Goal: Information Seeking & Learning: Learn about a topic

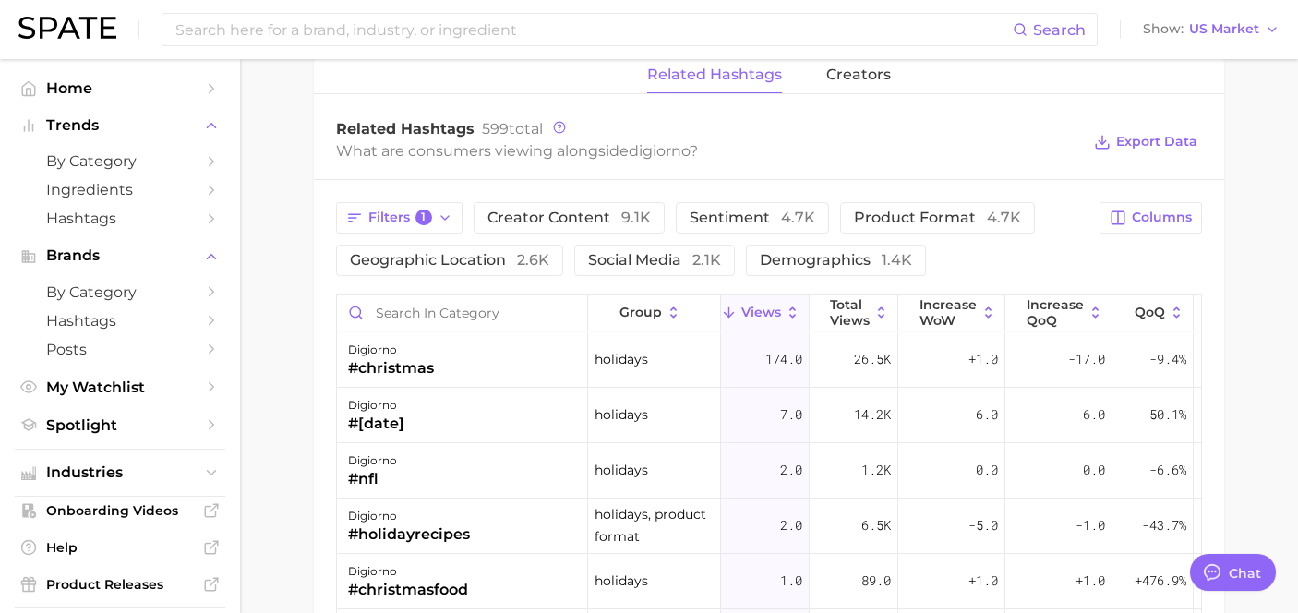
click at [161, 109] on ul "Home Trends by Category Ingredients Hashtags Brands by Category Hashtags Posts …" at bounding box center [120, 257] width 211 height 366
click at [145, 94] on span "Home" at bounding box center [120, 88] width 148 height 18
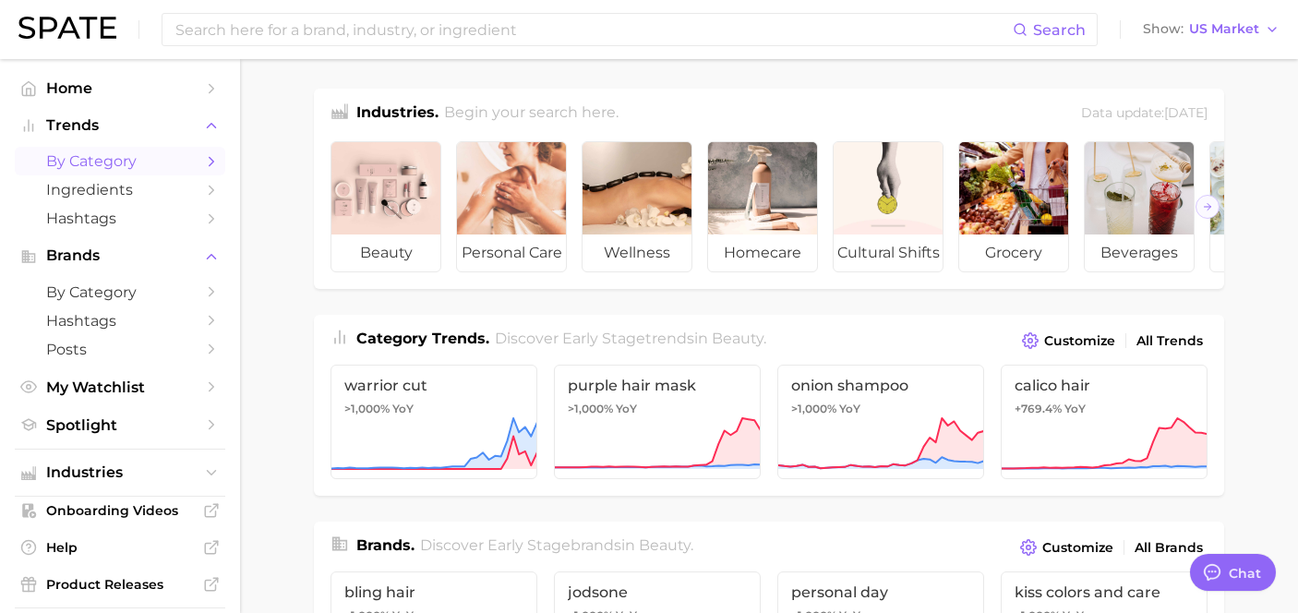
click at [145, 158] on span "by Category" at bounding box center [120, 161] width 148 height 18
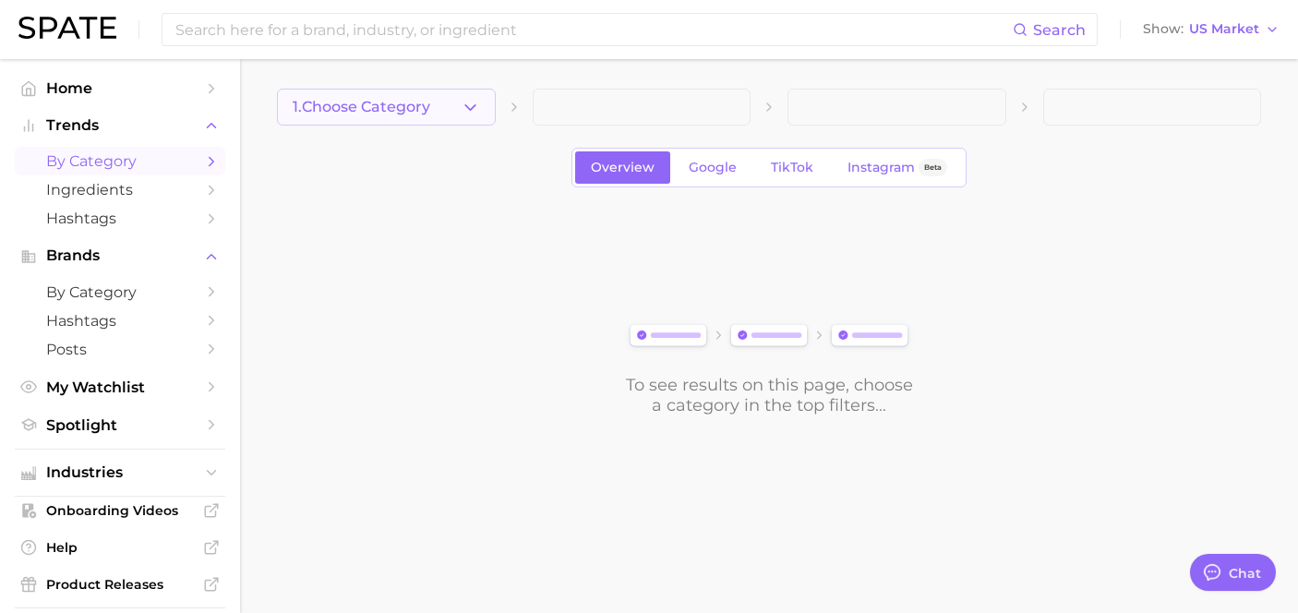
click at [340, 105] on span "1. Choose Category" at bounding box center [362, 107] width 138 height 17
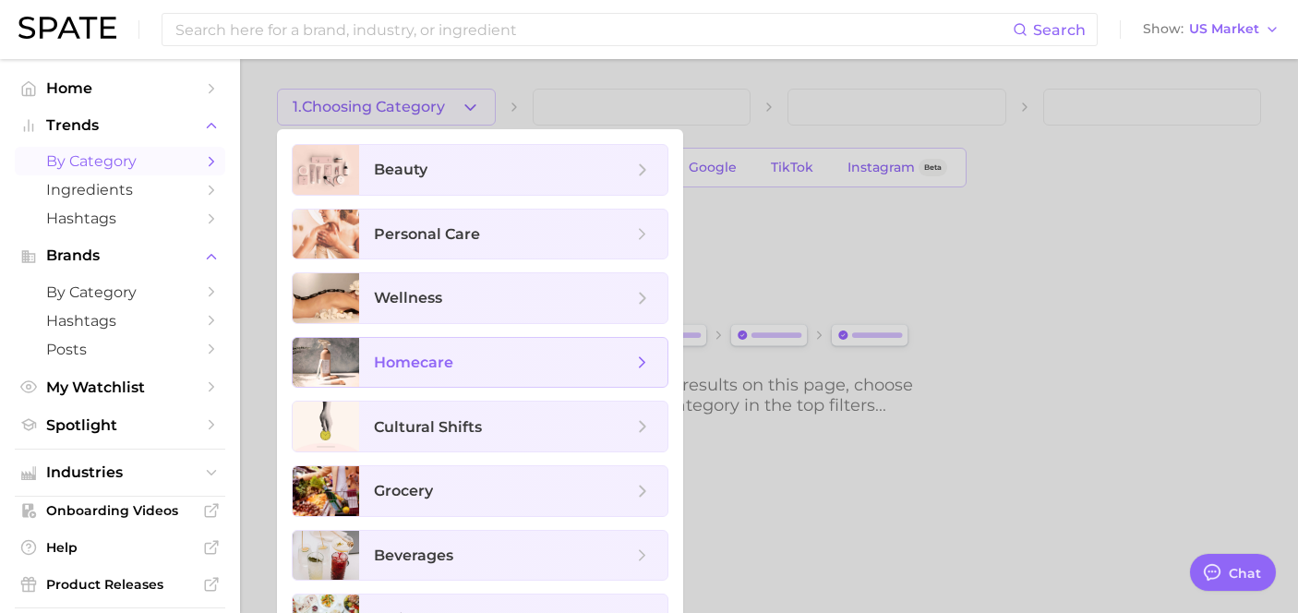
scroll to position [111, 0]
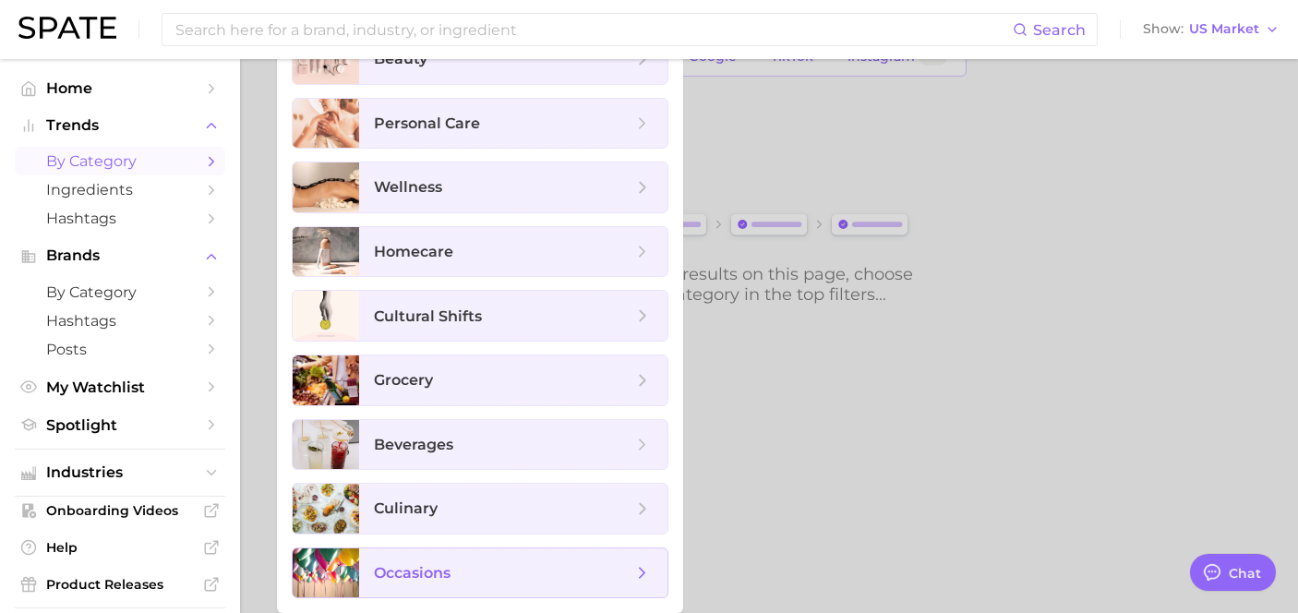
click at [410, 564] on span "occasions" at bounding box center [412, 573] width 77 height 18
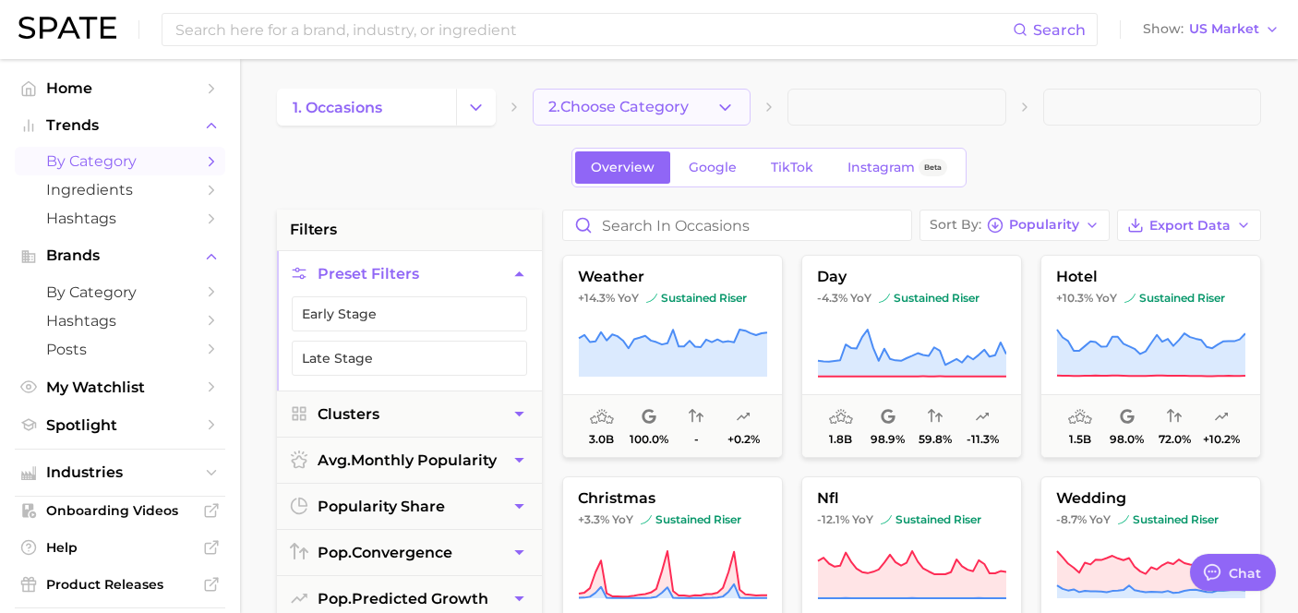
click at [656, 123] on button "2. Choose Category" at bounding box center [642, 107] width 219 height 37
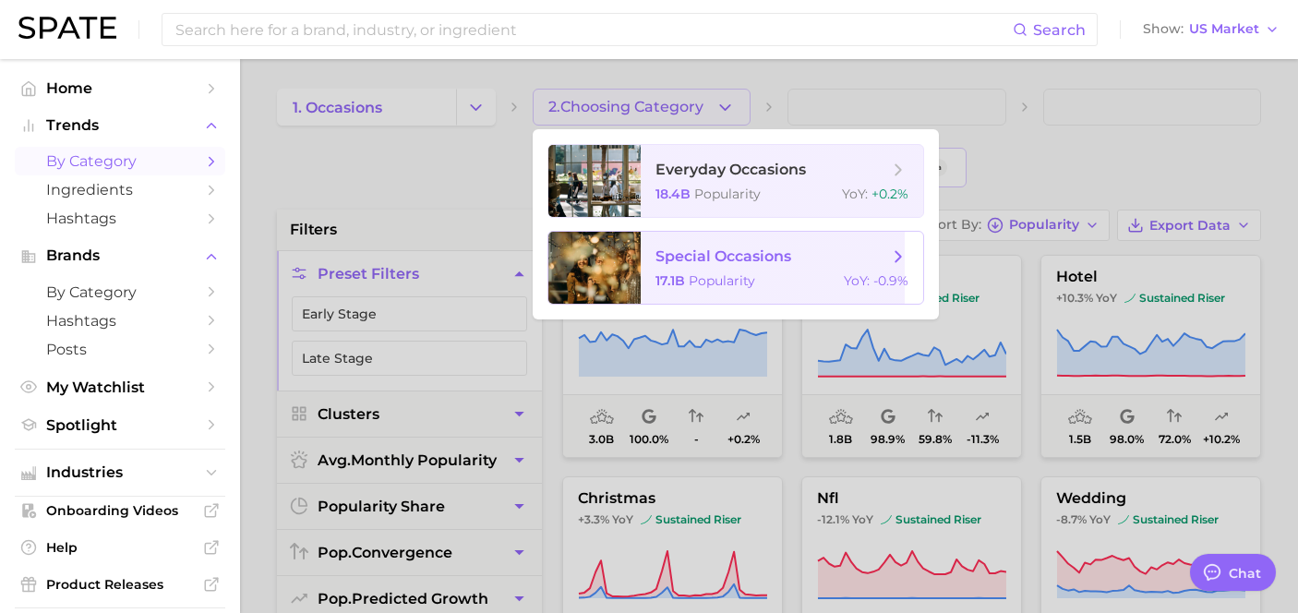
click at [684, 247] on span "special occasions" at bounding box center [772, 257] width 233 height 20
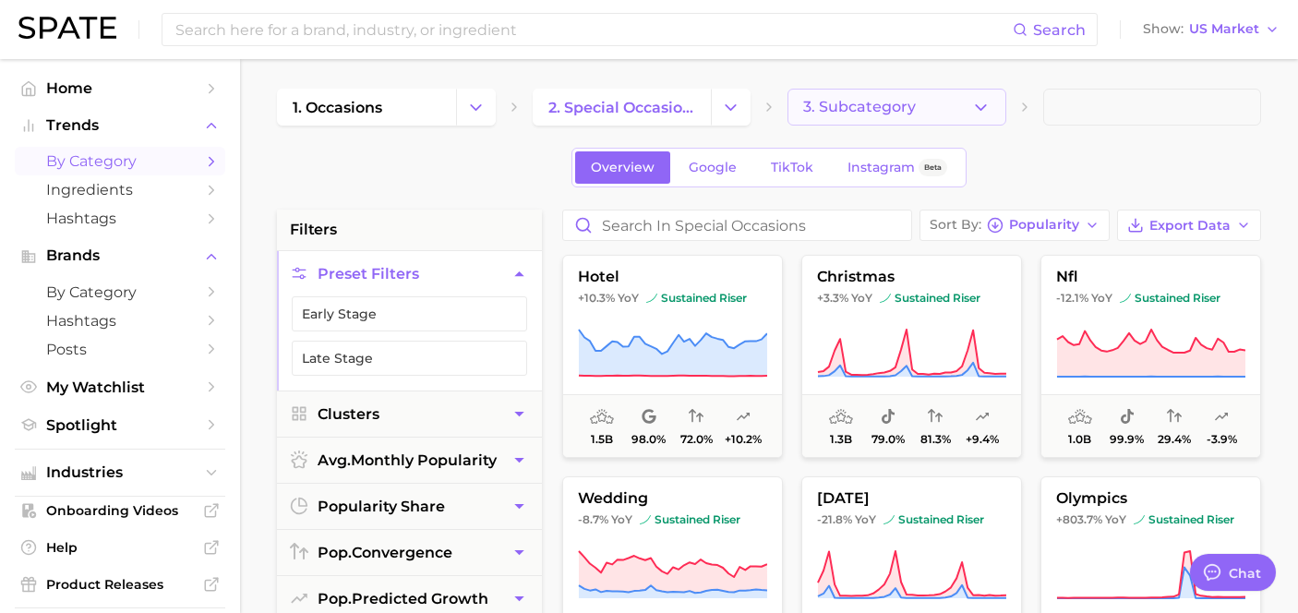
click at [802, 123] on button "3. Subcategory" at bounding box center [897, 107] width 219 height 37
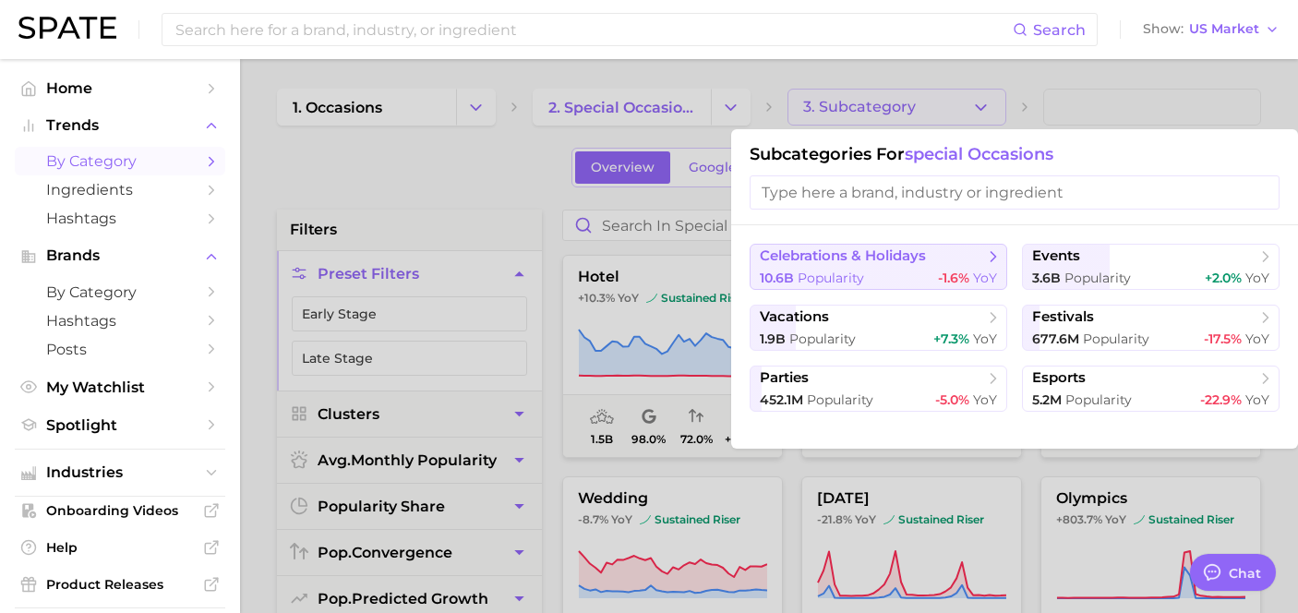
click at [874, 257] on span "celebrations & holidays" at bounding box center [843, 256] width 166 height 18
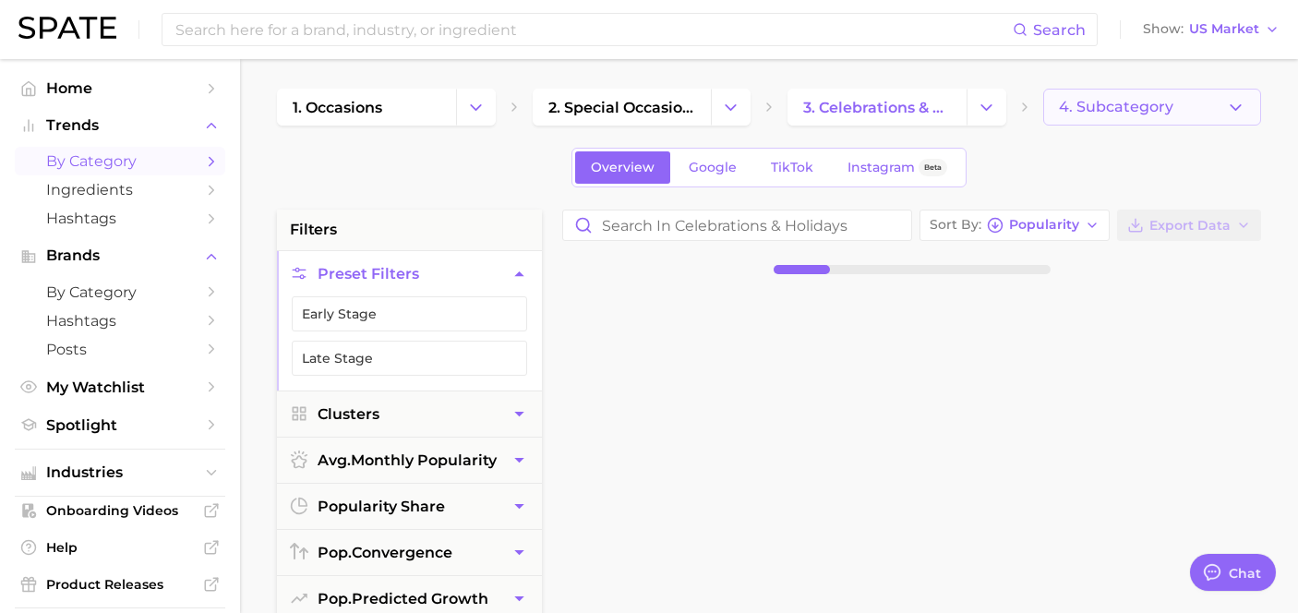
click at [1061, 111] on span "4. Subcategory" at bounding box center [1116, 107] width 115 height 17
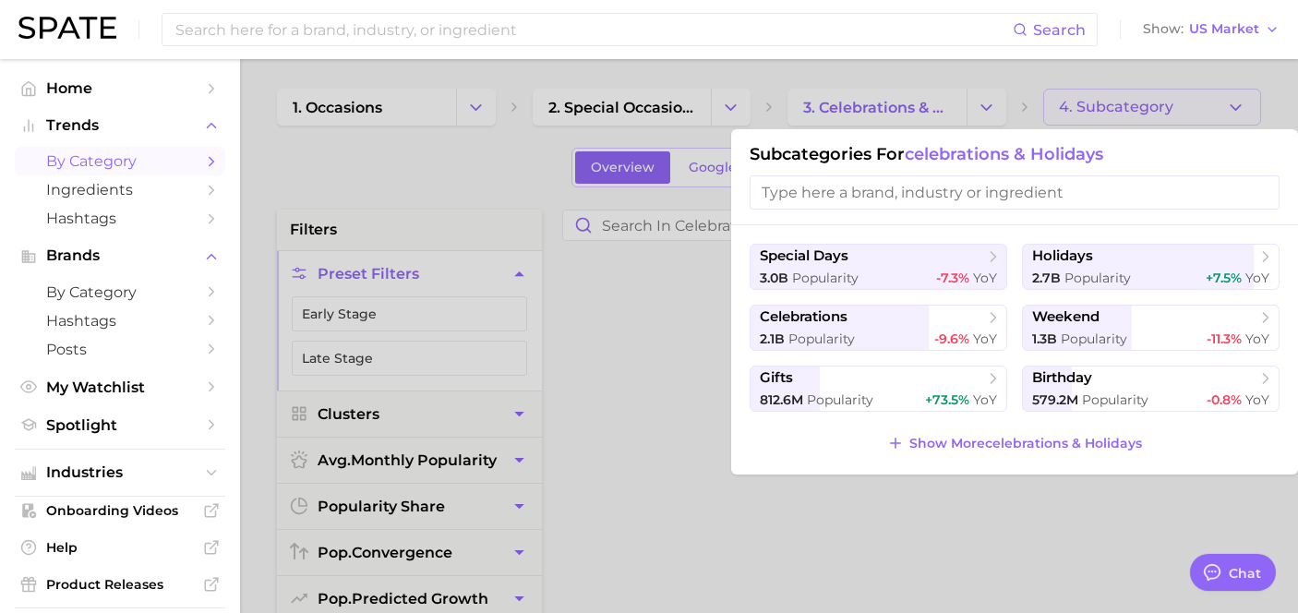
click at [1068, 67] on div at bounding box center [649, 306] width 1298 height 613
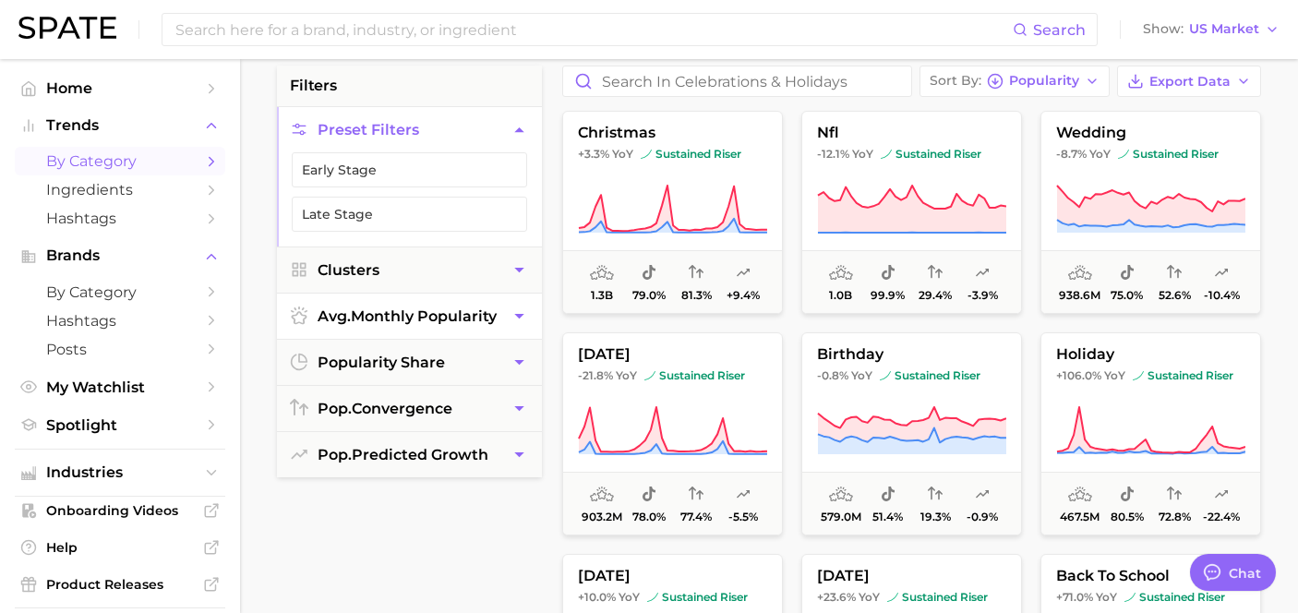
scroll to position [112, 0]
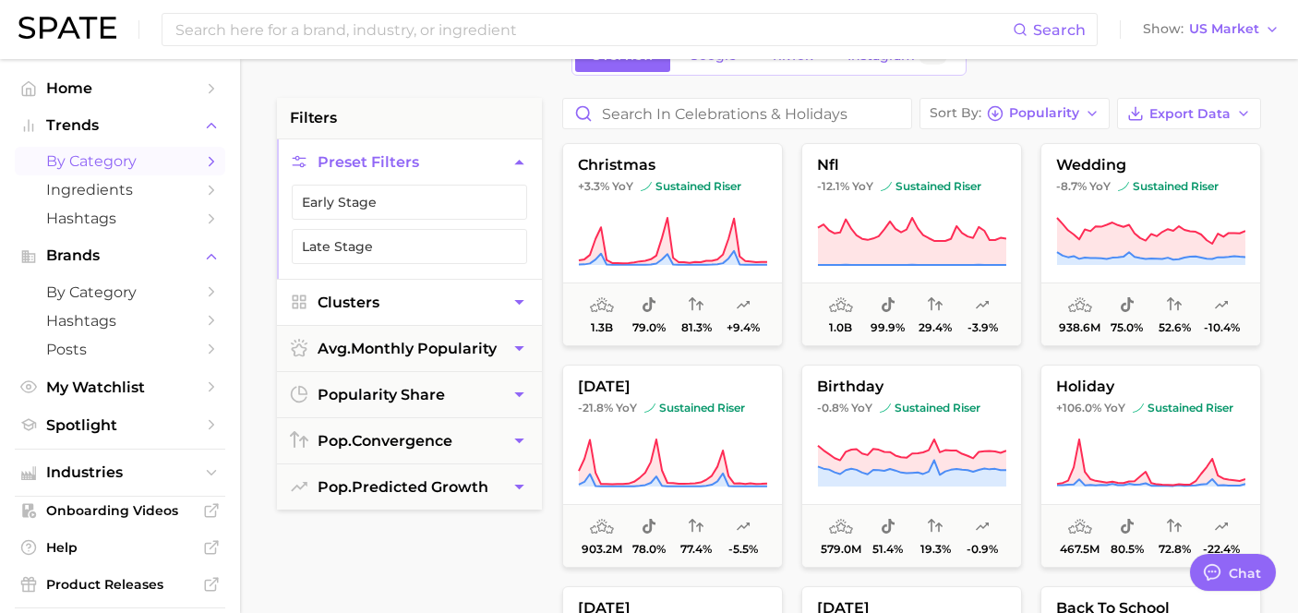
click at [479, 294] on button "Clusters" at bounding box center [409, 302] width 265 height 45
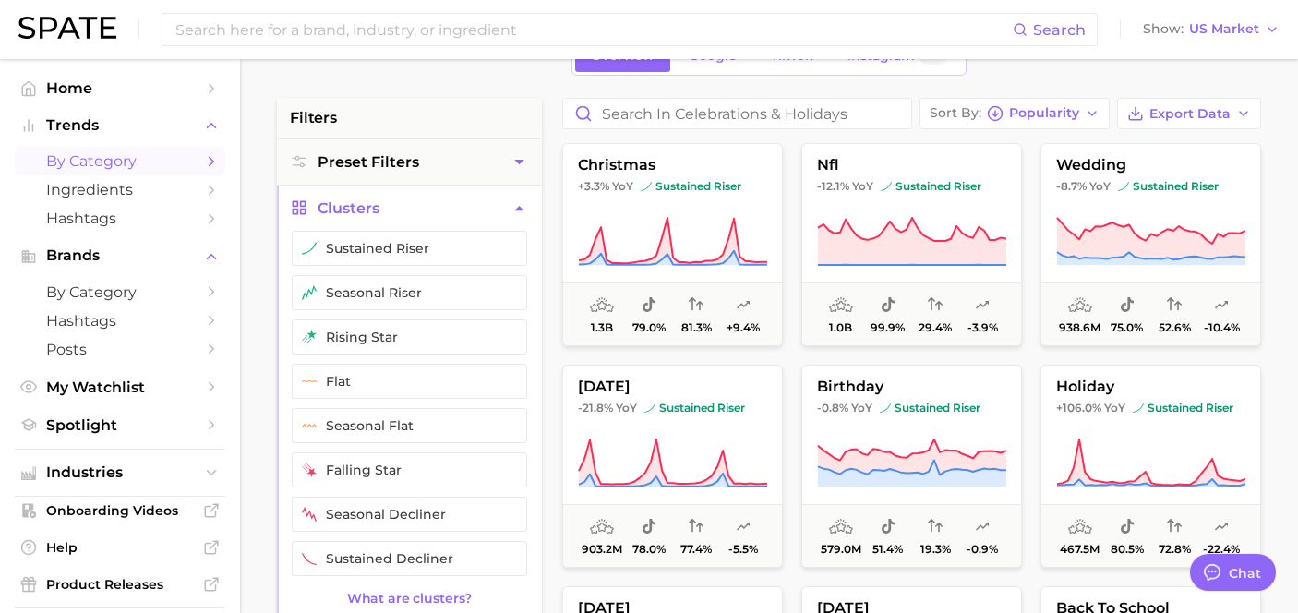
click at [516, 203] on icon "button" at bounding box center [519, 208] width 19 height 19
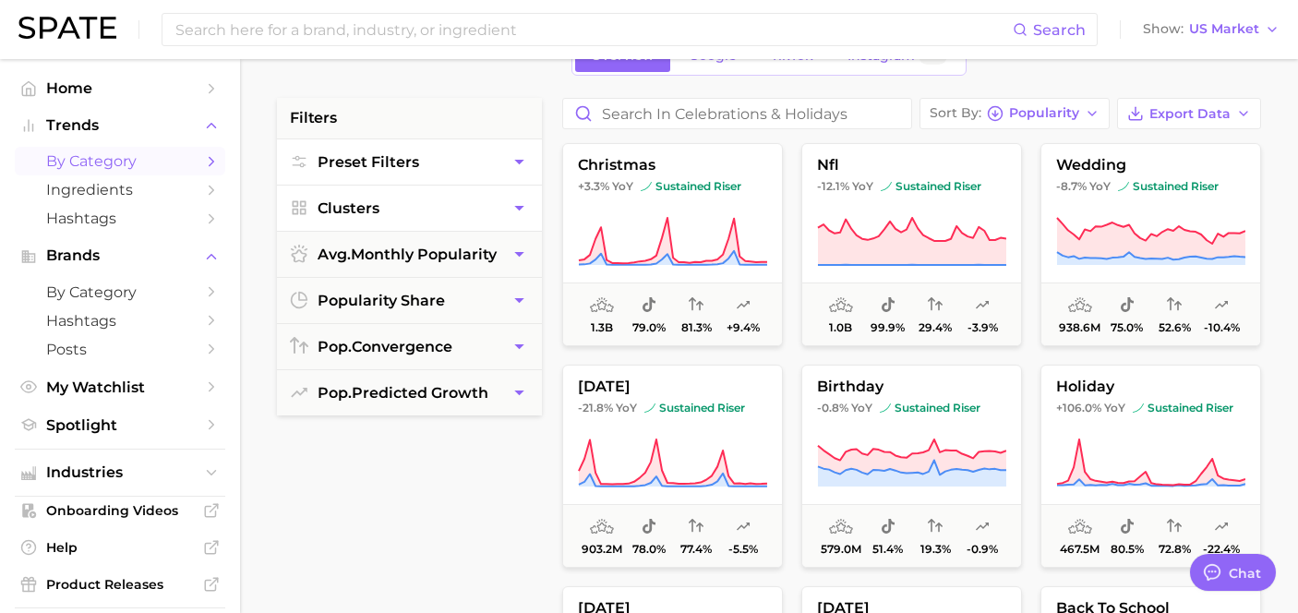
click at [520, 178] on button "Preset Filters" at bounding box center [409, 161] width 265 height 45
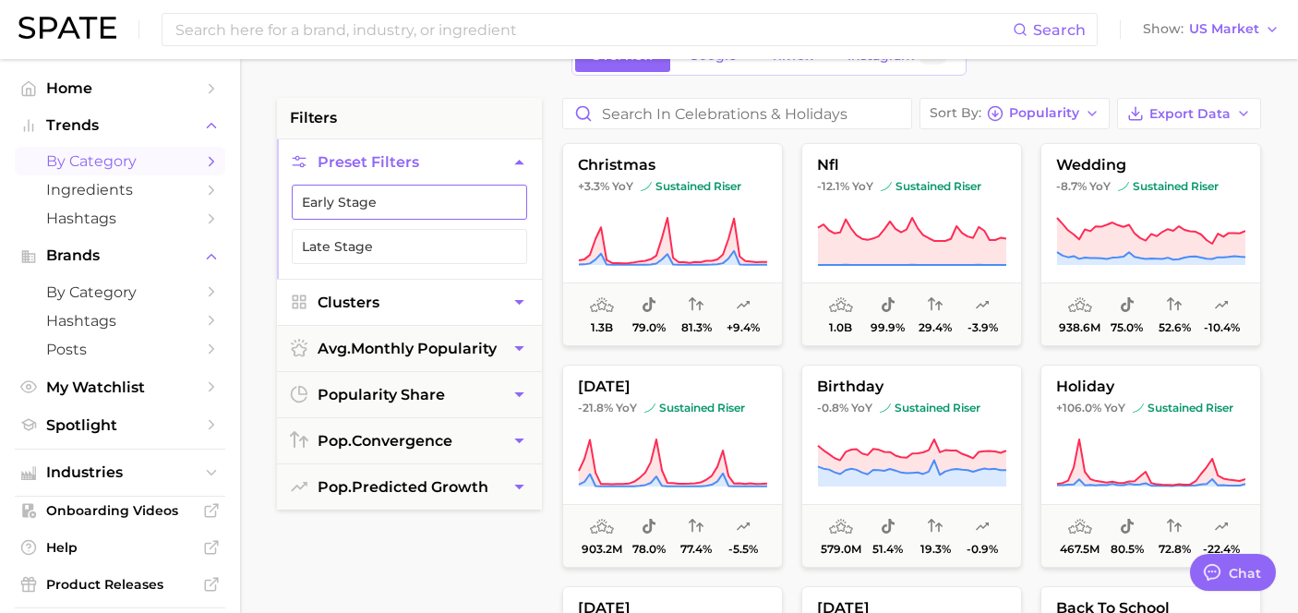
click at [510, 198] on icon "button" at bounding box center [509, 202] width 15 height 15
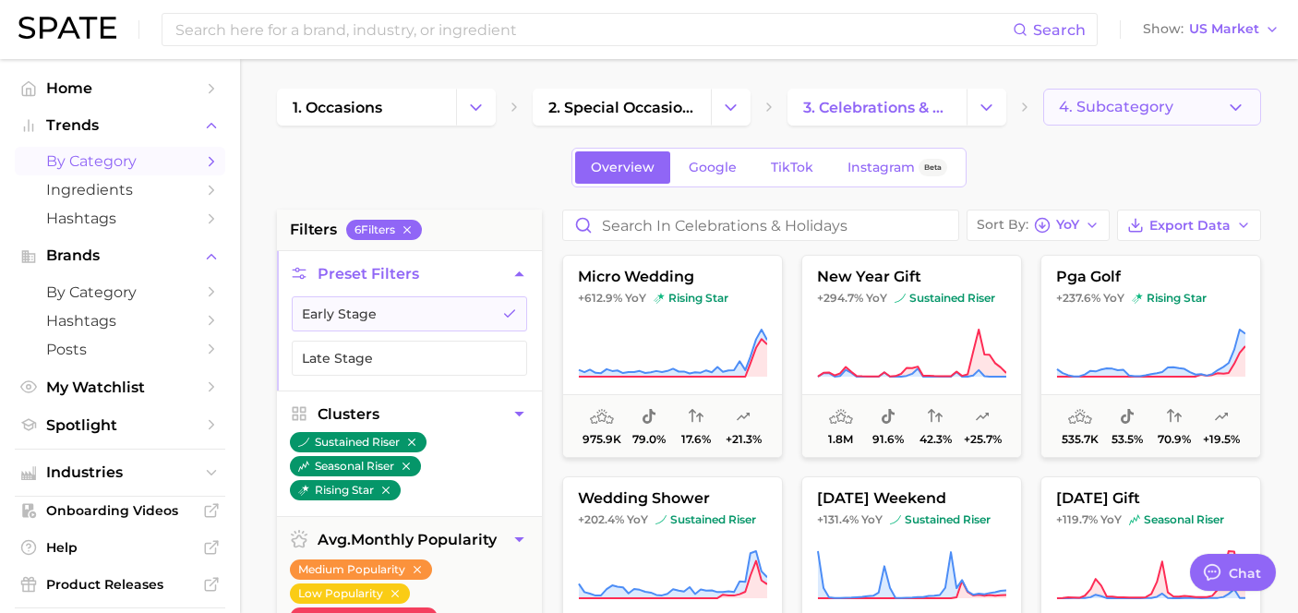
click at [1070, 96] on button "4. Subcategory" at bounding box center [1152, 107] width 219 height 37
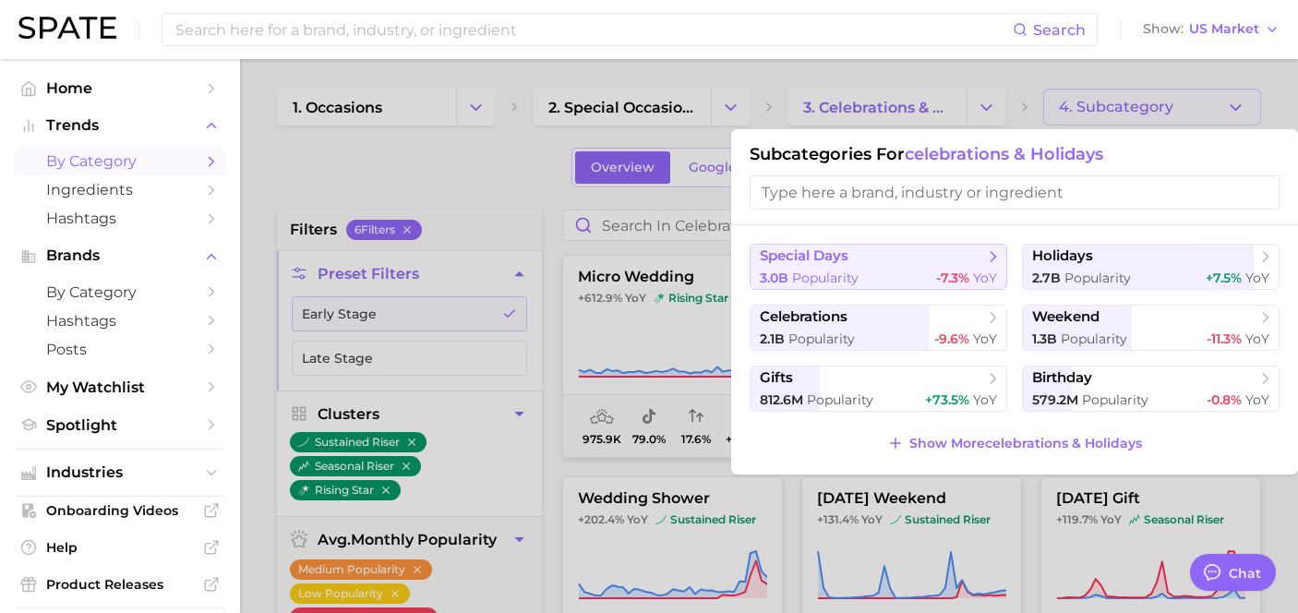
click at [988, 274] on span "YoY" at bounding box center [985, 278] width 24 height 17
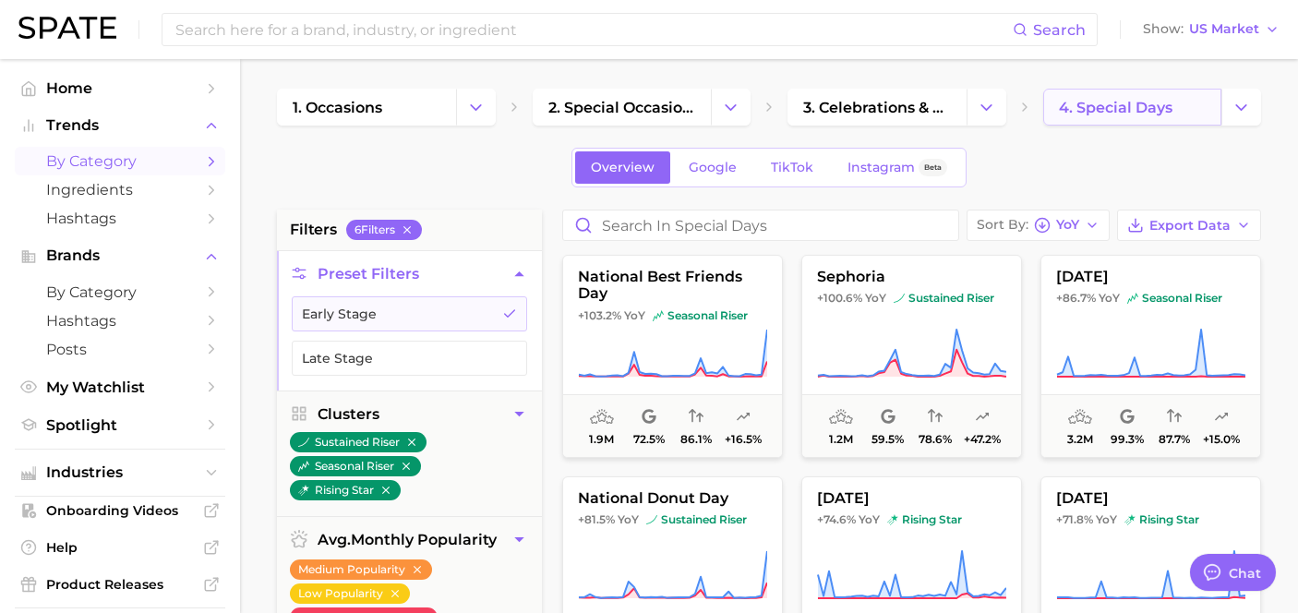
click at [1128, 117] on link "4. special days" at bounding box center [1132, 107] width 179 height 37
click at [916, 124] on link "3. celebrations & holidays" at bounding box center [877, 107] width 179 height 37
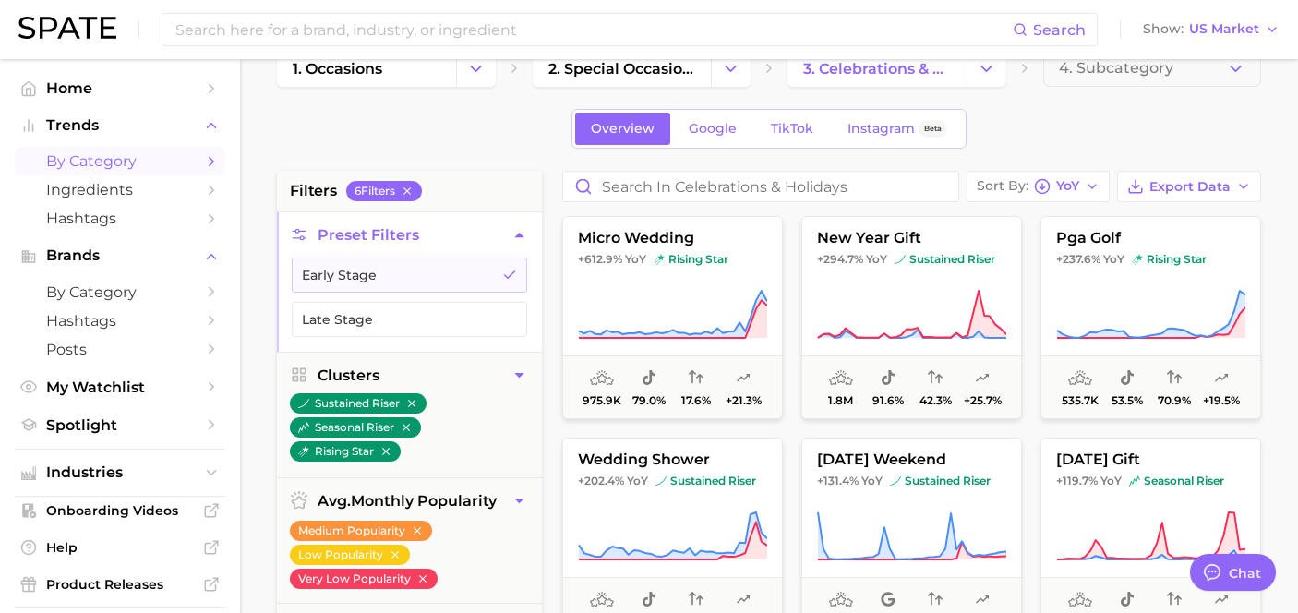
scroll to position [42, 0]
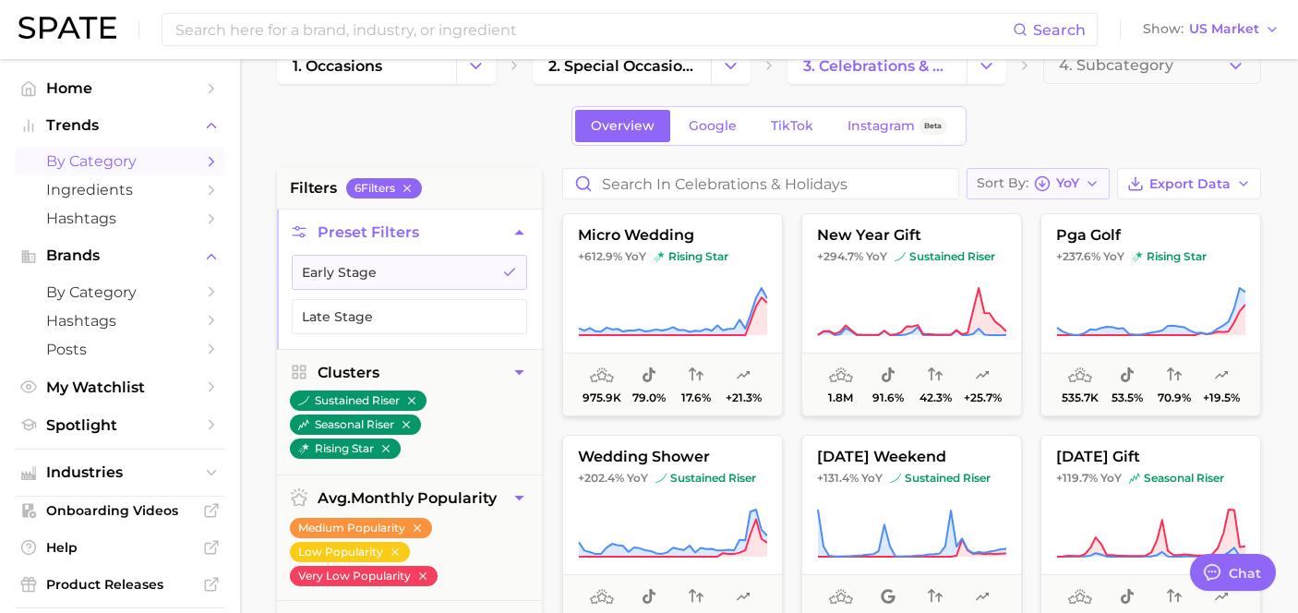
click at [1062, 175] on button "Sort By [PERSON_NAME]" at bounding box center [1038, 183] width 143 height 31
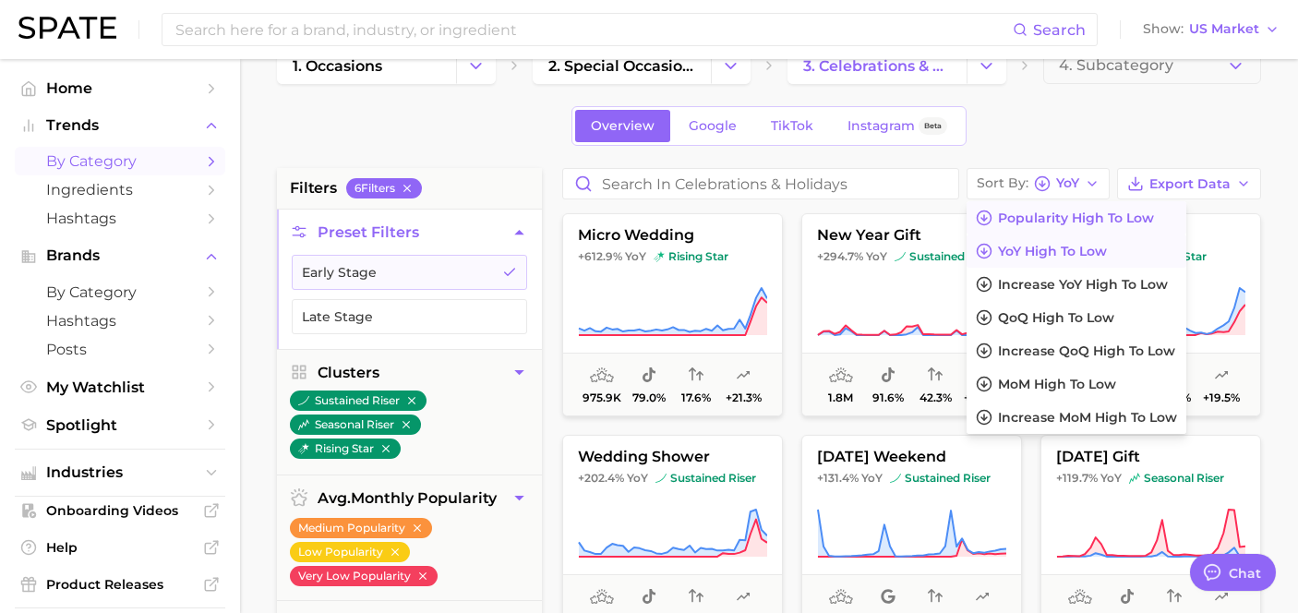
click at [1082, 216] on span "Popularity high to low" at bounding box center [1076, 219] width 156 height 16
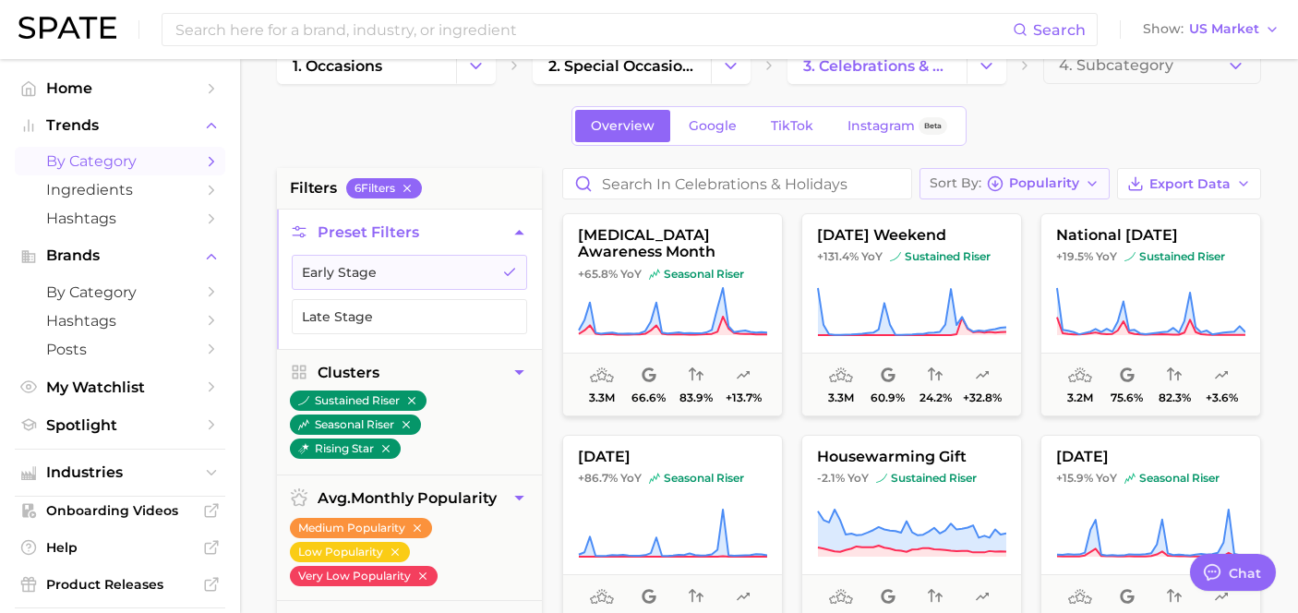
click at [1059, 185] on span "Popularity" at bounding box center [1044, 183] width 70 height 10
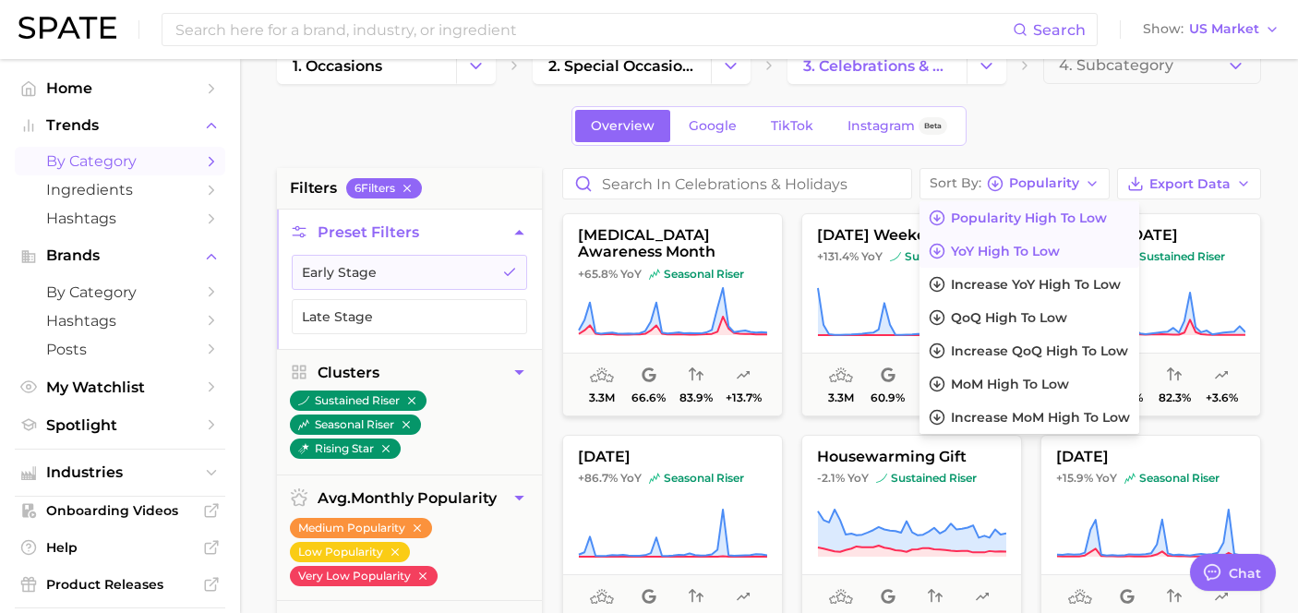
click at [1044, 237] on button "YoY high to low" at bounding box center [1030, 251] width 220 height 33
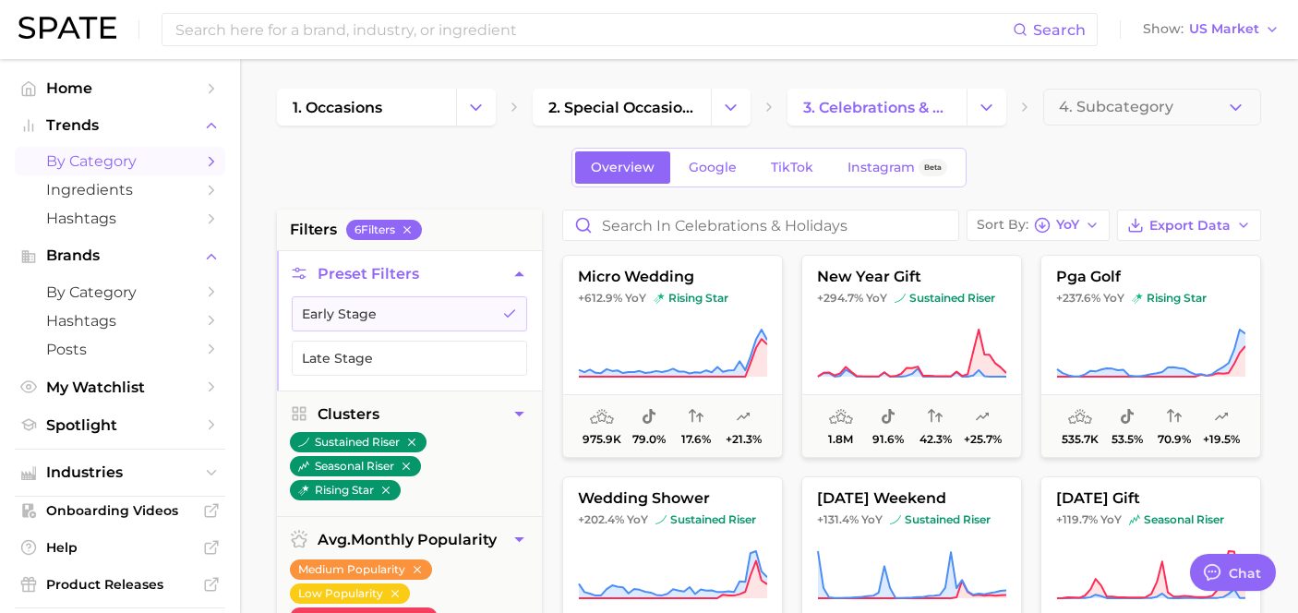
click at [457, 114] on button "Change Category" at bounding box center [476, 107] width 40 height 37
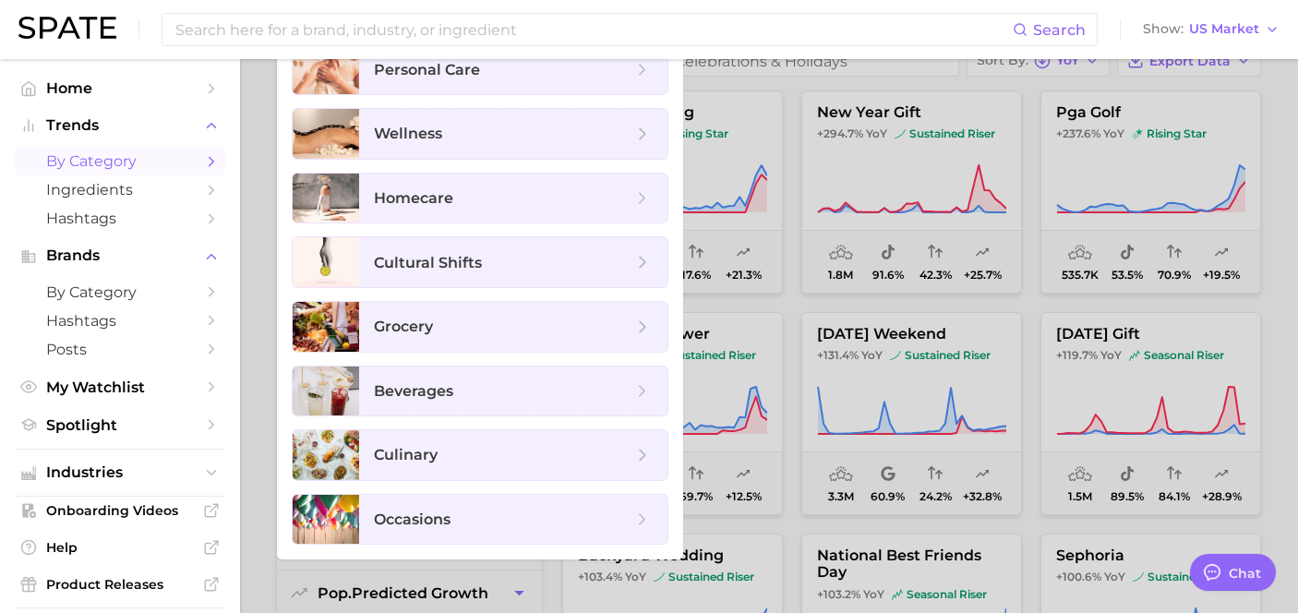
scroll to position [169, 0]
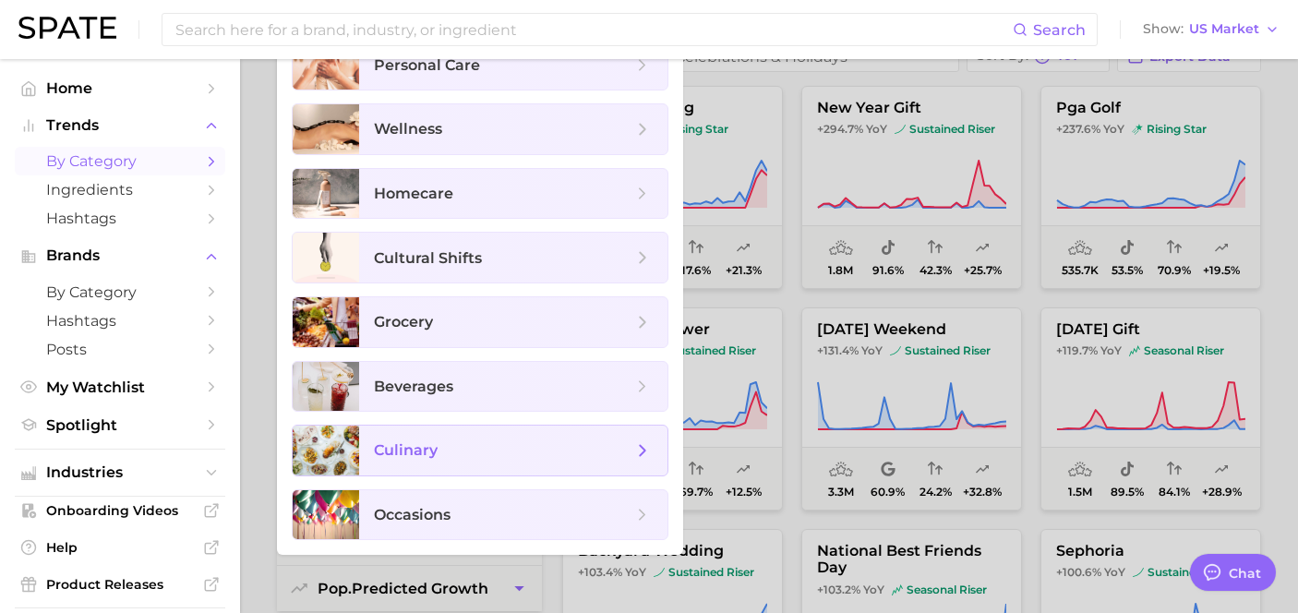
click at [508, 452] on span "culinary" at bounding box center [503, 450] width 259 height 20
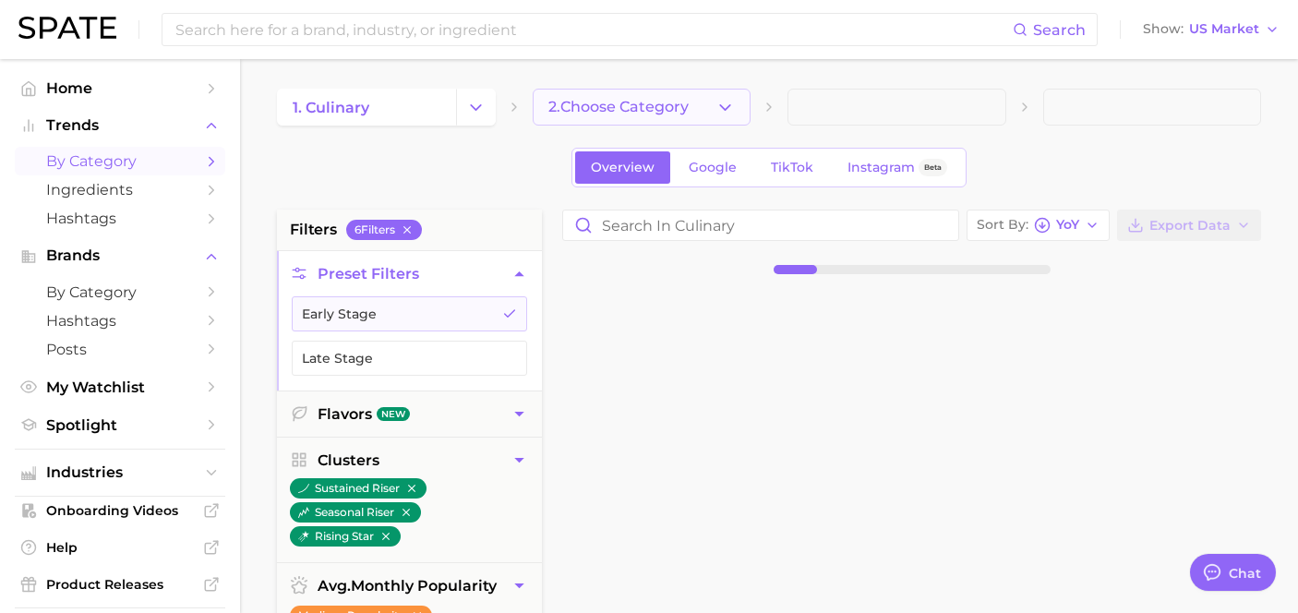
click at [655, 118] on button "2. Choose Category" at bounding box center [642, 107] width 219 height 37
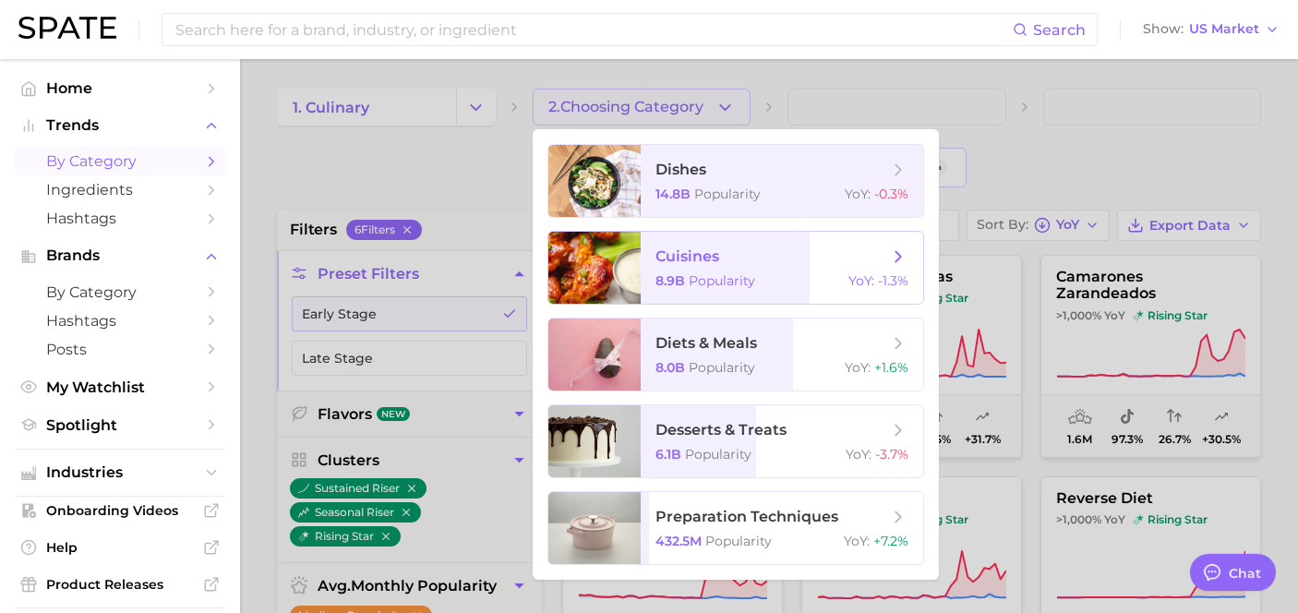
click at [694, 273] on span "Popularity" at bounding box center [722, 280] width 66 height 17
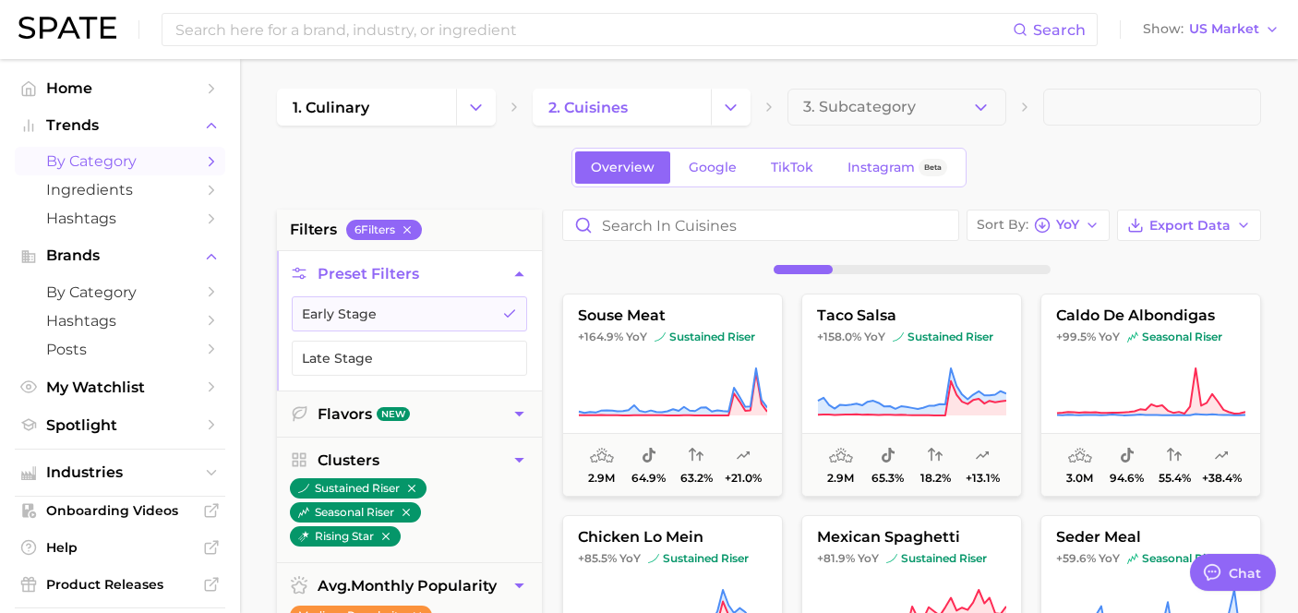
click at [822, 119] on button "3. Subcategory" at bounding box center [897, 107] width 219 height 37
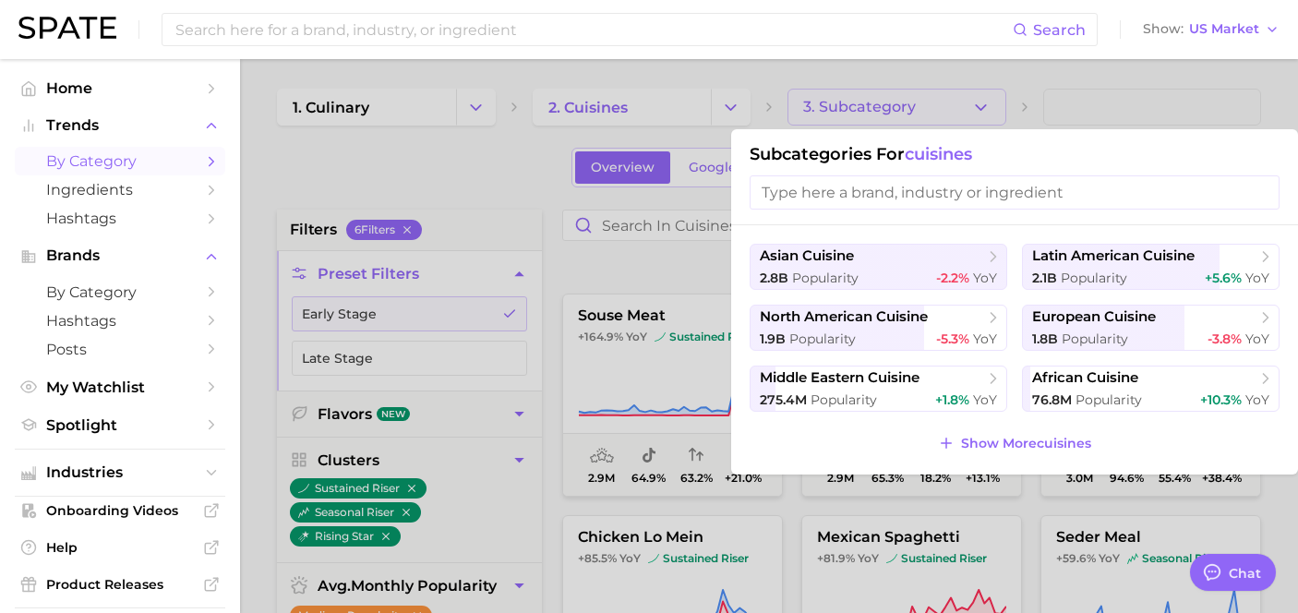
click at [822, 119] on div at bounding box center [649, 306] width 1298 height 613
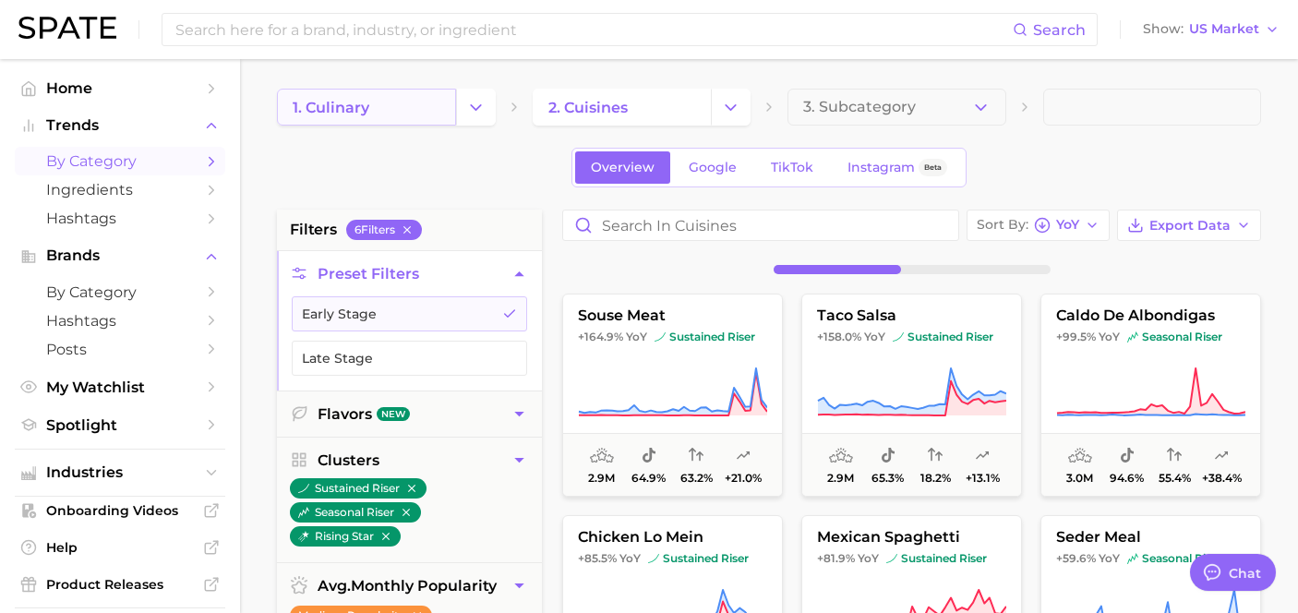
click at [402, 110] on link "1. culinary" at bounding box center [366, 107] width 179 height 37
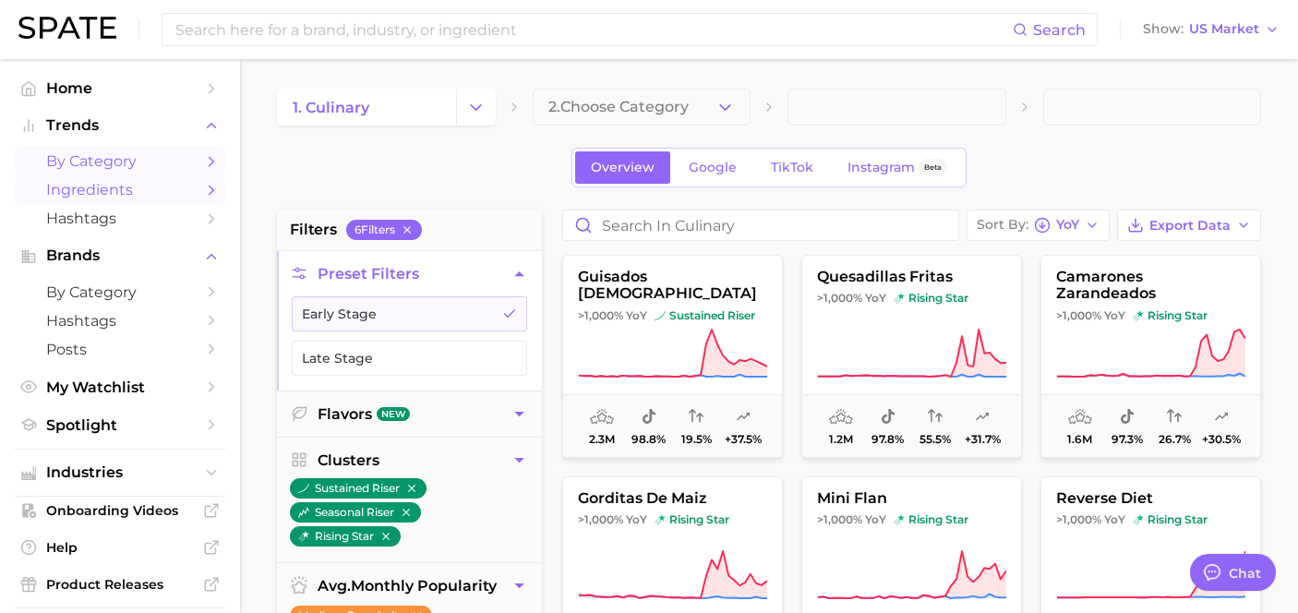
click at [166, 199] on span "Ingredients" at bounding box center [120, 190] width 148 height 18
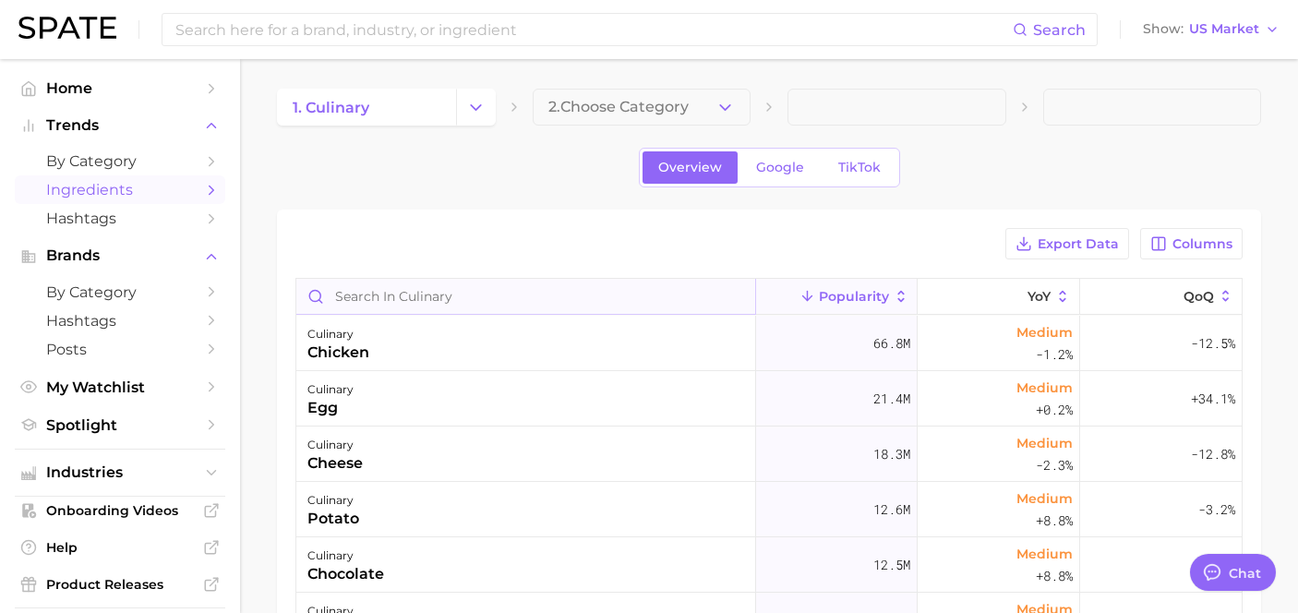
click at [488, 279] on input "Search in culinary" at bounding box center [525, 296] width 459 height 35
click at [621, 116] on button "2. Choose Category" at bounding box center [642, 107] width 219 height 37
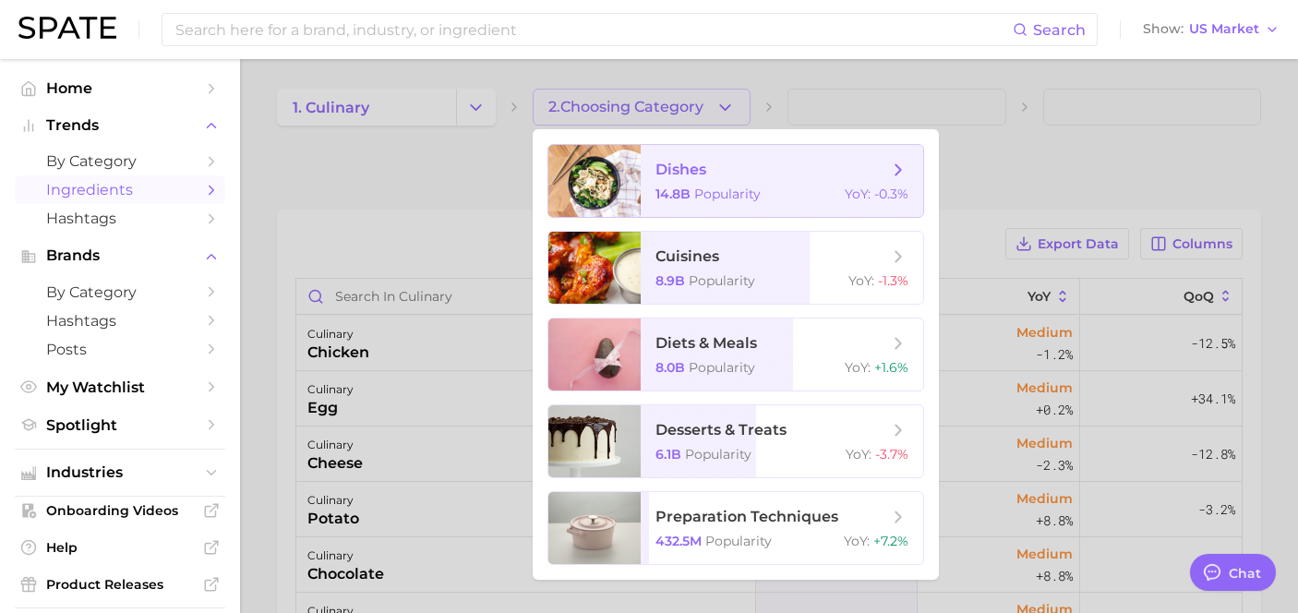
click at [612, 199] on div at bounding box center [594, 181] width 92 height 72
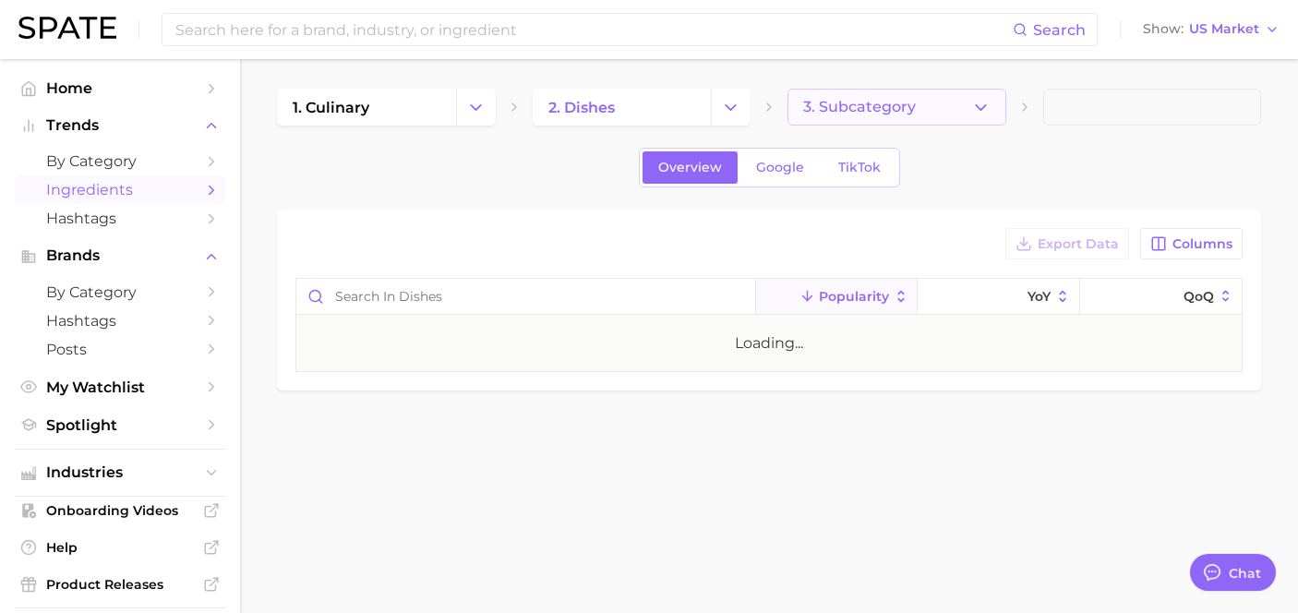
click at [802, 117] on button "3. Subcategory" at bounding box center [897, 107] width 219 height 37
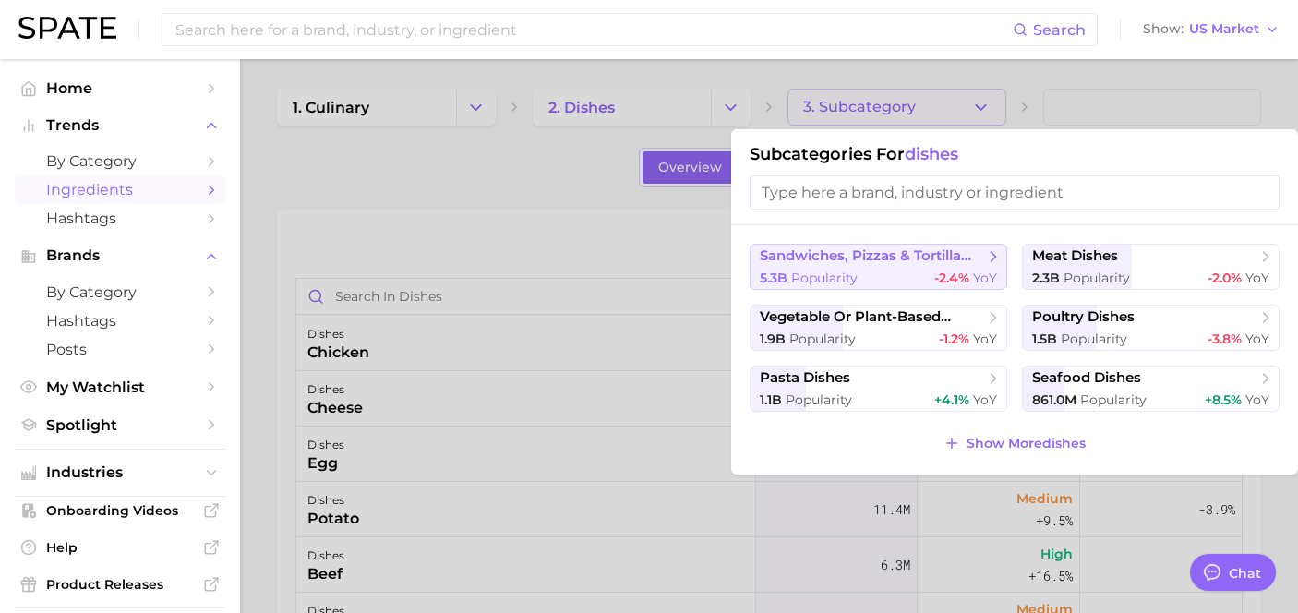
click at [835, 268] on button "sandwiches, pizzas & tortilla dishes 5.3b Popularity -2.4% YoY" at bounding box center [879, 267] width 258 height 46
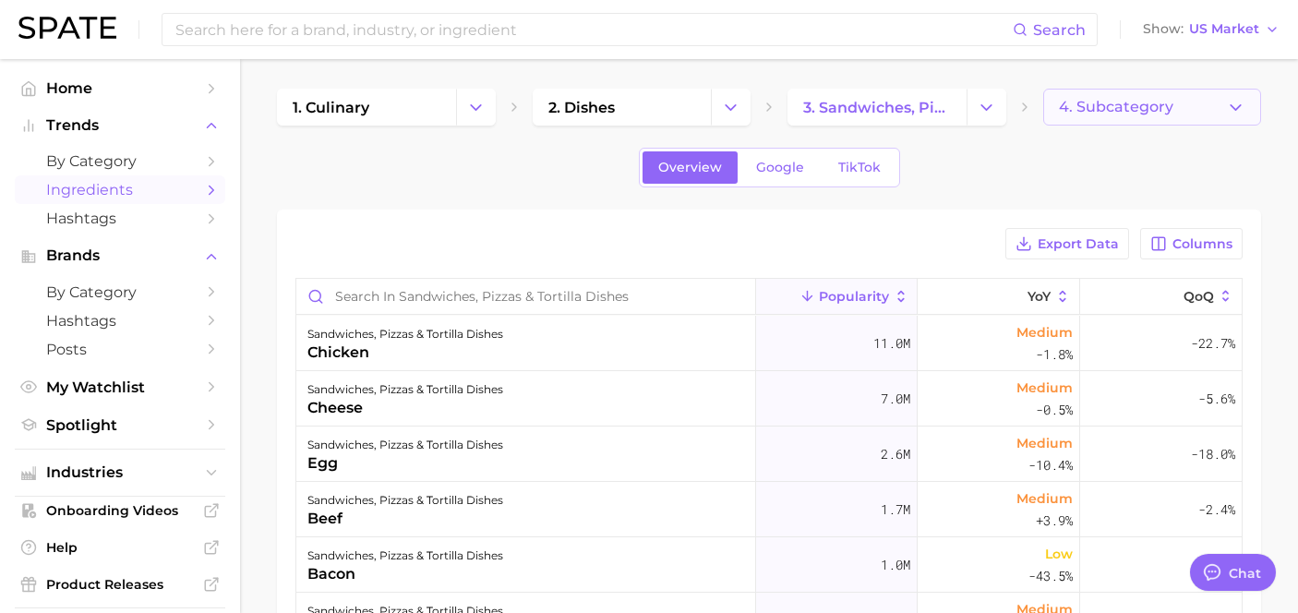
click at [1076, 113] on span "4. Subcategory" at bounding box center [1116, 107] width 115 height 17
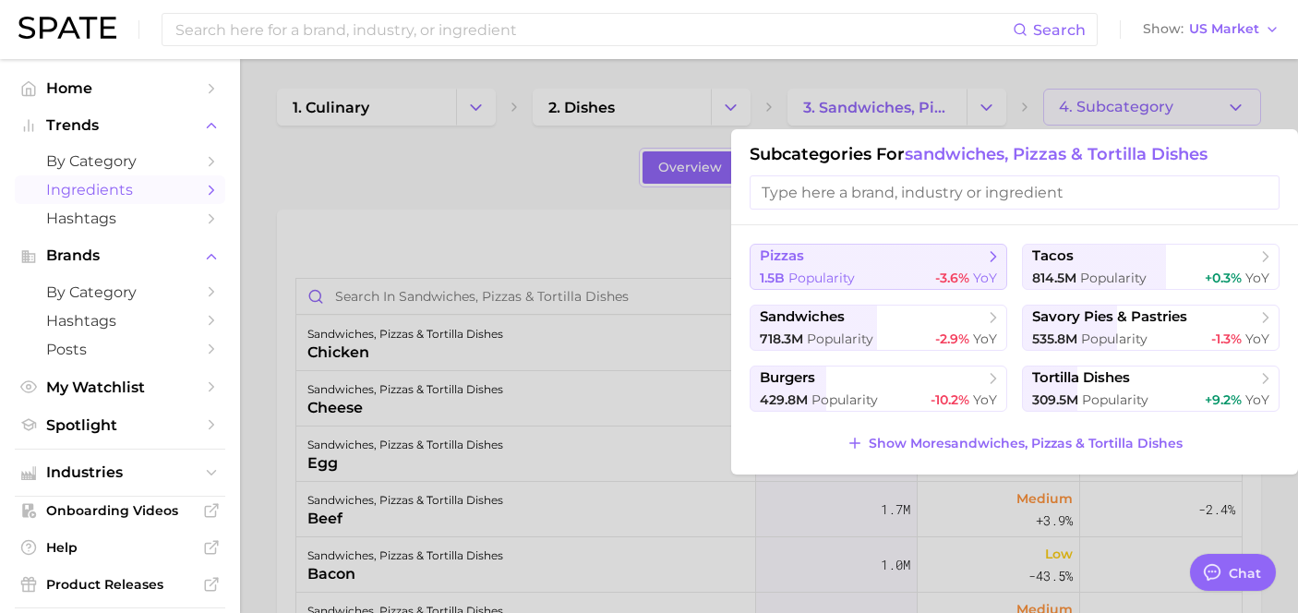
click at [944, 261] on span "pizzas" at bounding box center [872, 256] width 224 height 18
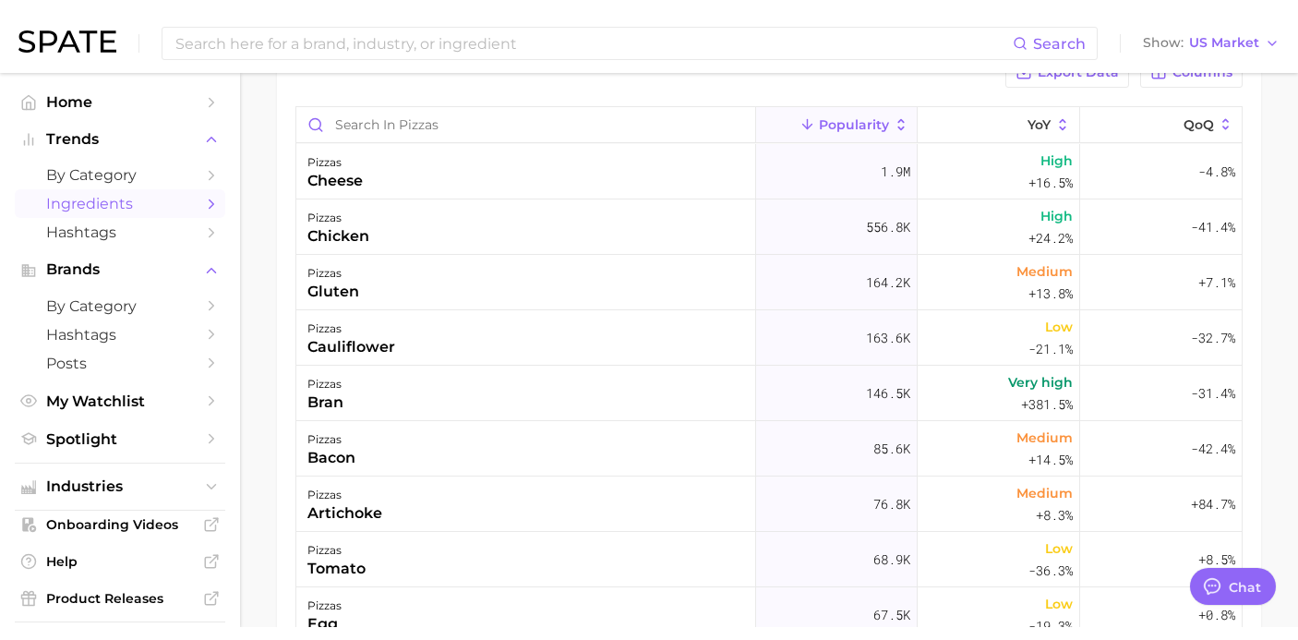
scroll to position [199, 0]
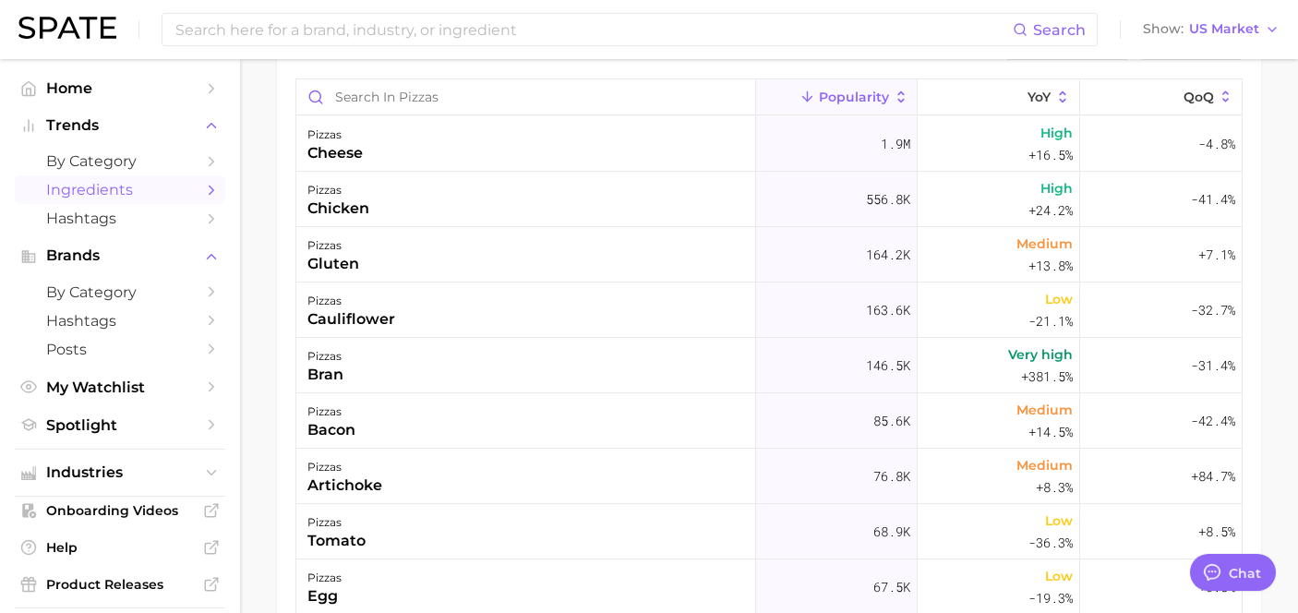
type textarea "x"
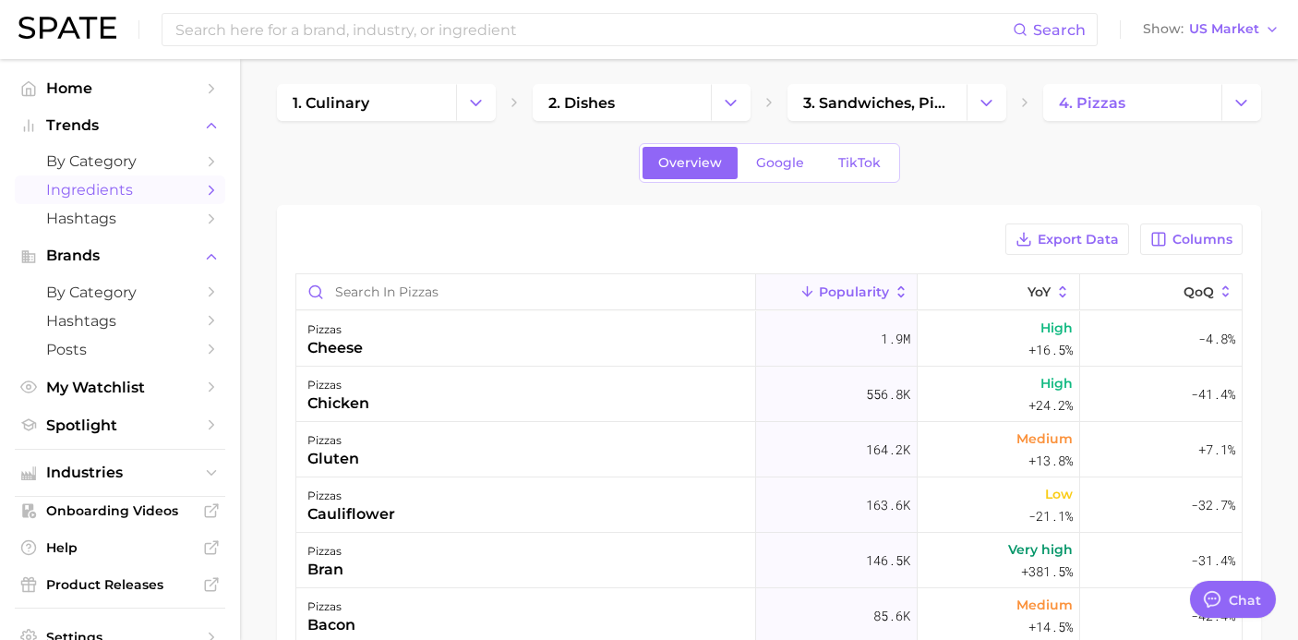
scroll to position [3, 0]
click at [845, 161] on span "TikTok" at bounding box center [859, 165] width 42 height 16
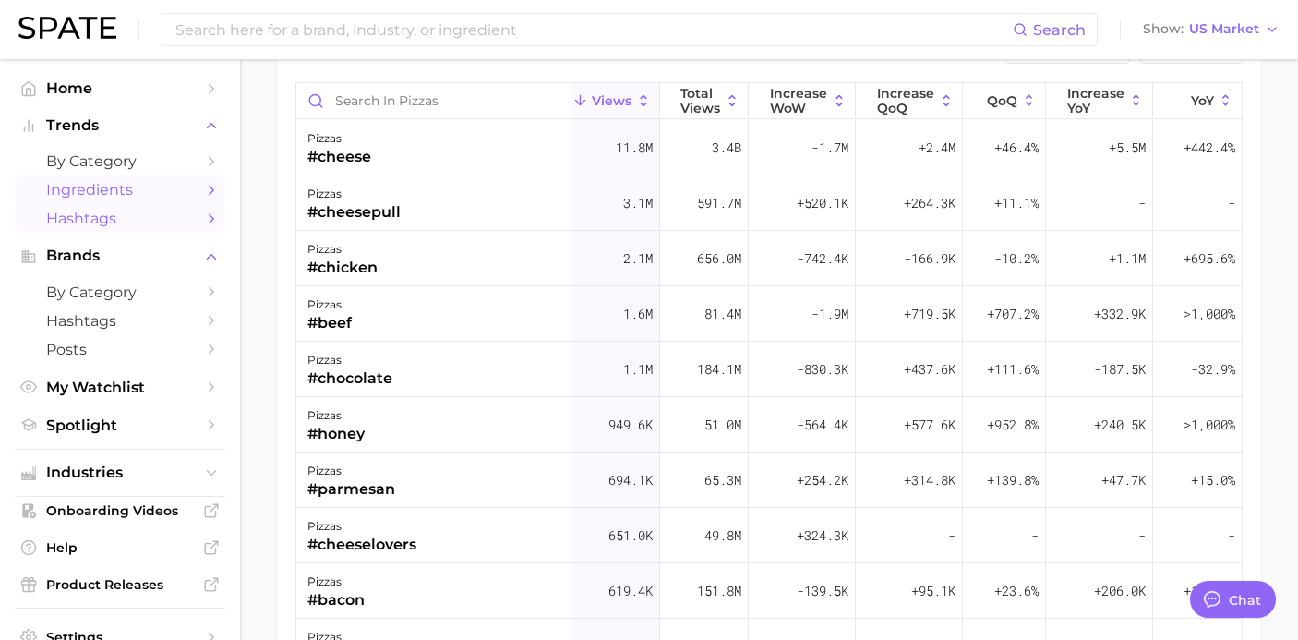
click at [164, 213] on span "Hashtags" at bounding box center [120, 219] width 148 height 18
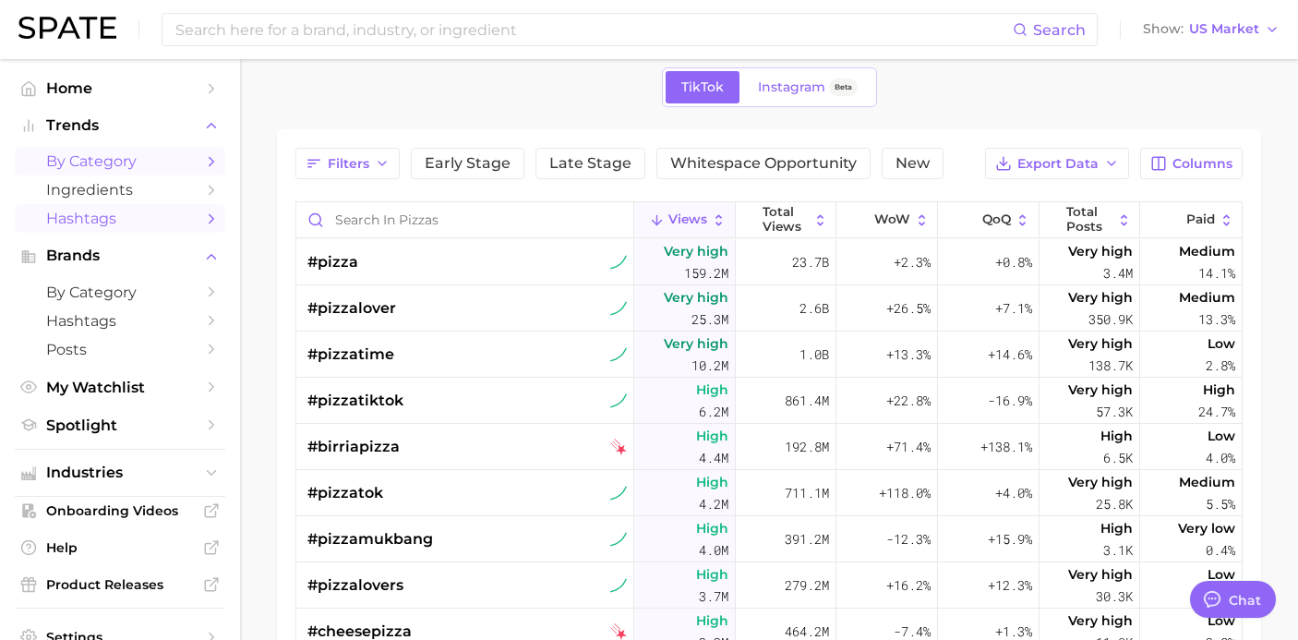
click at [161, 155] on span "by Category" at bounding box center [120, 161] width 148 height 18
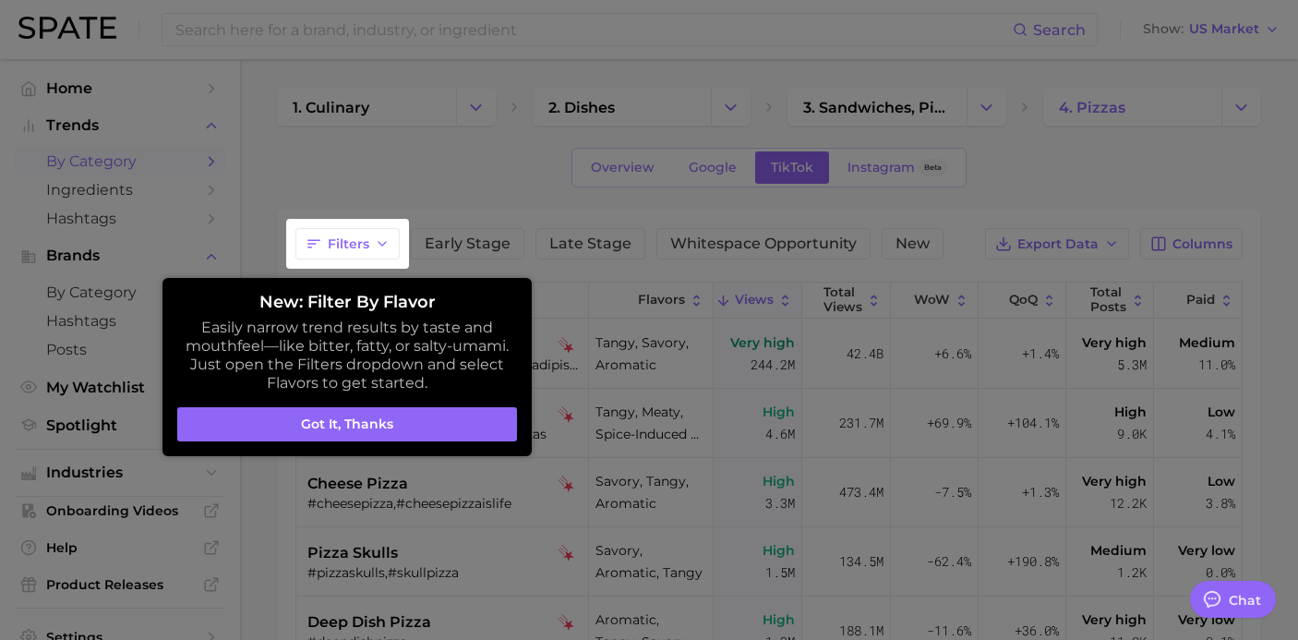
scroll to position [101, 0]
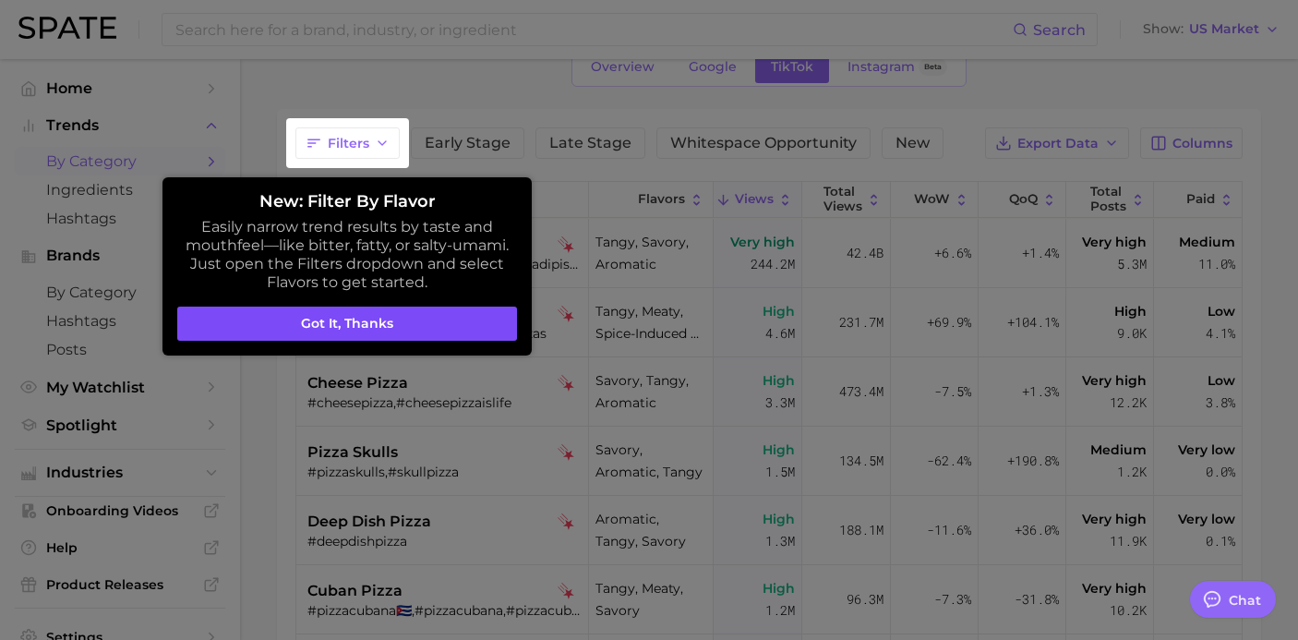
click at [311, 314] on button "Got it, thanks" at bounding box center [347, 324] width 340 height 35
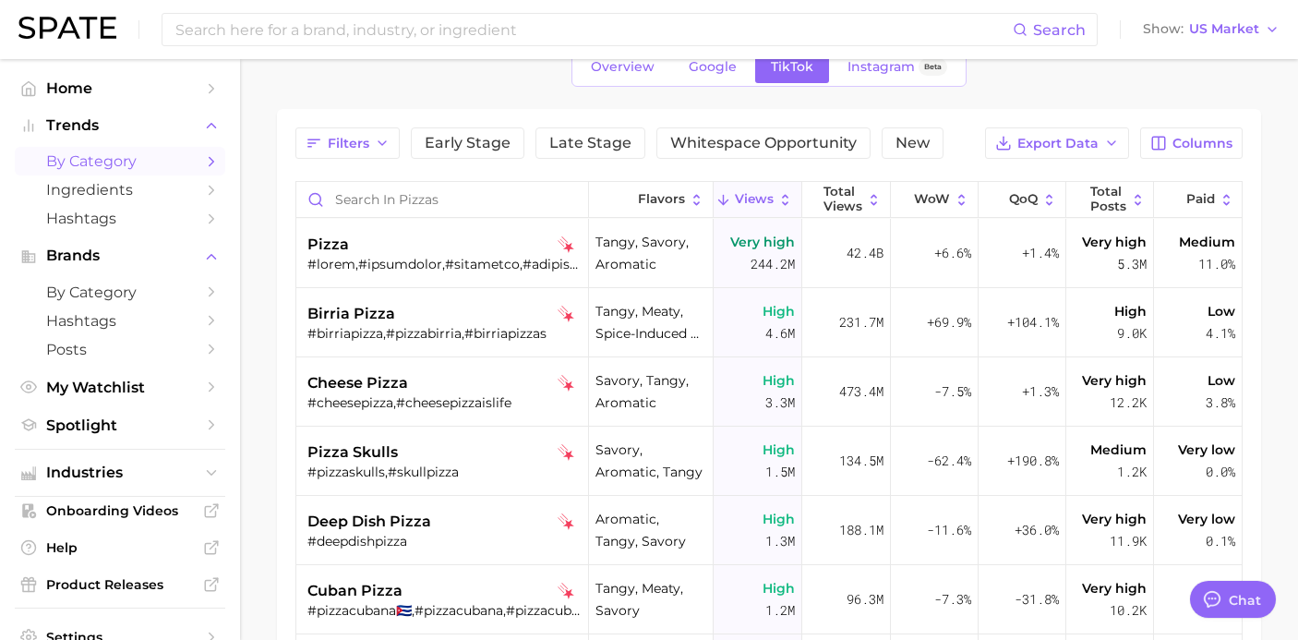
scroll to position [111, 0]
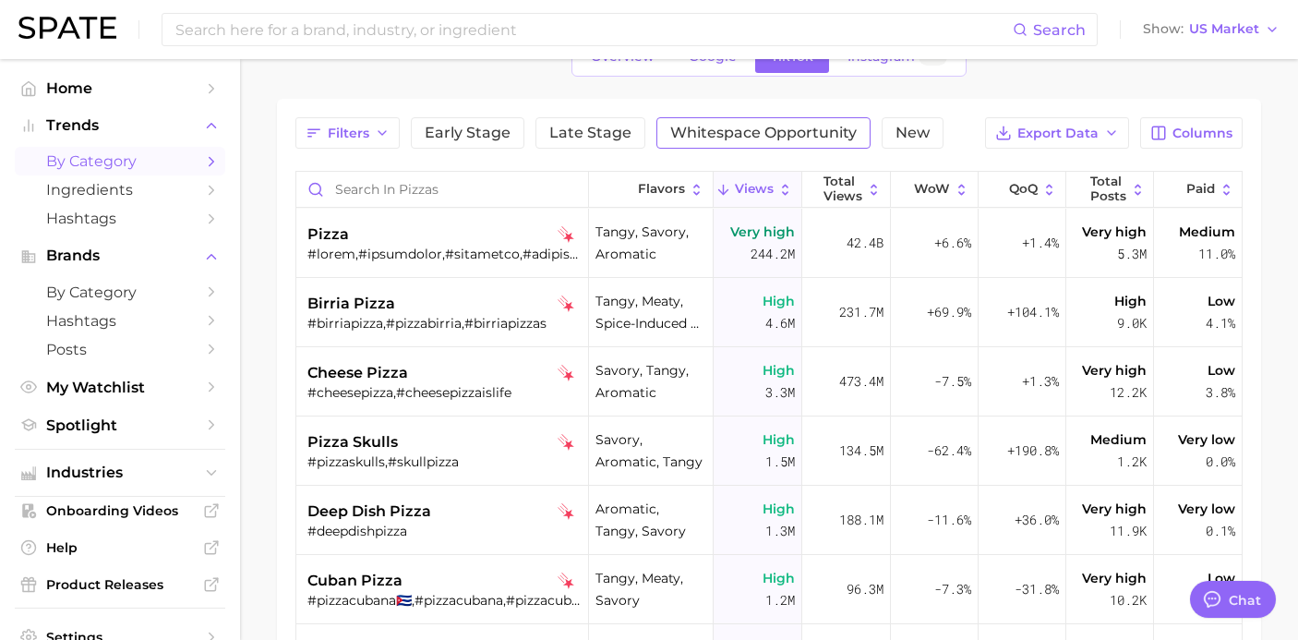
click at [696, 126] on span "Whitespace Opportunity" at bounding box center [763, 133] width 187 height 15
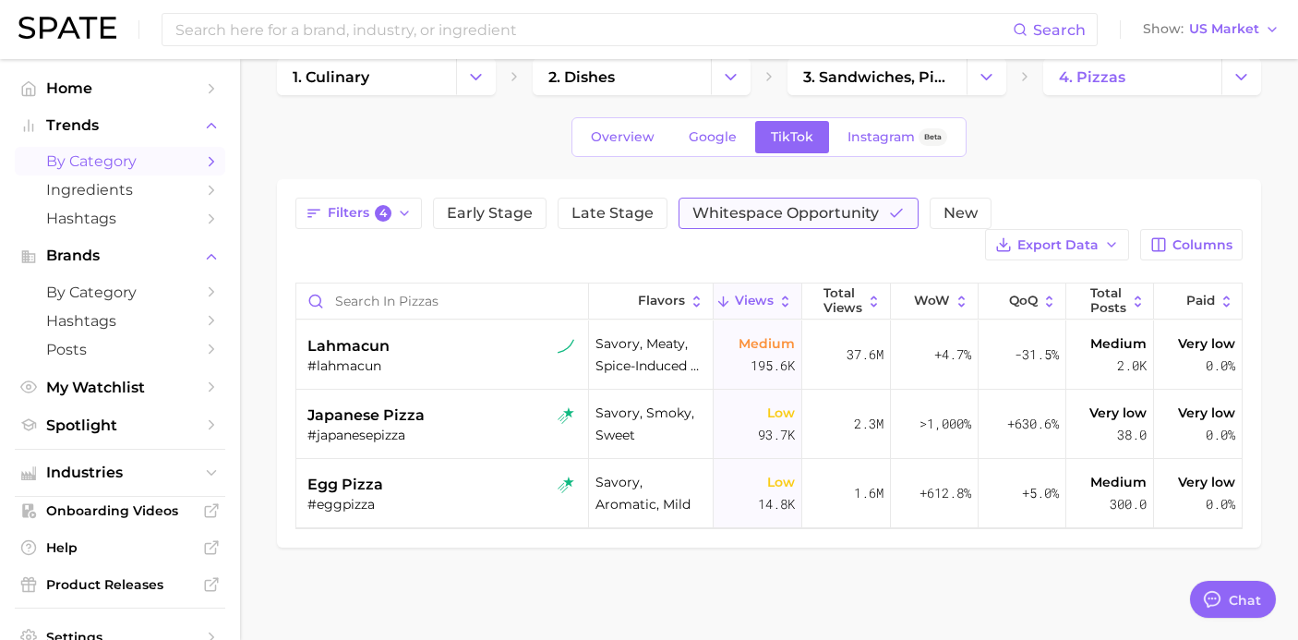
scroll to position [30, 0]
click at [510, 224] on button "Early Stage" at bounding box center [490, 213] width 114 height 31
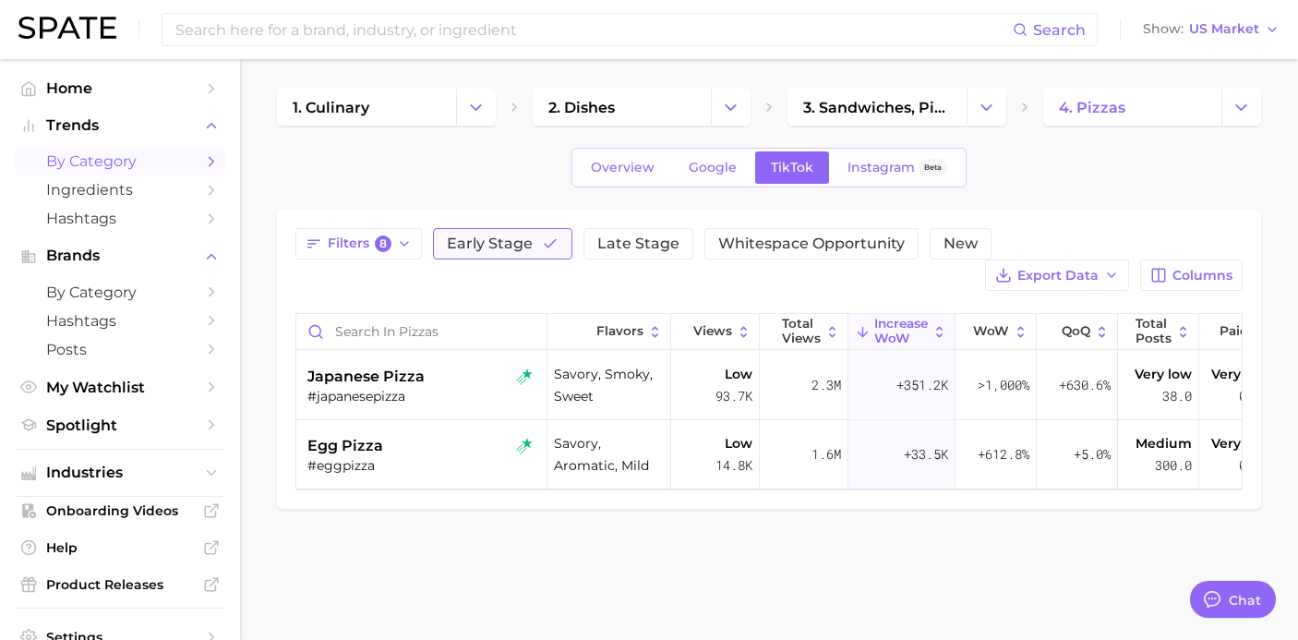
click at [535, 248] on button "Early Stage" at bounding box center [502, 243] width 139 height 31
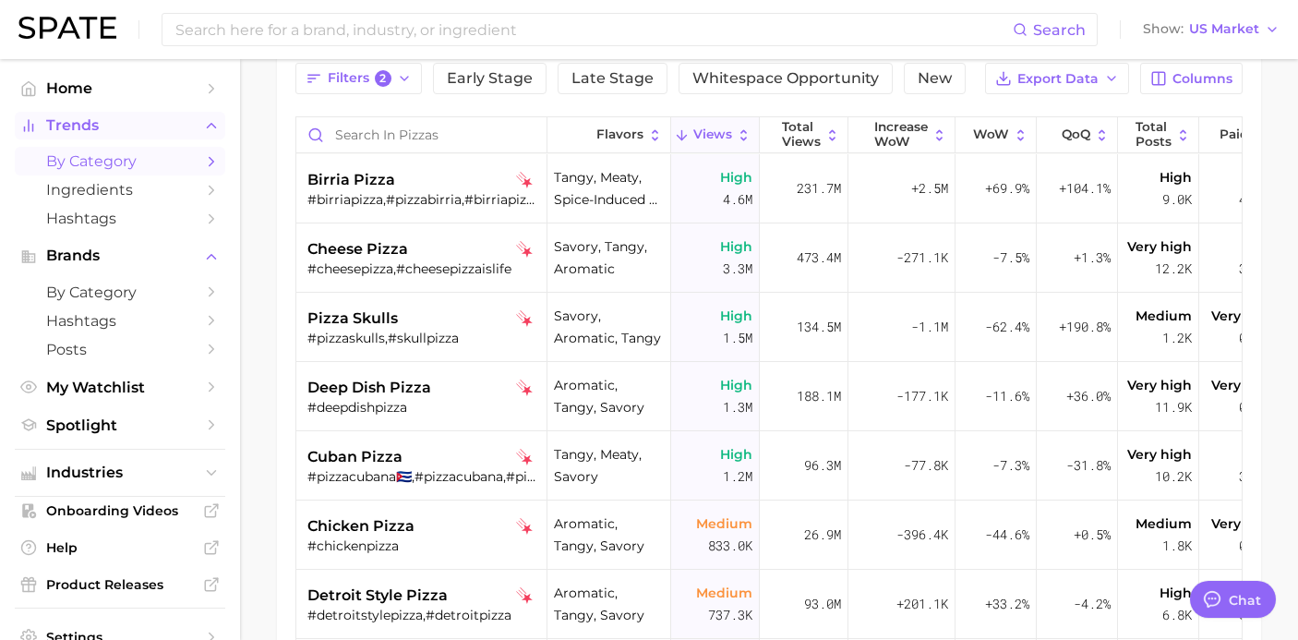
click at [167, 130] on span "Trends" at bounding box center [120, 125] width 148 height 17
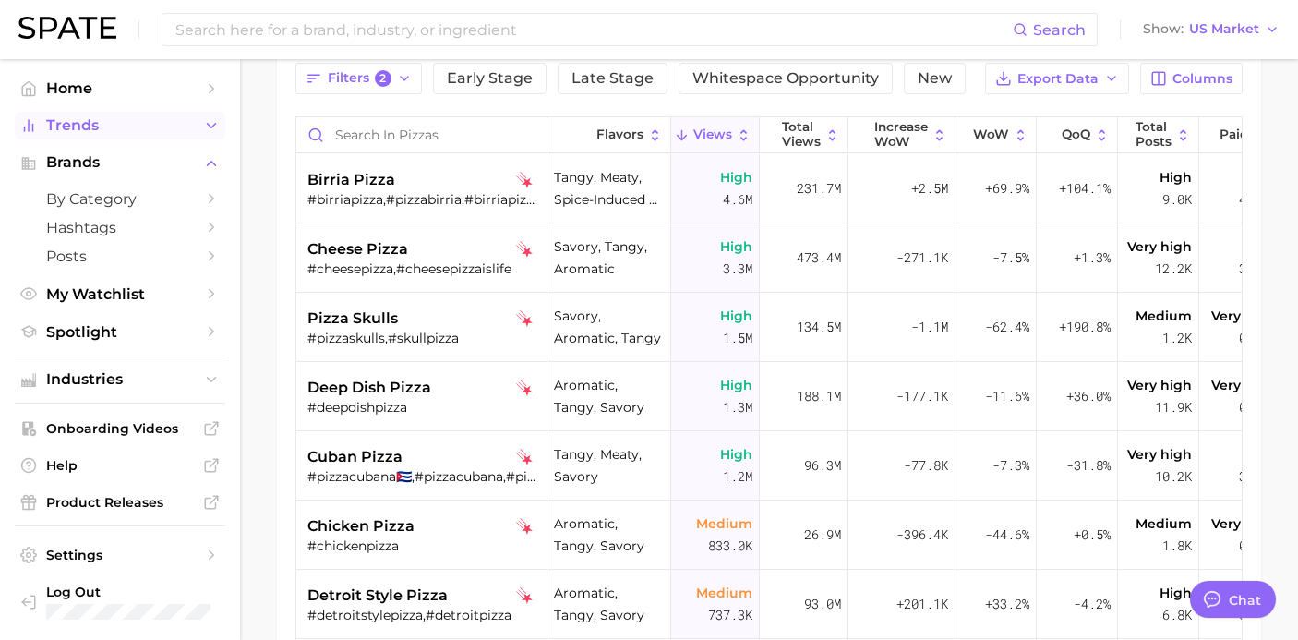
click at [167, 130] on span "Trends" at bounding box center [120, 125] width 148 height 17
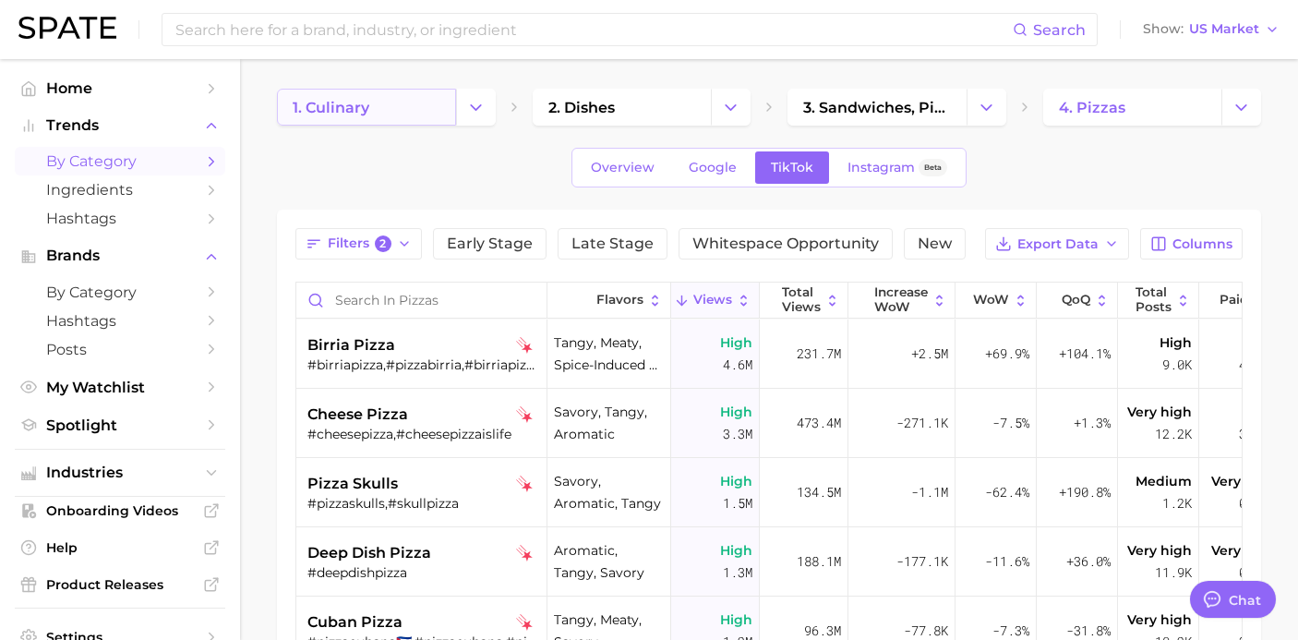
click at [386, 100] on link "1. culinary" at bounding box center [366, 107] width 179 height 37
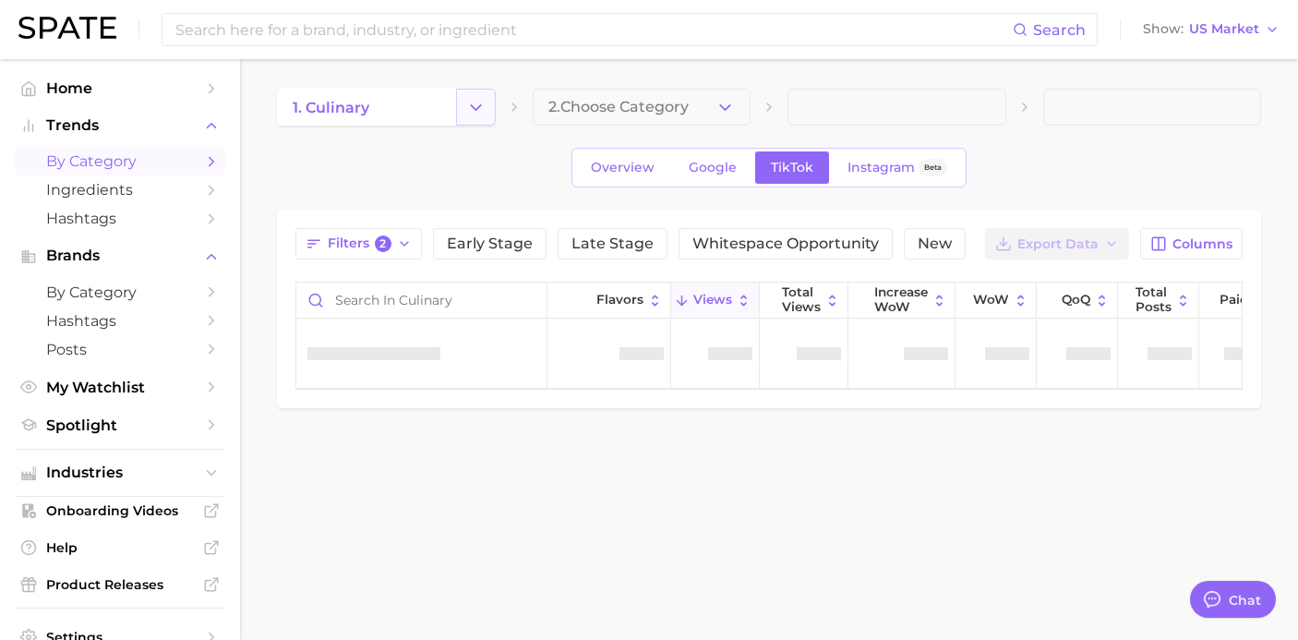
click at [468, 112] on icon "Change Category" at bounding box center [475, 107] width 19 height 19
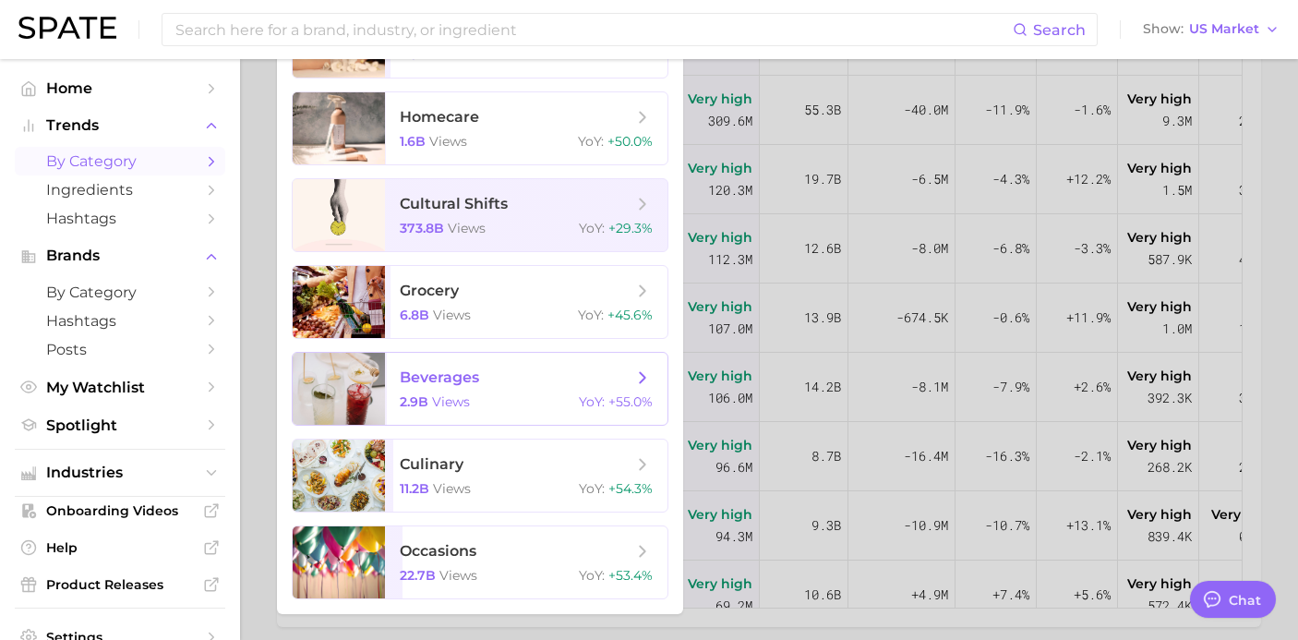
scroll to position [356, 0]
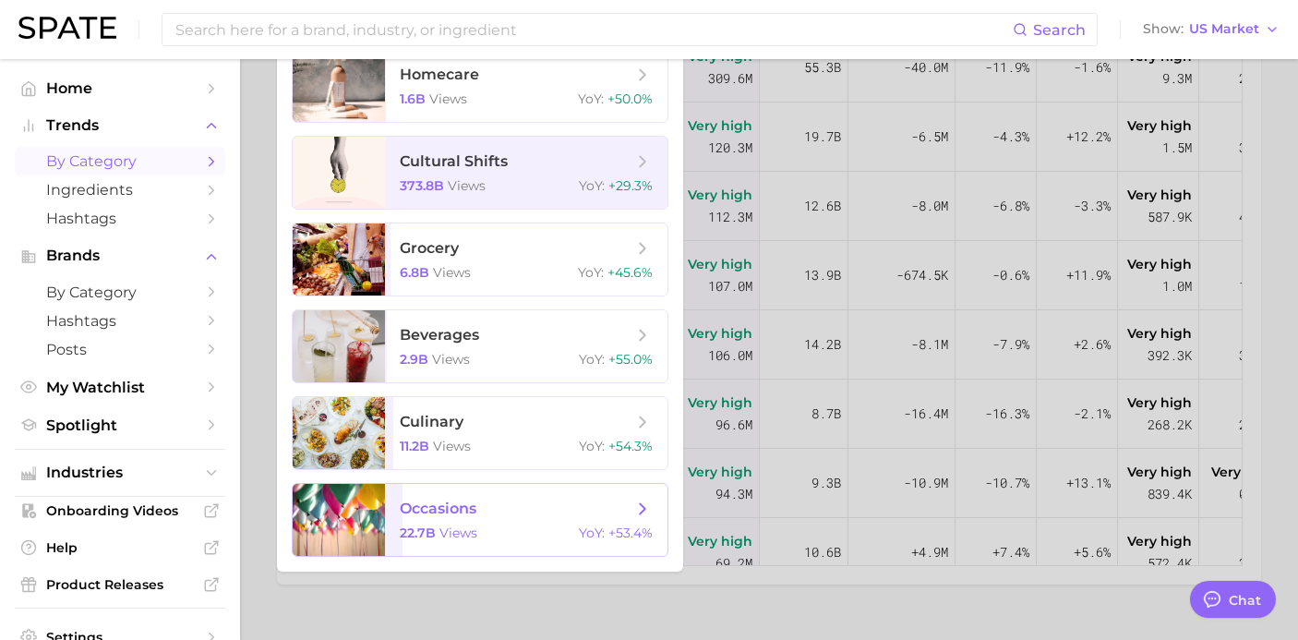
click at [420, 501] on span "occasions" at bounding box center [438, 509] width 77 height 18
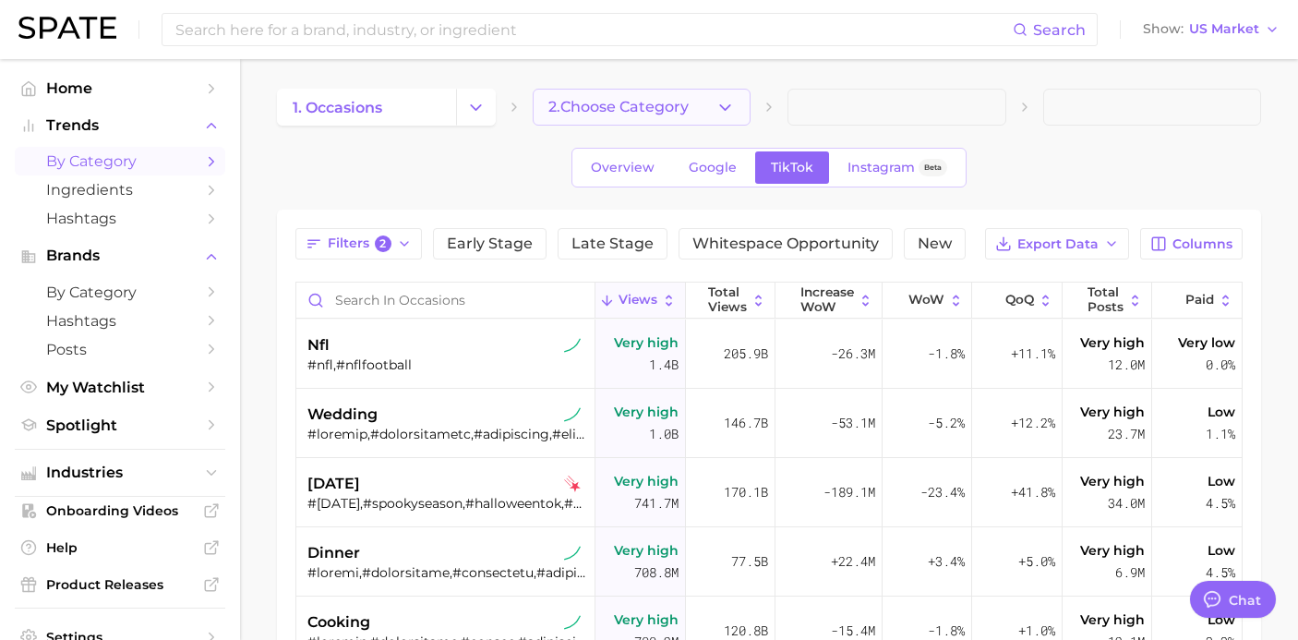
click at [645, 114] on span "2. Choose Category" at bounding box center [618, 107] width 140 height 17
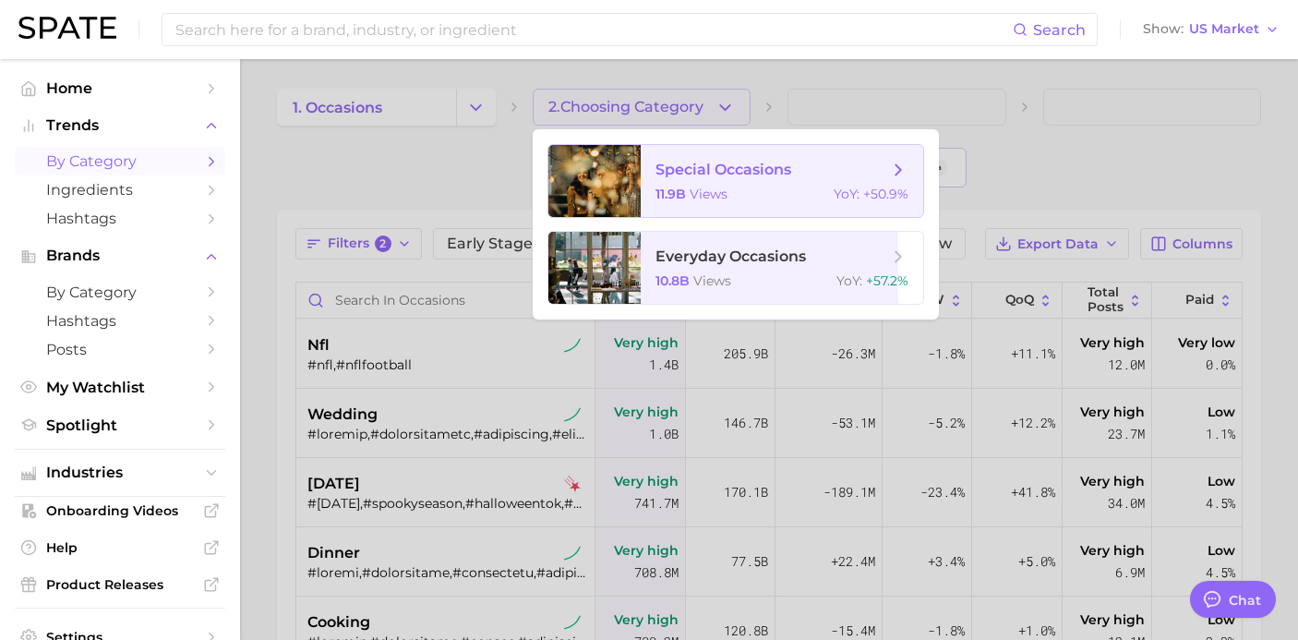
click at [663, 191] on span "11.9b" at bounding box center [671, 194] width 30 height 17
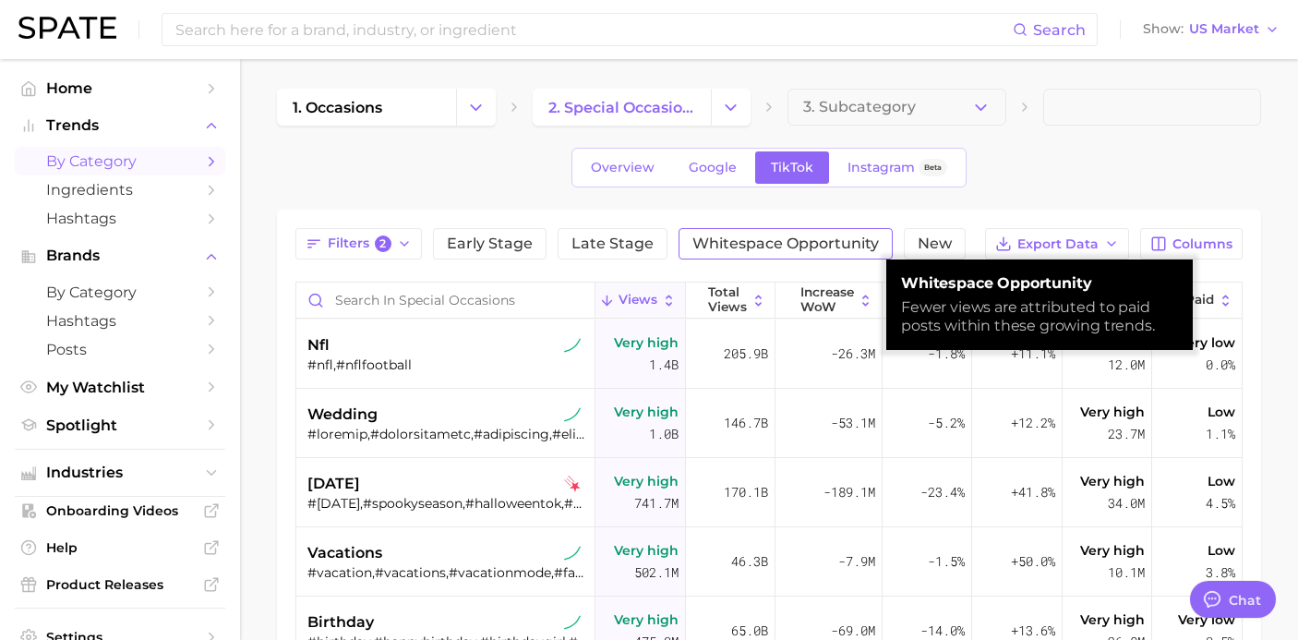
click at [713, 236] on span "Whitespace Opportunity" at bounding box center [786, 243] width 187 height 15
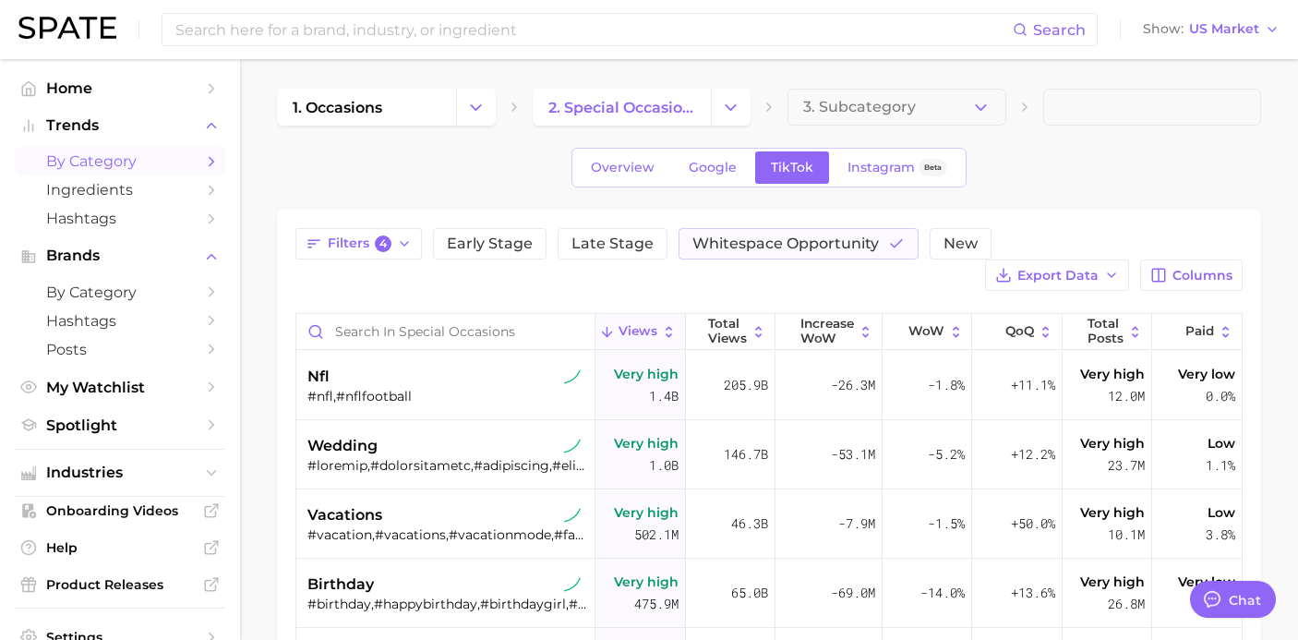
click at [665, 205] on div "1. occasions 2. special occasions 3. Subcategory Overview Google TikTok Instagr…" at bounding box center [769, 530] width 984 height 883
click at [944, 246] on span "New" at bounding box center [961, 243] width 34 height 15
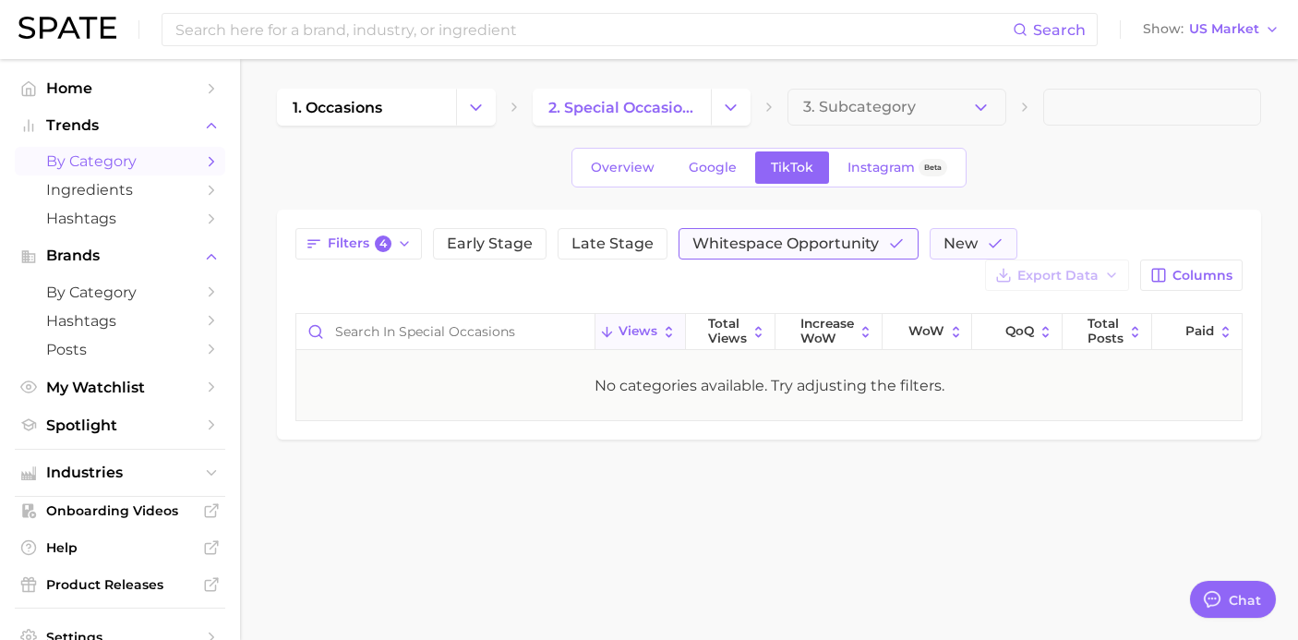
click at [878, 244] on button "Whitespace Opportunity" at bounding box center [799, 243] width 240 height 31
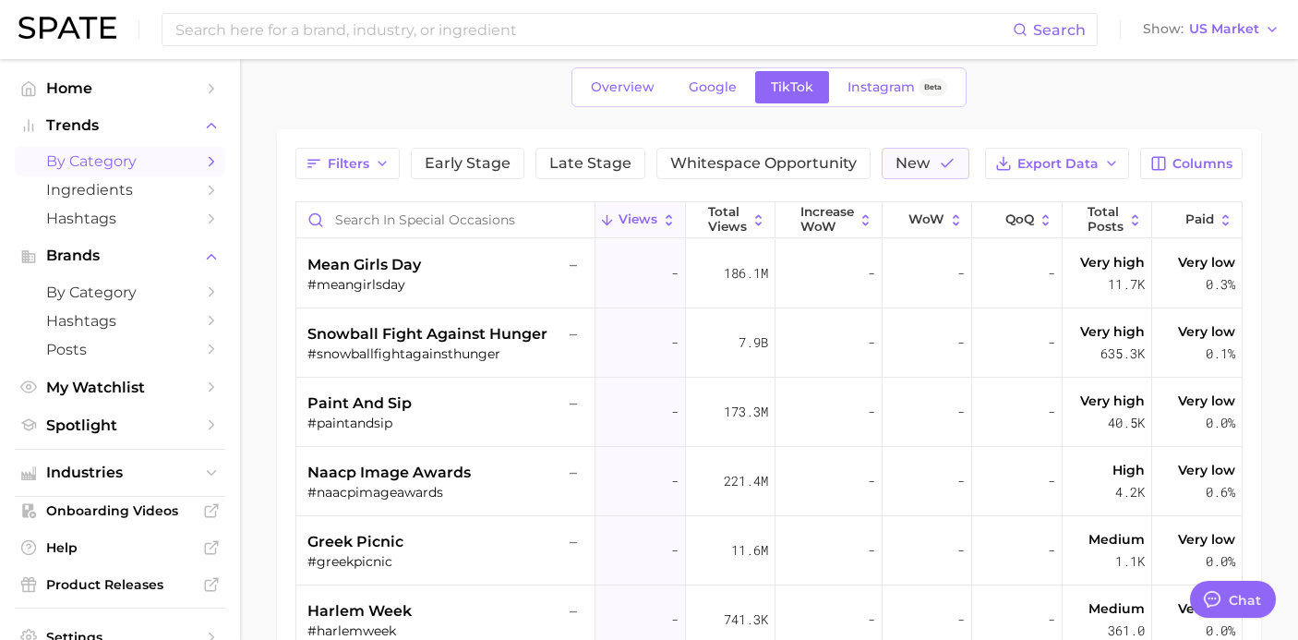
scroll to position [112, 0]
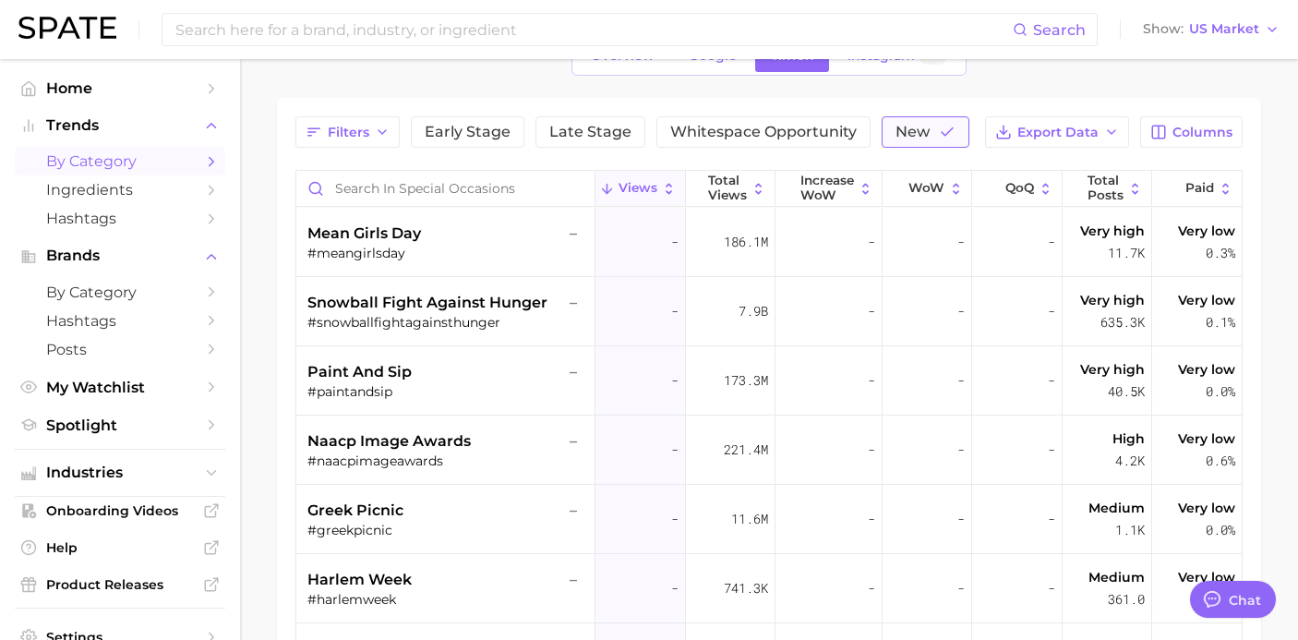
click at [909, 127] on span "New" at bounding box center [913, 132] width 34 height 15
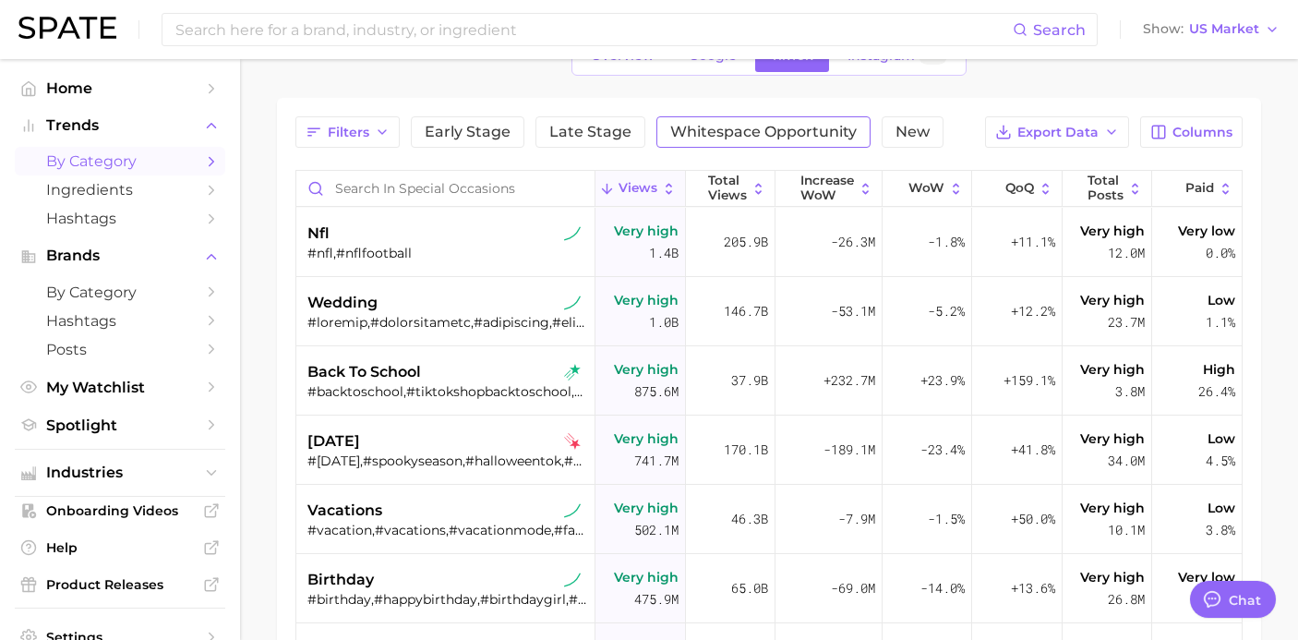
click at [834, 127] on span "Whitespace Opportunity" at bounding box center [763, 132] width 187 height 15
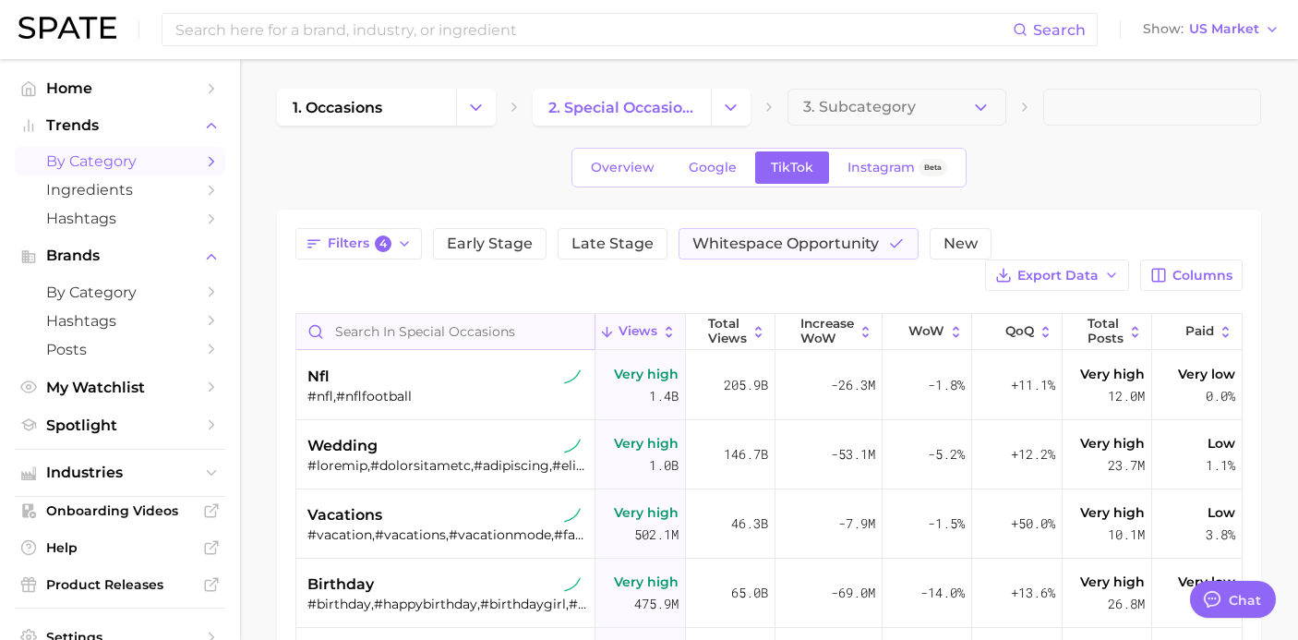
click at [513, 314] on input "Search in special occasions" at bounding box center [445, 331] width 298 height 35
type input "f"
click at [140, 81] on span "Home" at bounding box center [120, 88] width 148 height 18
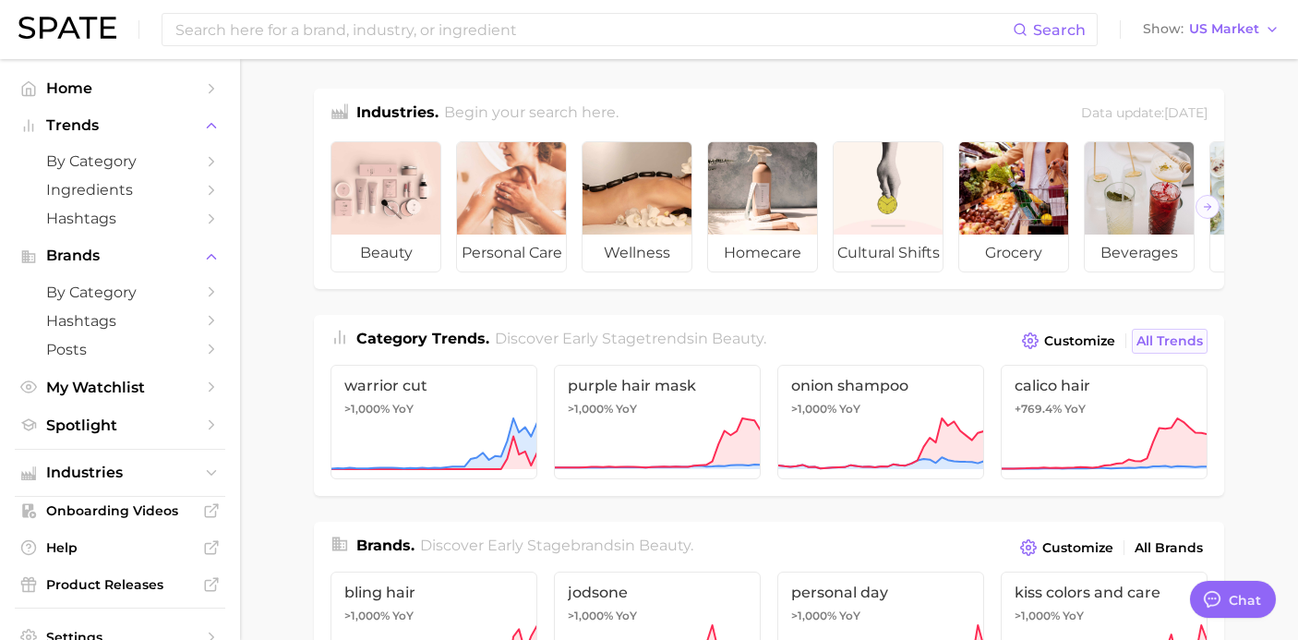
click at [1154, 331] on link "All Trends" at bounding box center [1170, 341] width 76 height 25
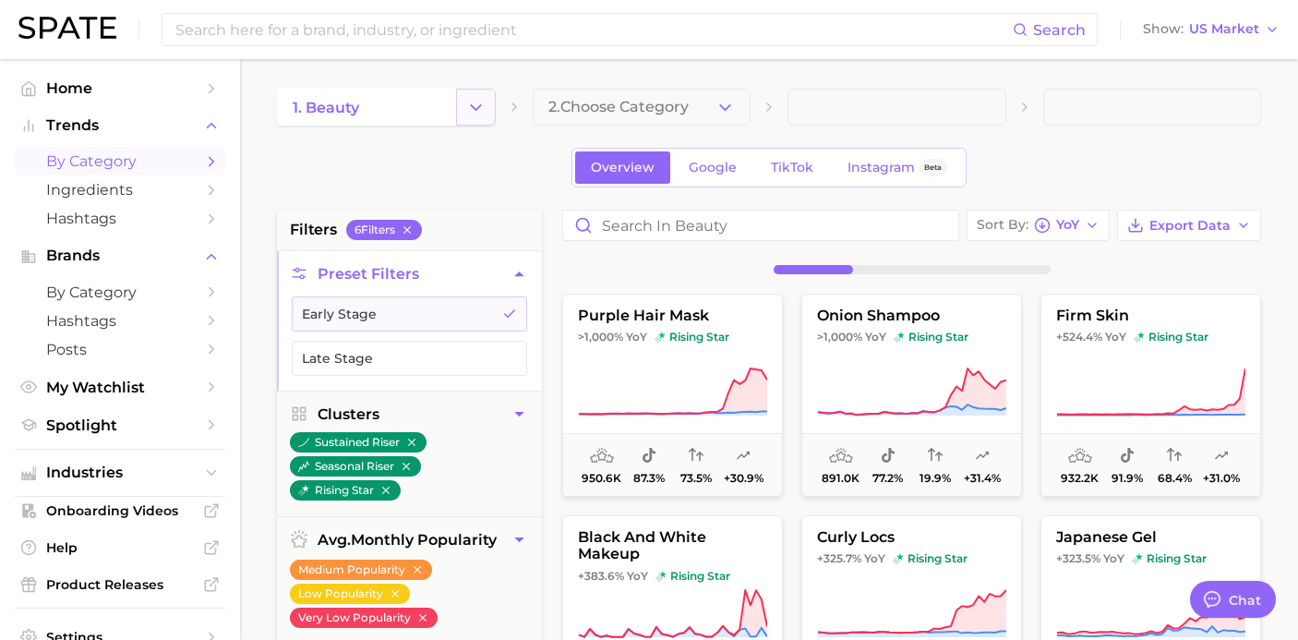
click at [476, 99] on icon "Change Category" at bounding box center [475, 107] width 19 height 19
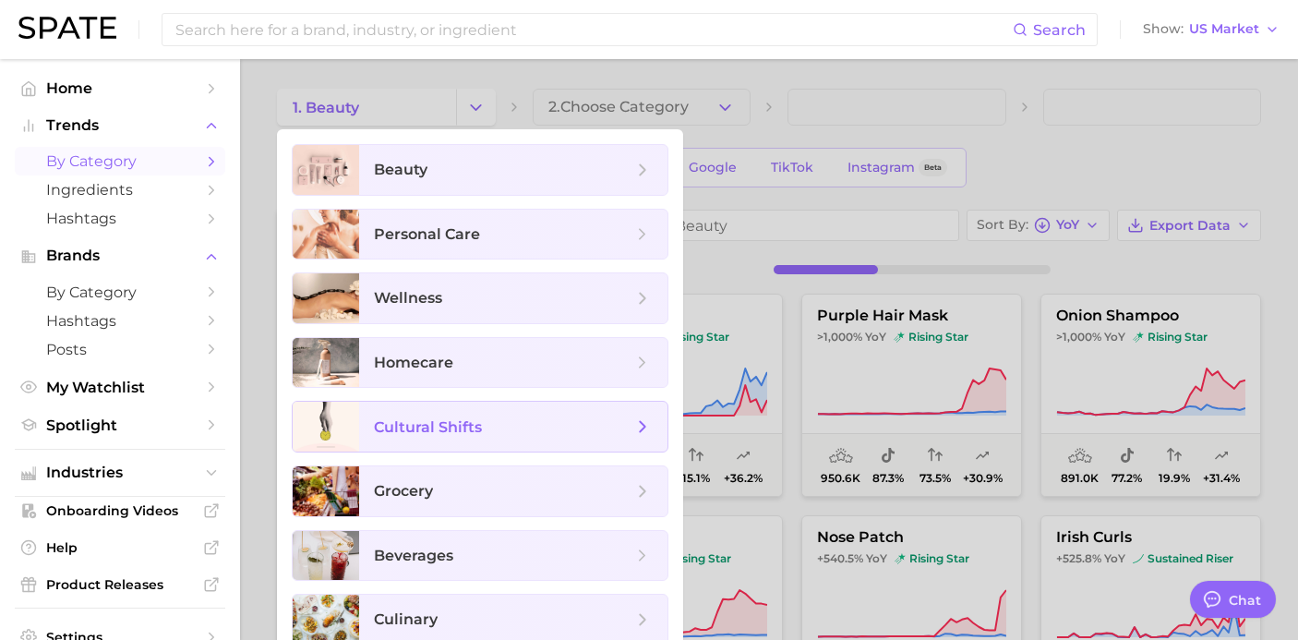
scroll to position [285, 0]
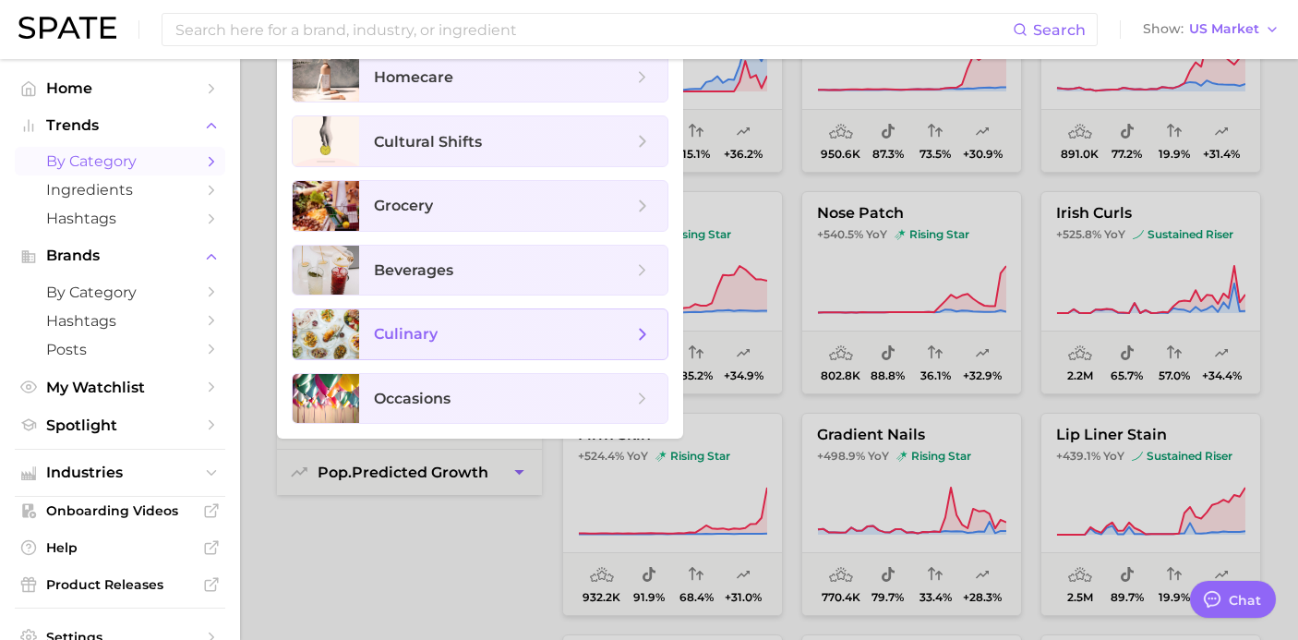
click at [494, 344] on span "culinary" at bounding box center [513, 334] width 308 height 50
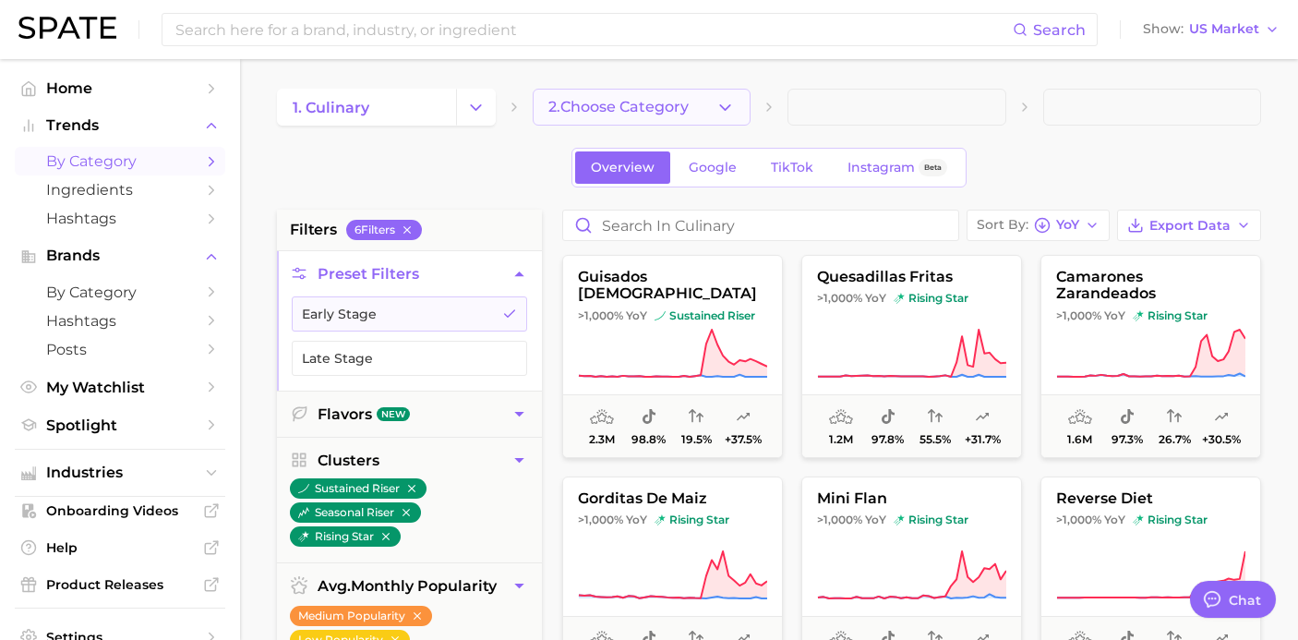
click at [597, 104] on span "2. Choose Category" at bounding box center [618, 107] width 140 height 17
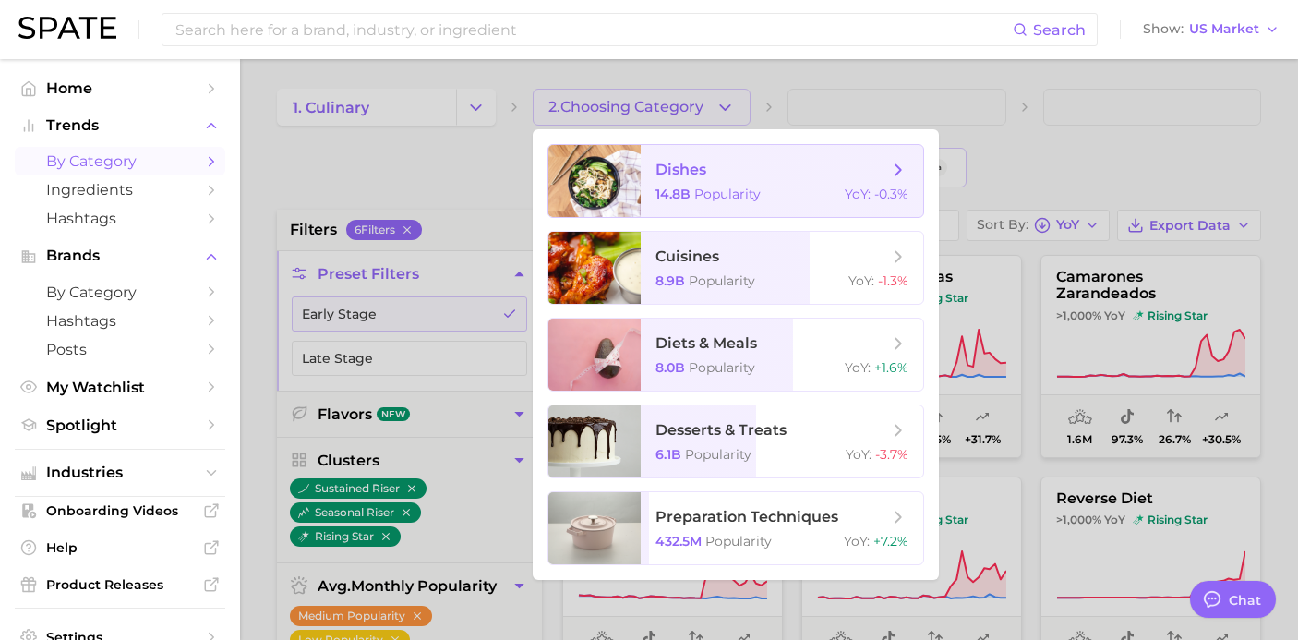
click at [711, 197] on span "Popularity" at bounding box center [727, 194] width 66 height 17
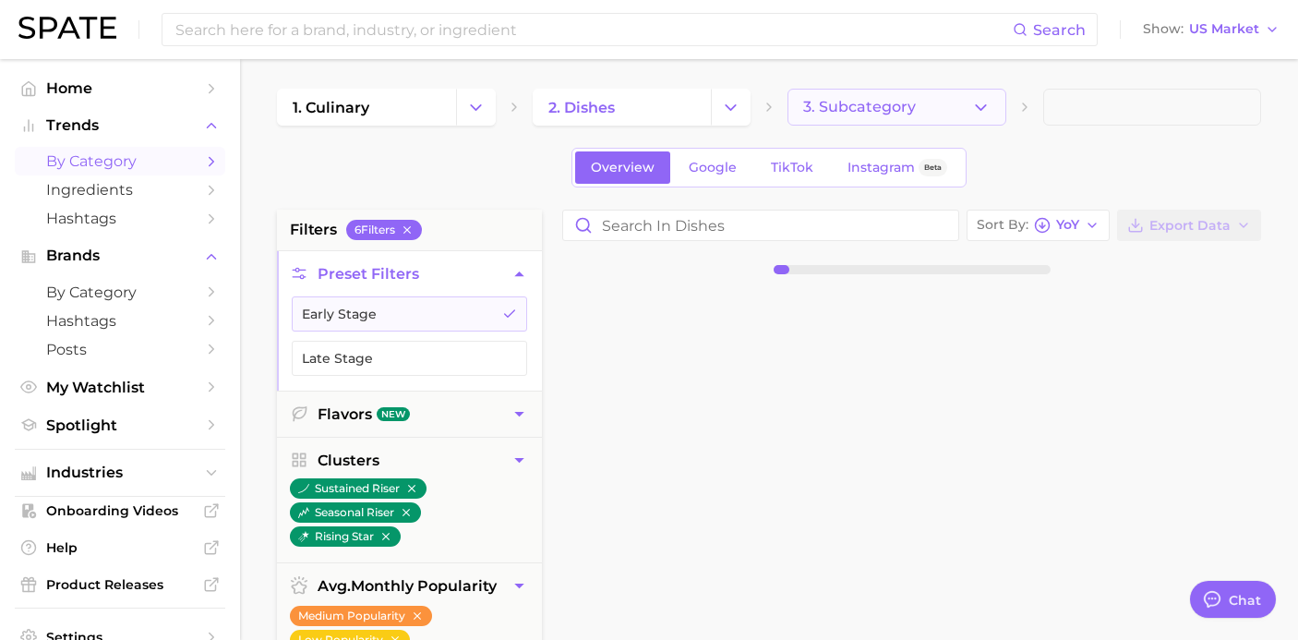
click at [831, 110] on span "3. Subcategory" at bounding box center [859, 107] width 113 height 17
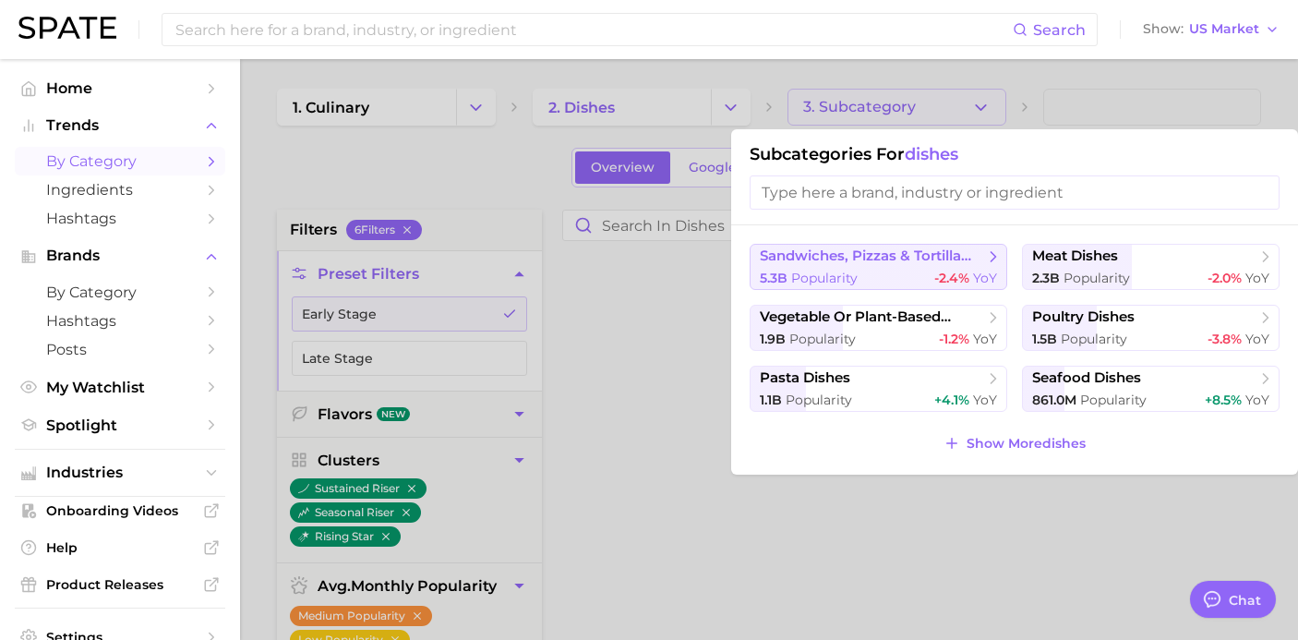
click at [865, 259] on span "sandwiches, pizzas & tortilla dishes" at bounding box center [872, 256] width 224 height 18
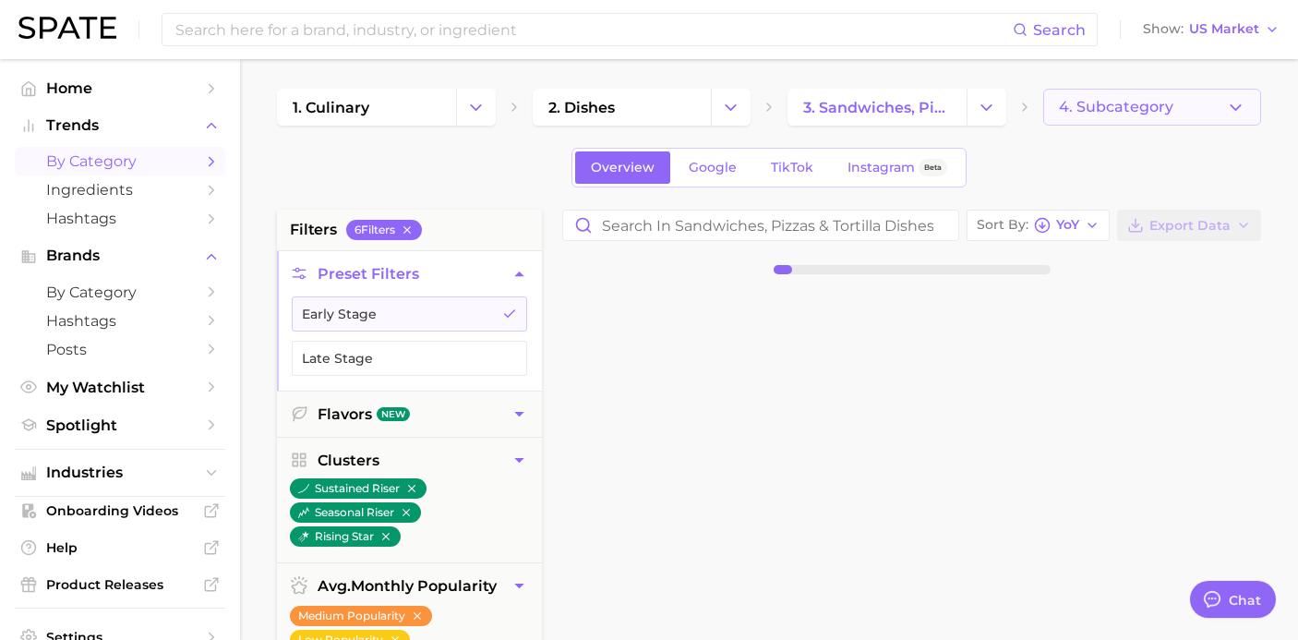
click at [1055, 105] on button "4. Subcategory" at bounding box center [1152, 107] width 219 height 37
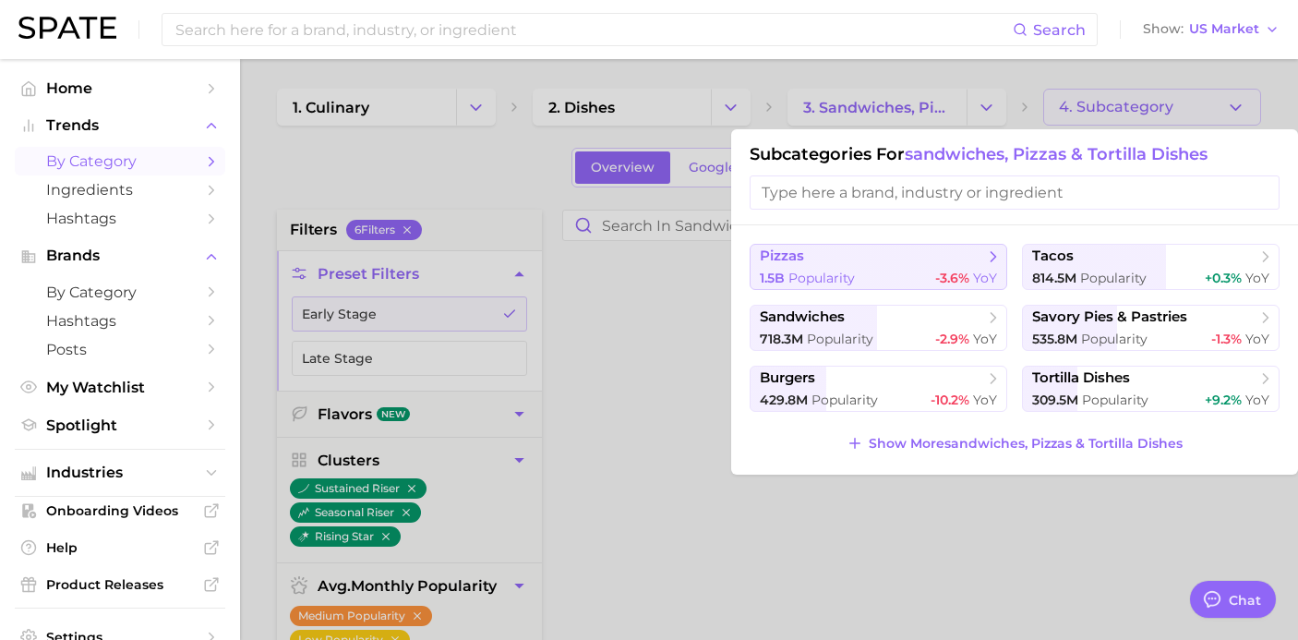
click at [902, 248] on span "pizzas" at bounding box center [872, 256] width 224 height 18
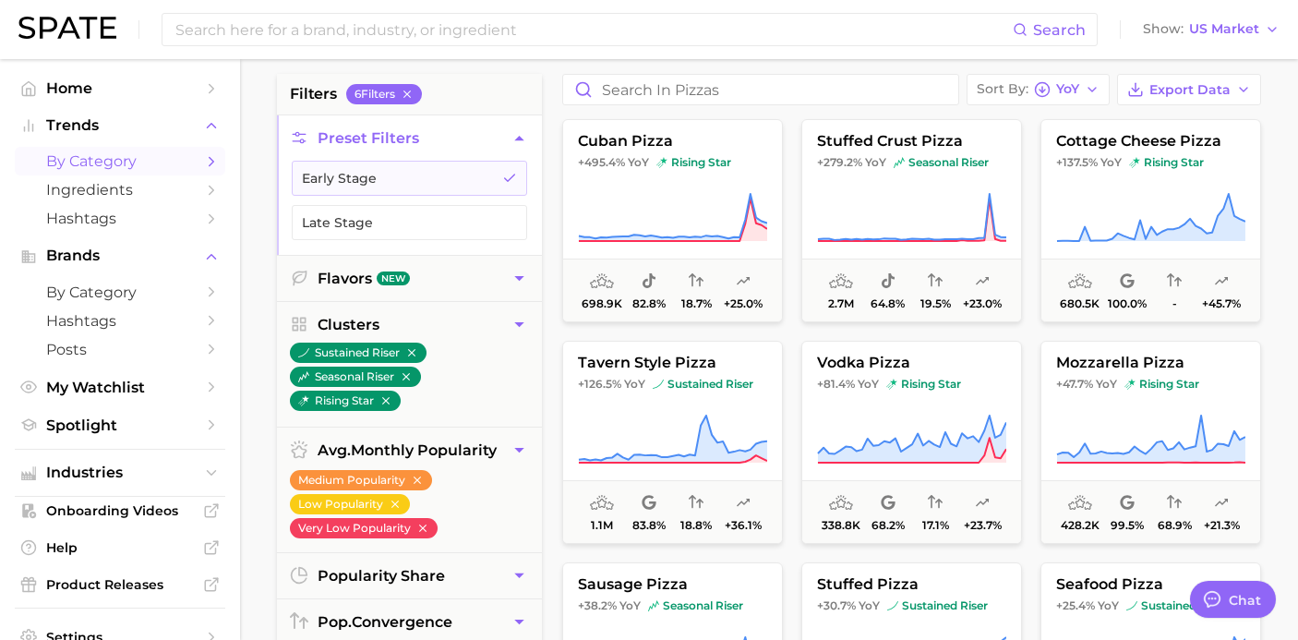
scroll to position [144, 0]
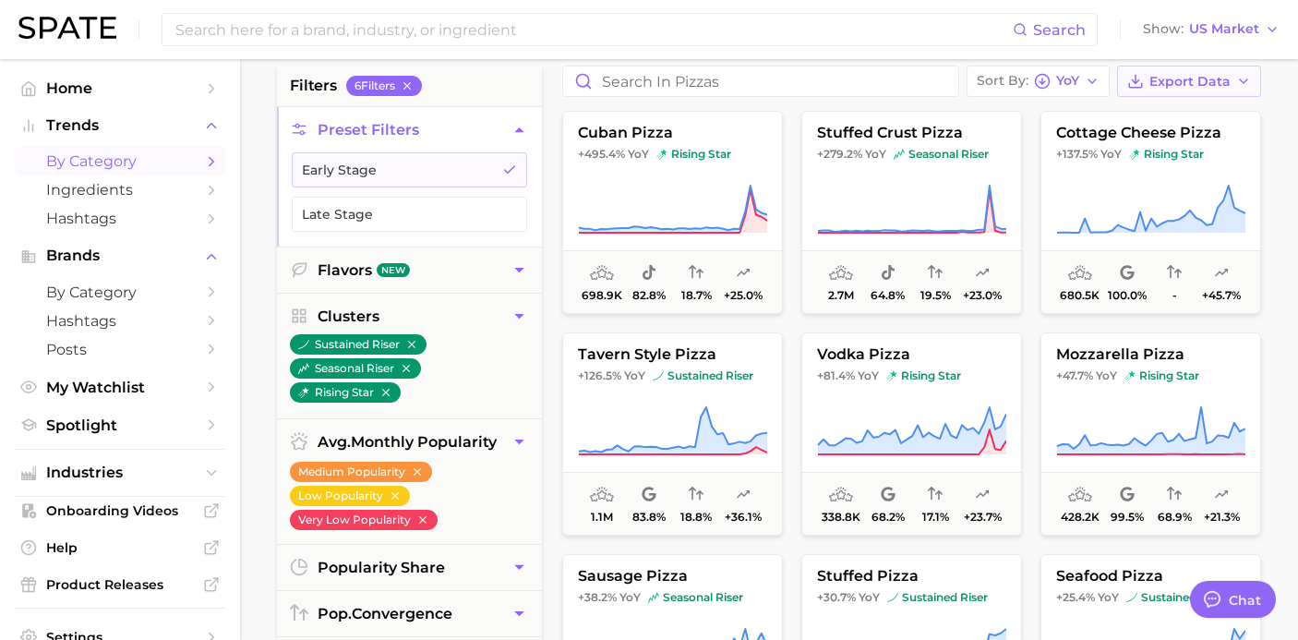
click at [1238, 85] on icon "button" at bounding box center [1243, 81] width 15 height 15
click at [1271, 81] on main "1. culinary 2. dishes 3. sandwiches, pizzas & tortilla dishes 4. pizzas Overvie…" at bounding box center [769, 615] width 1058 height 1401
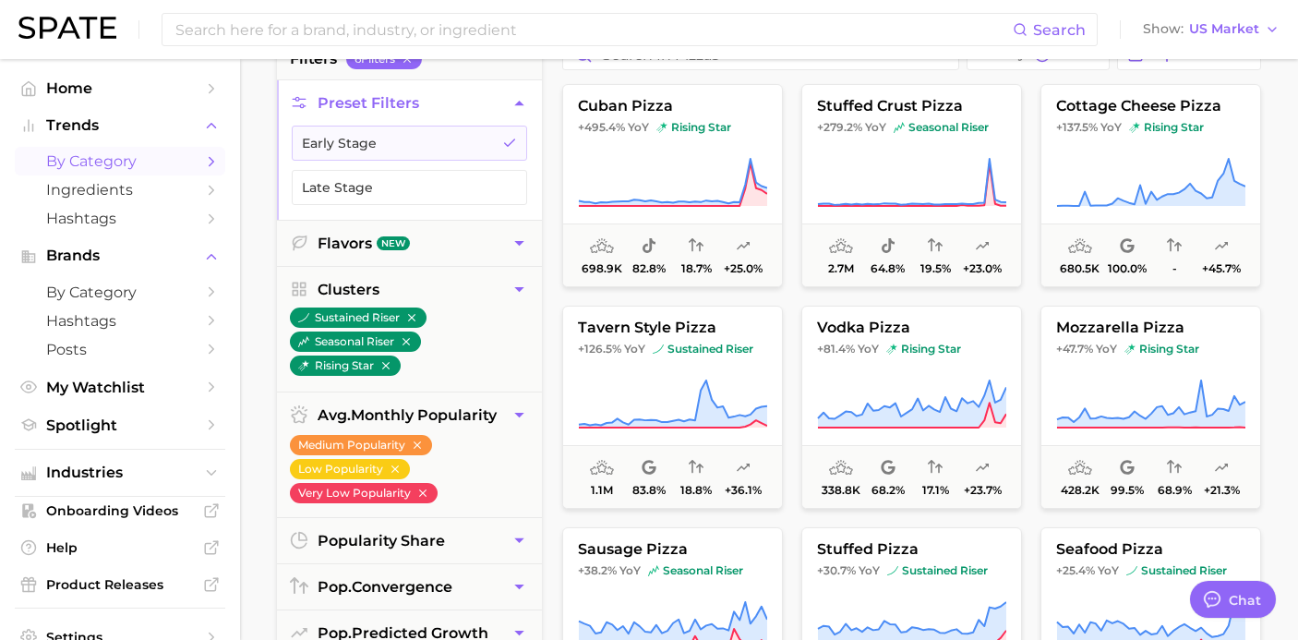
scroll to position [172, 0]
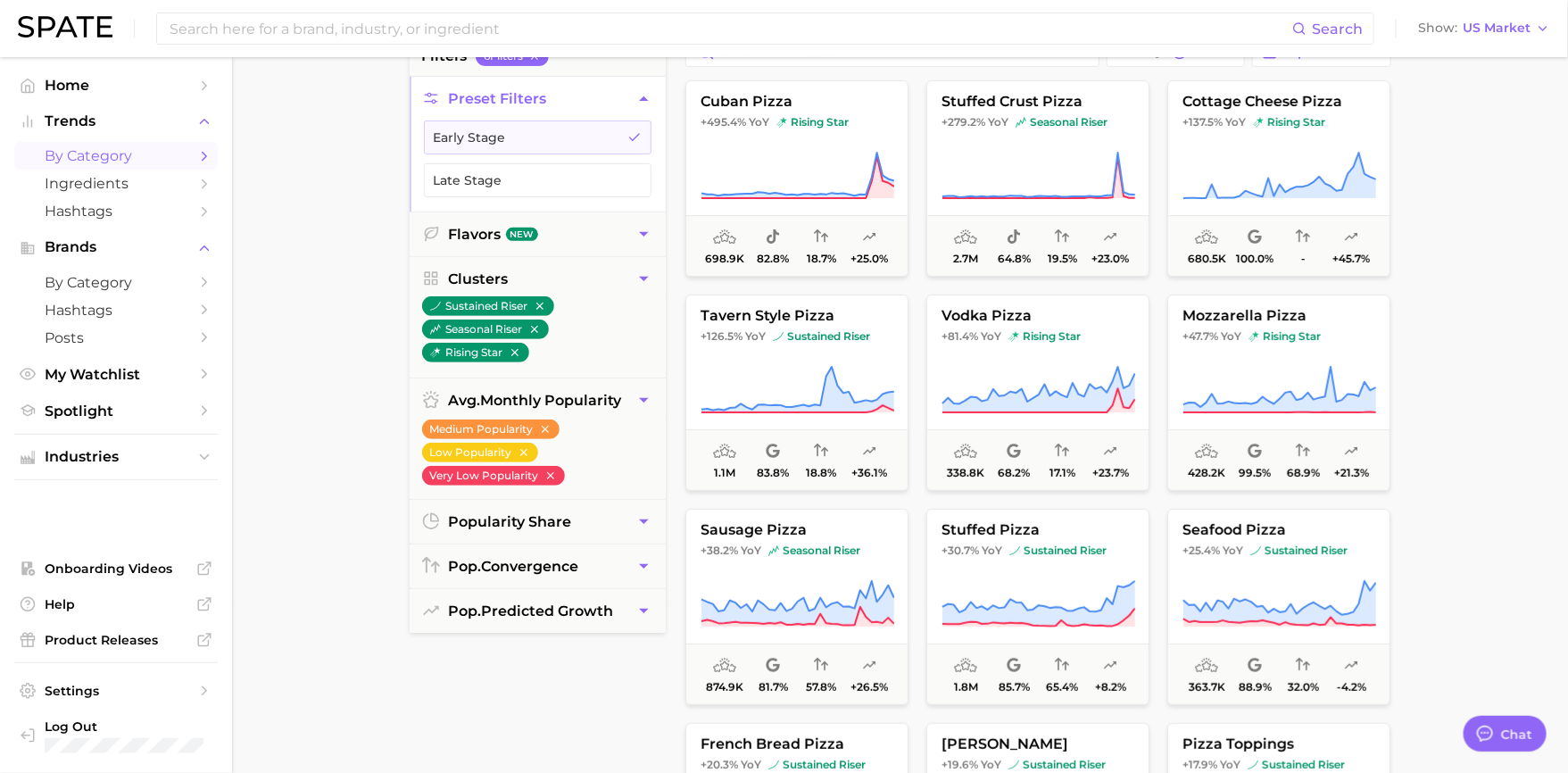
type textarea "x"
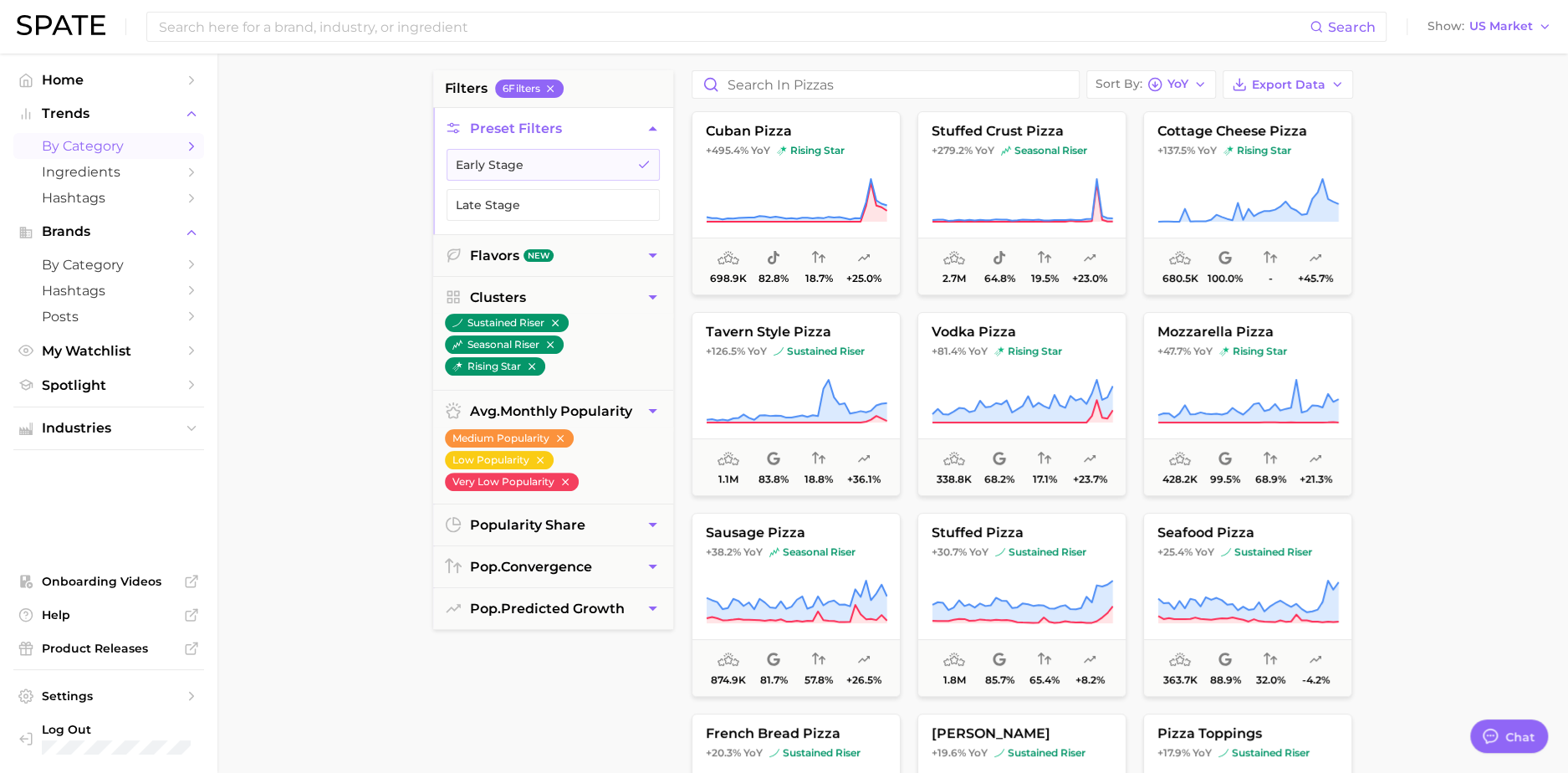
scroll to position [119, 0]
click at [579, 248] on button "Flavors New" at bounding box center [553, 256] width 240 height 41
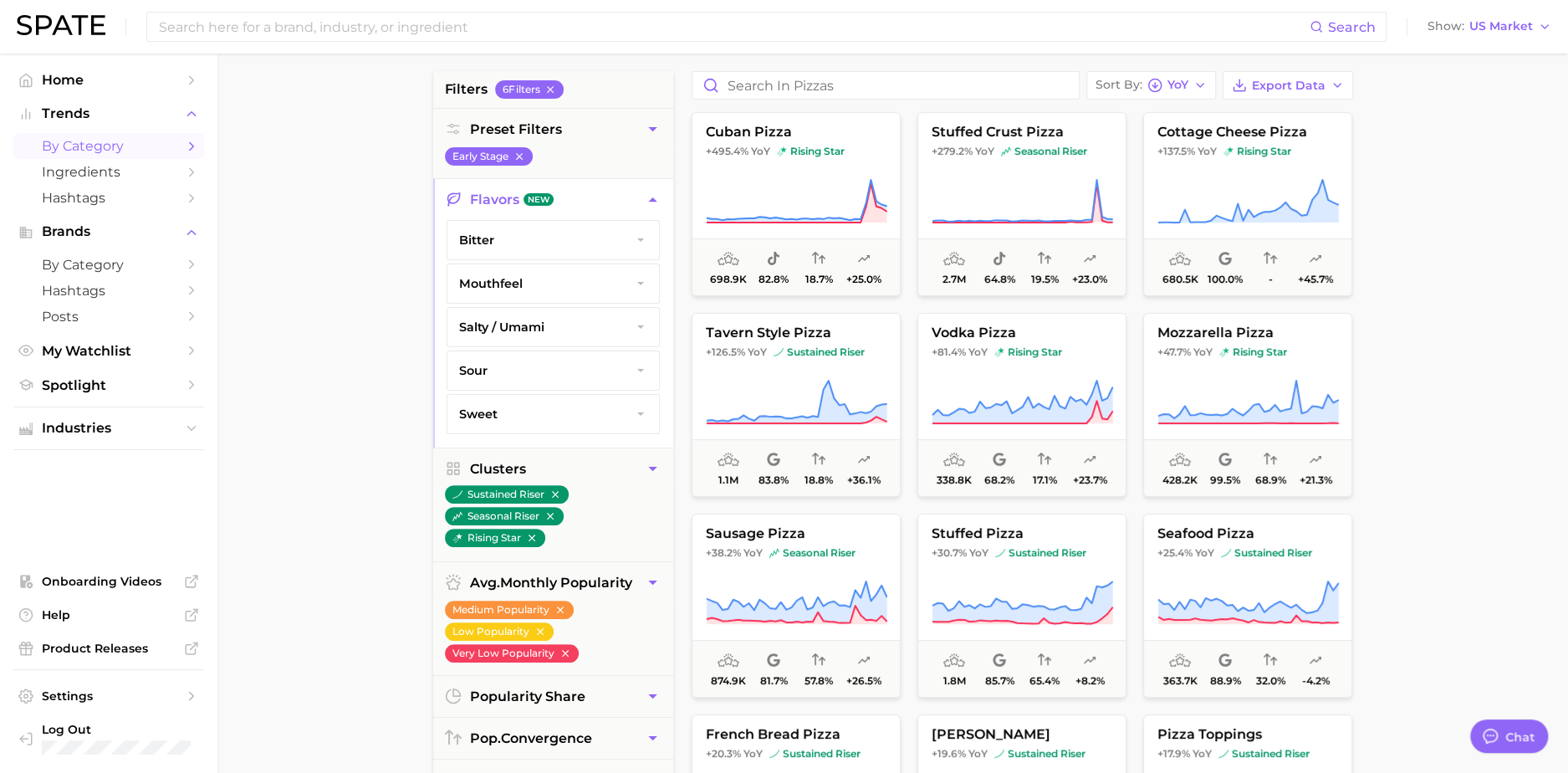
click at [650, 191] on icon "button" at bounding box center [652, 199] width 17 height 17
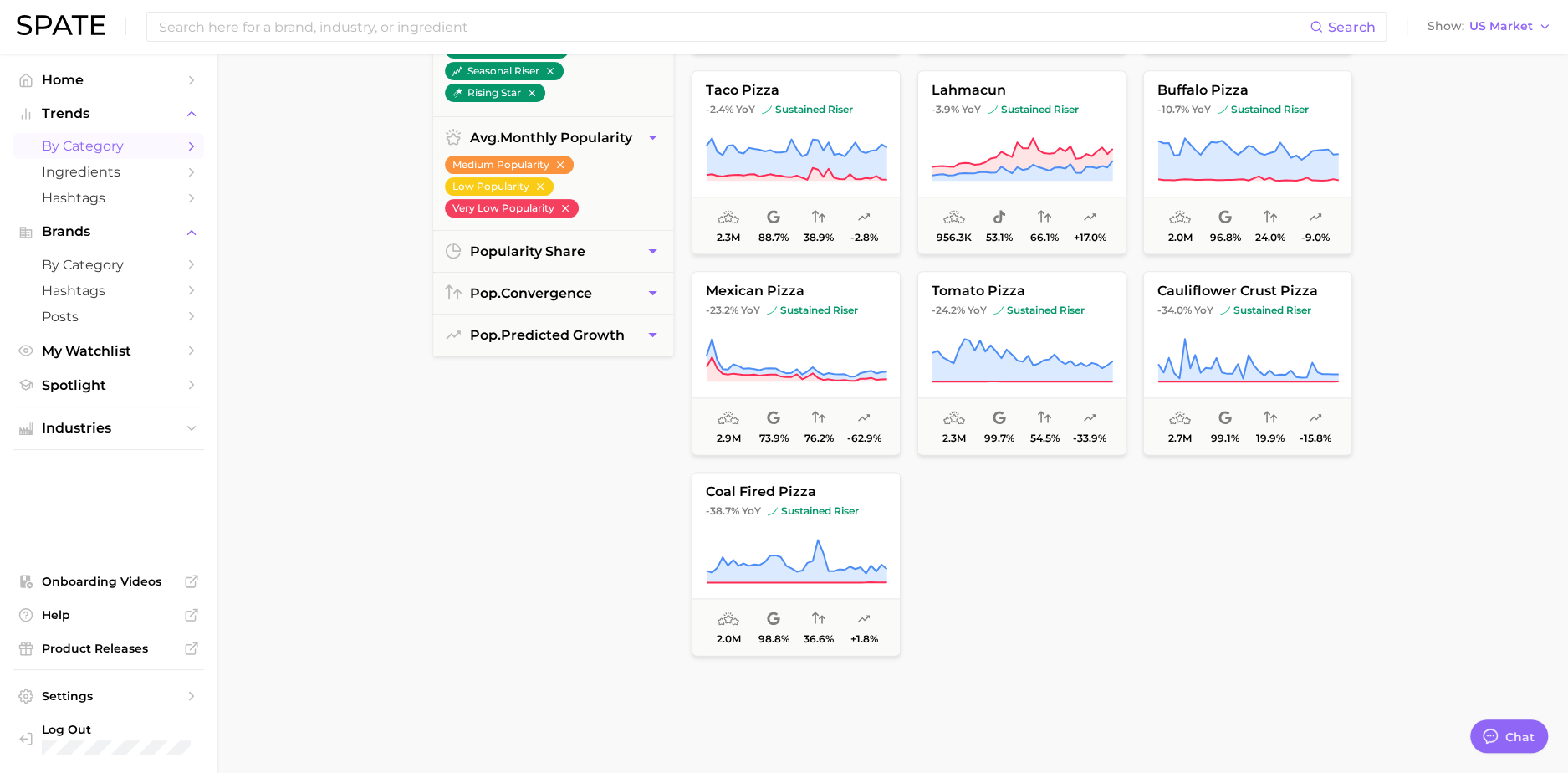
scroll to position [0, 0]
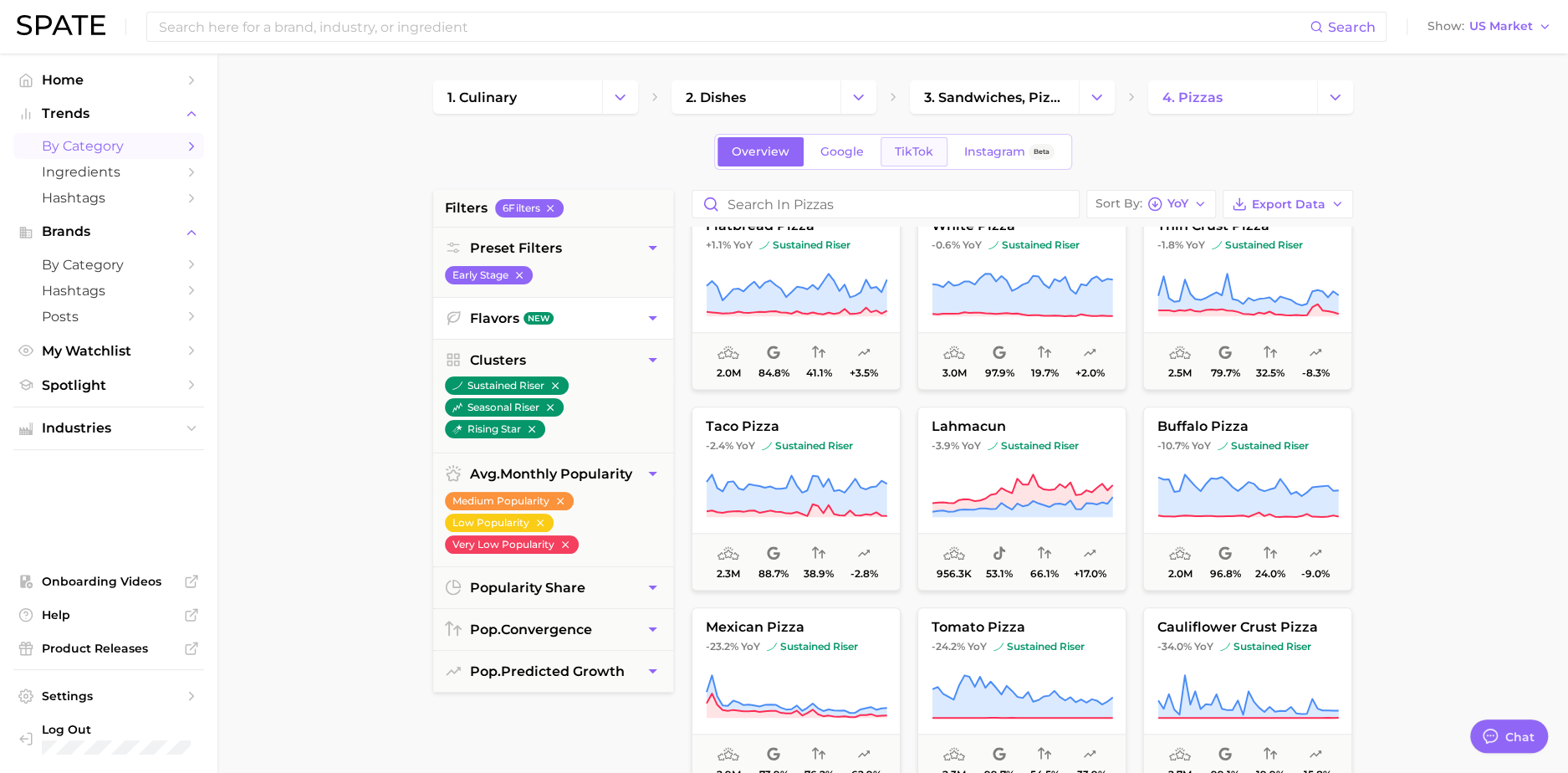
click at [895, 143] on link "TikTok" at bounding box center [914, 151] width 67 height 29
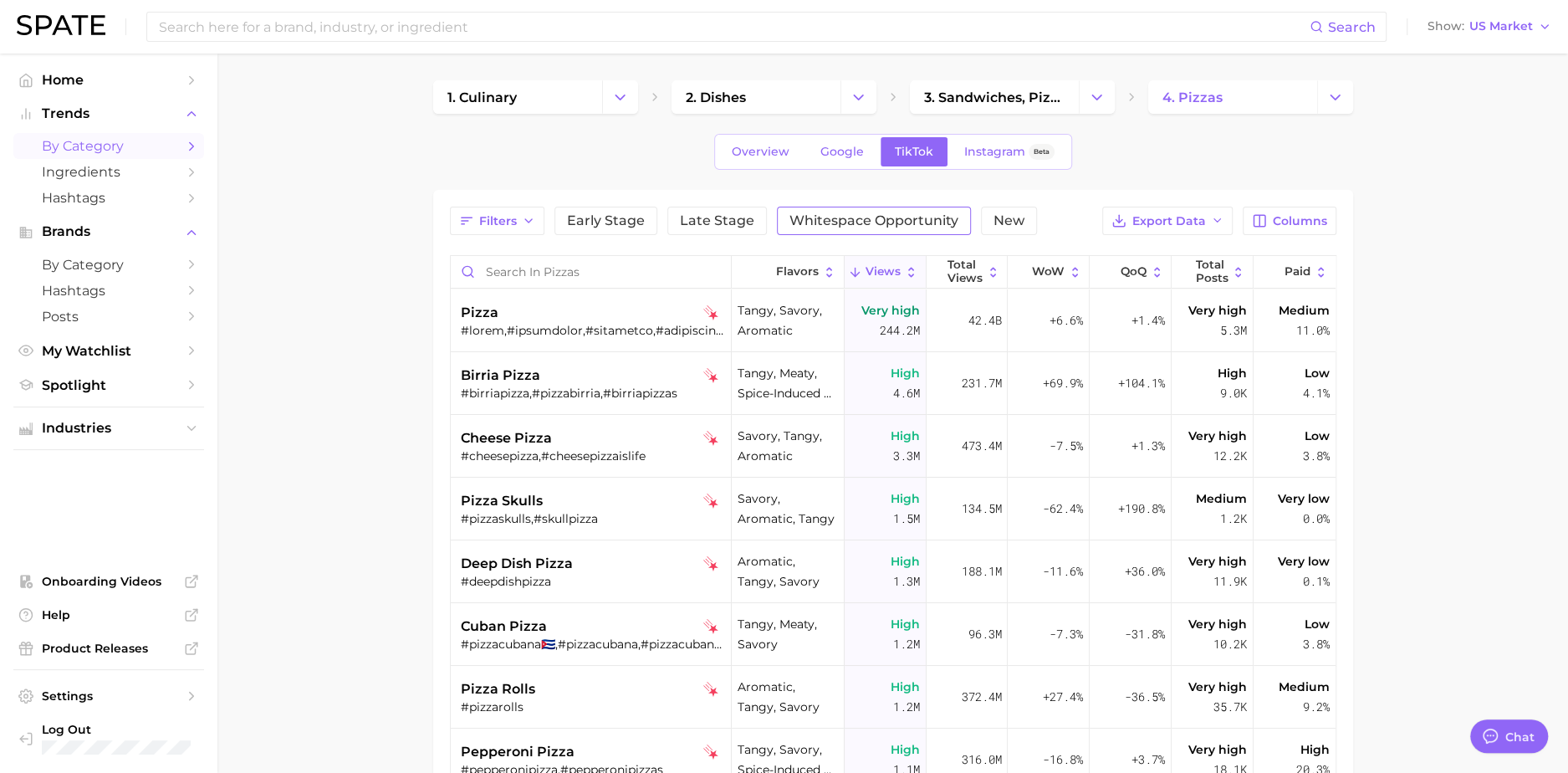
click at [848, 215] on span "Whitespace Opportunity" at bounding box center [874, 220] width 169 height 14
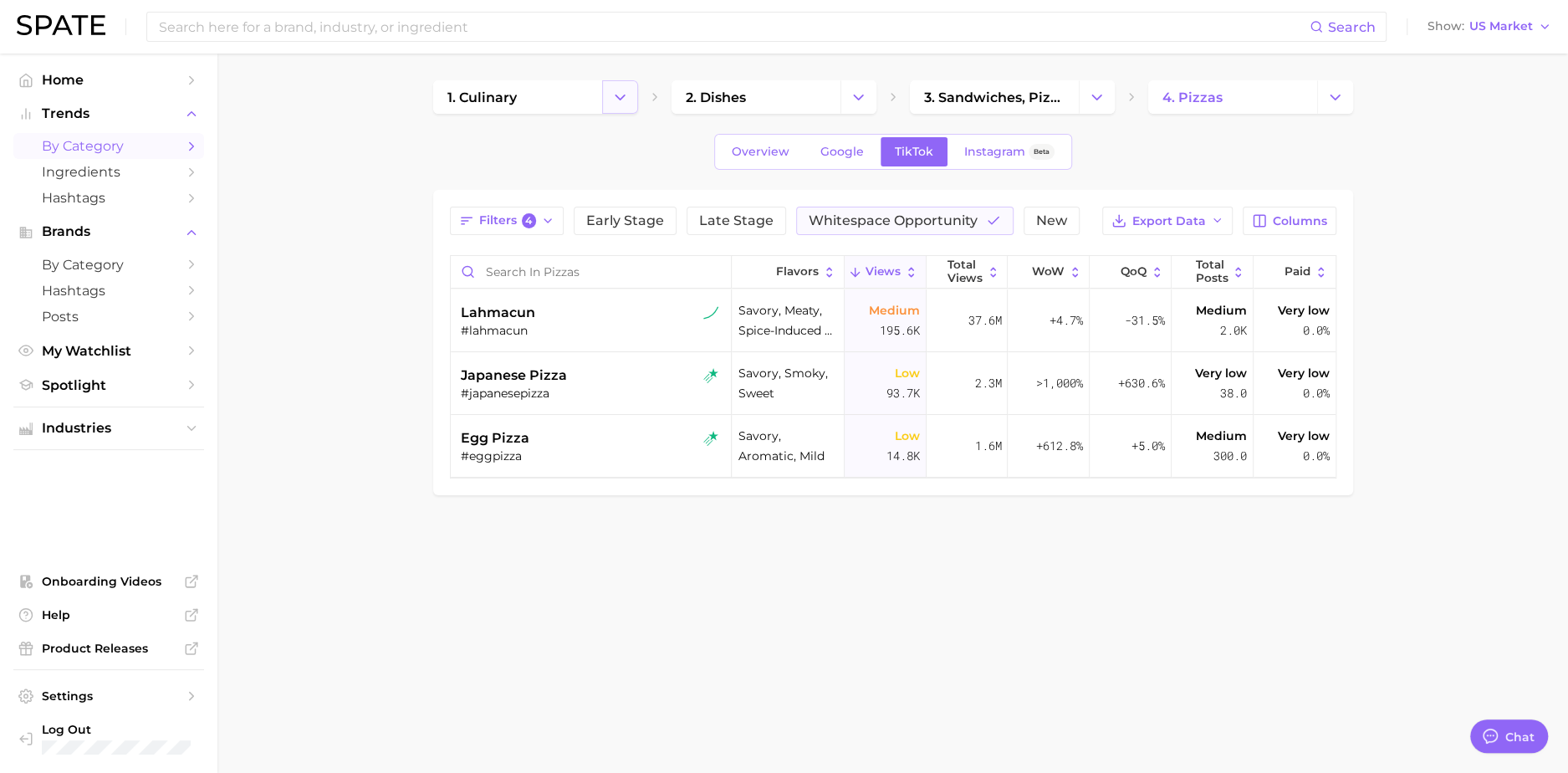
click at [620, 101] on icon "Change Category" at bounding box center [620, 97] width 17 height 17
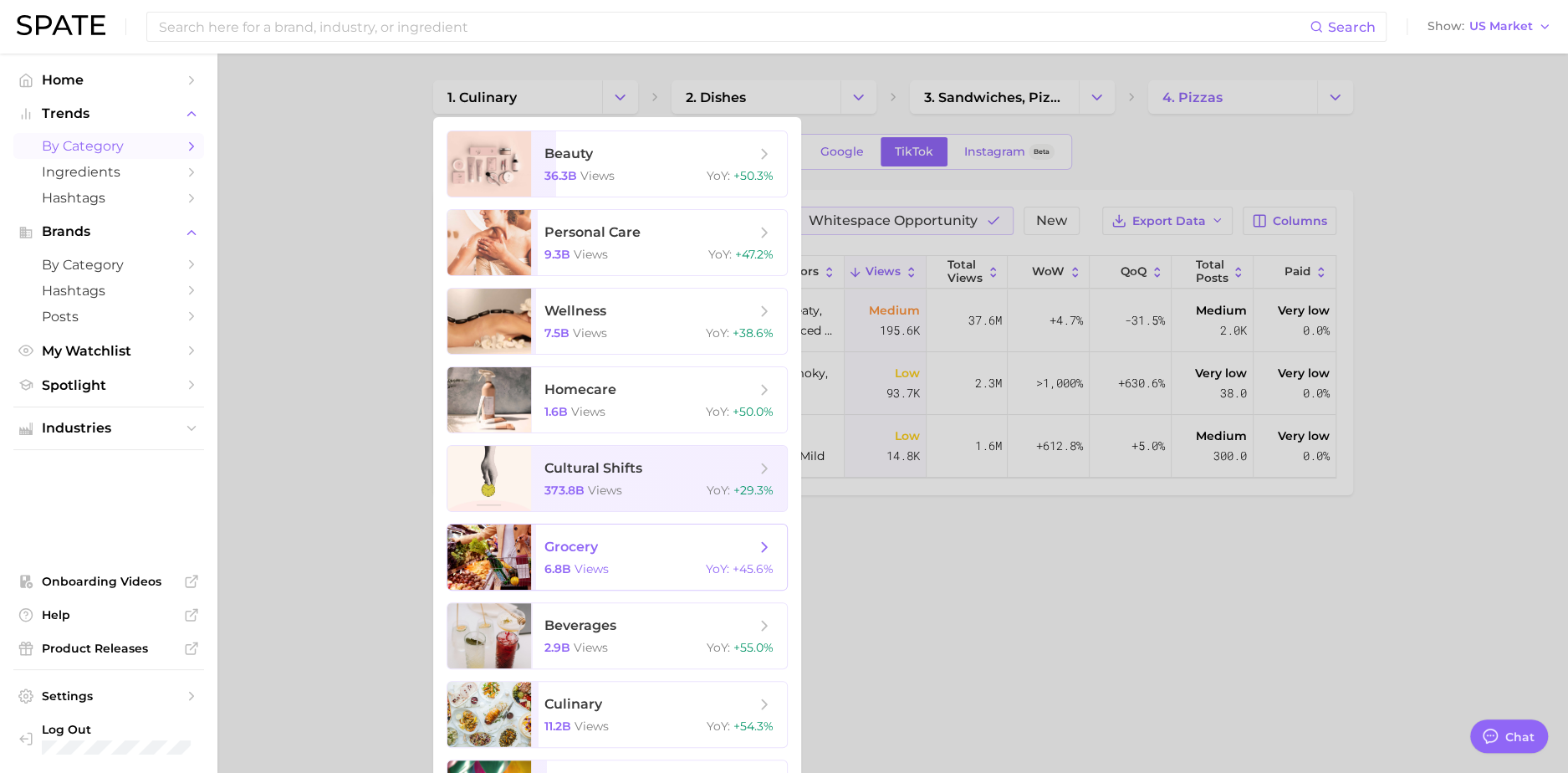
scroll to position [67, 0]
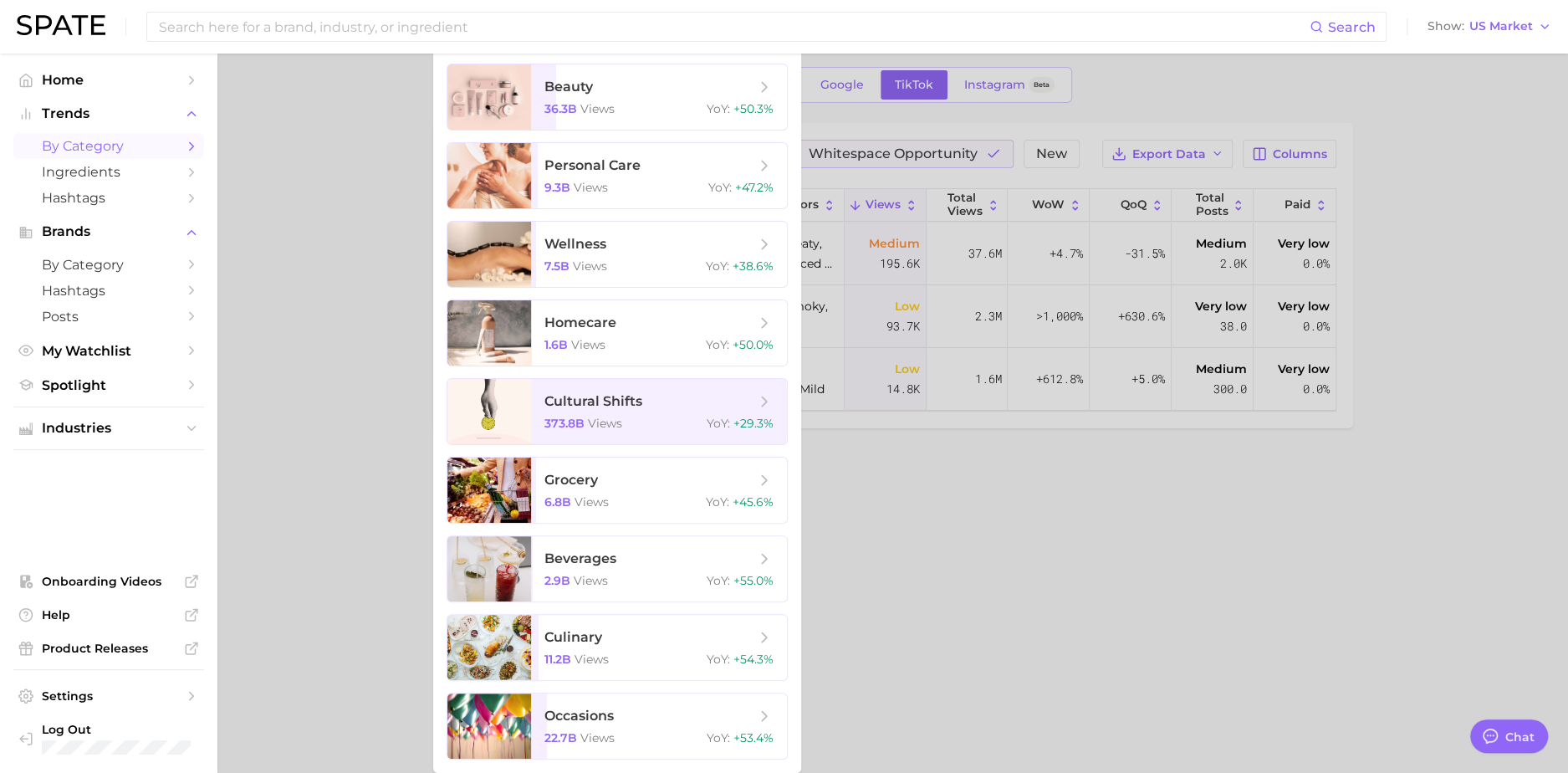
click at [821, 548] on div at bounding box center [784, 386] width 1568 height 773
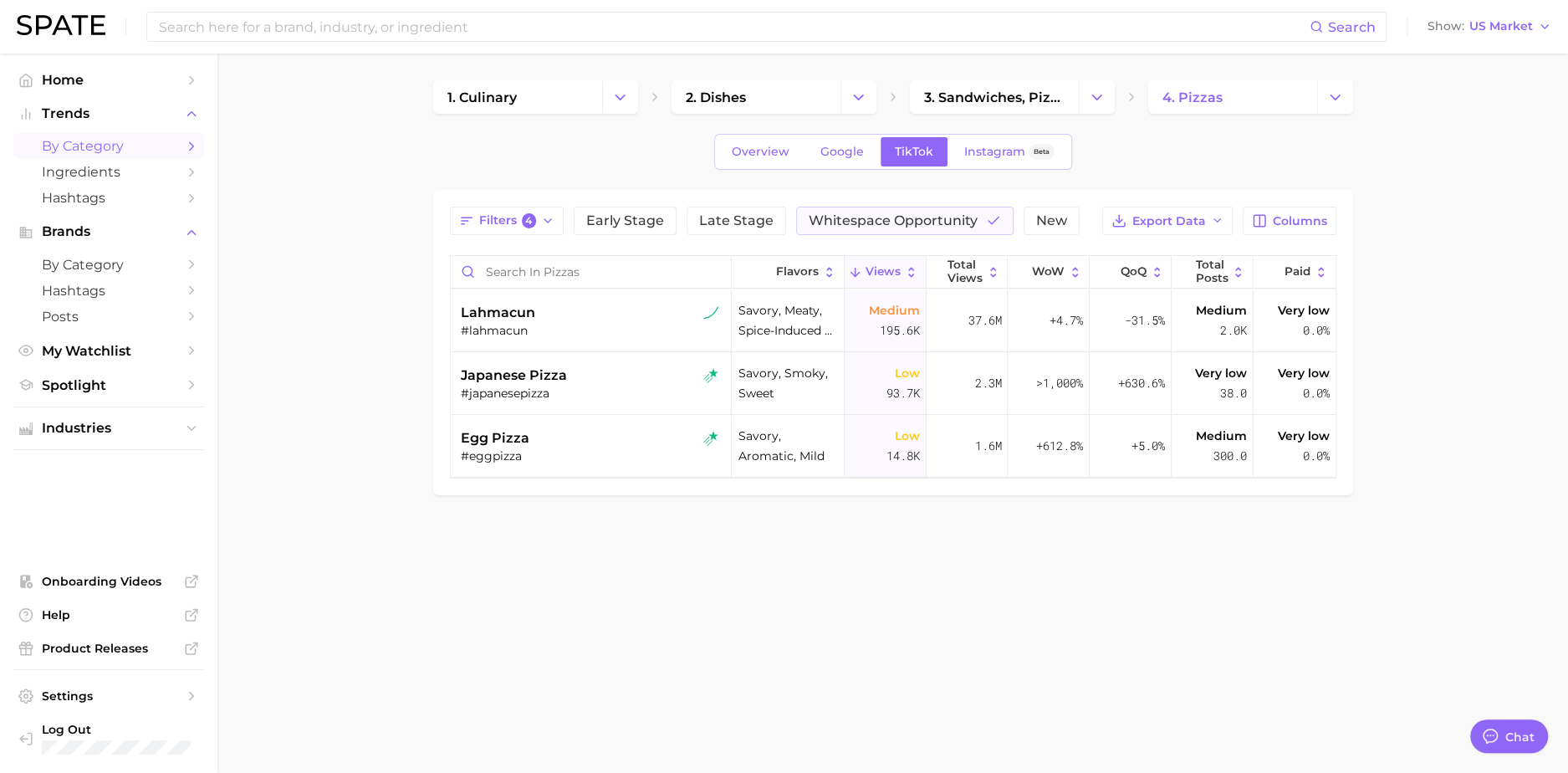
scroll to position [0, 0]
click at [617, 92] on icon "Change Category" at bounding box center [620, 97] width 17 height 17
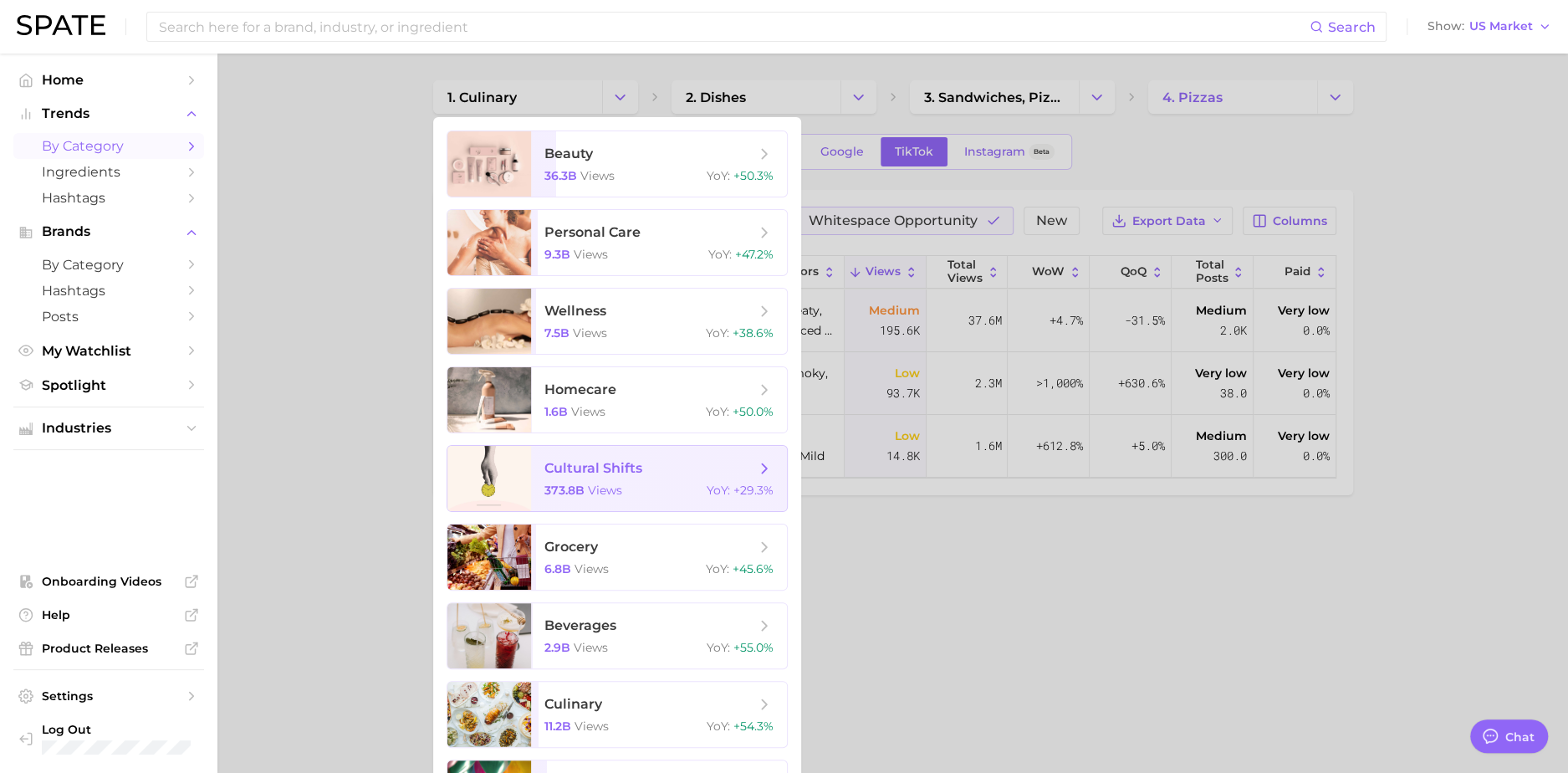
click at [669, 476] on span "cultural shifts" at bounding box center [649, 469] width 211 height 18
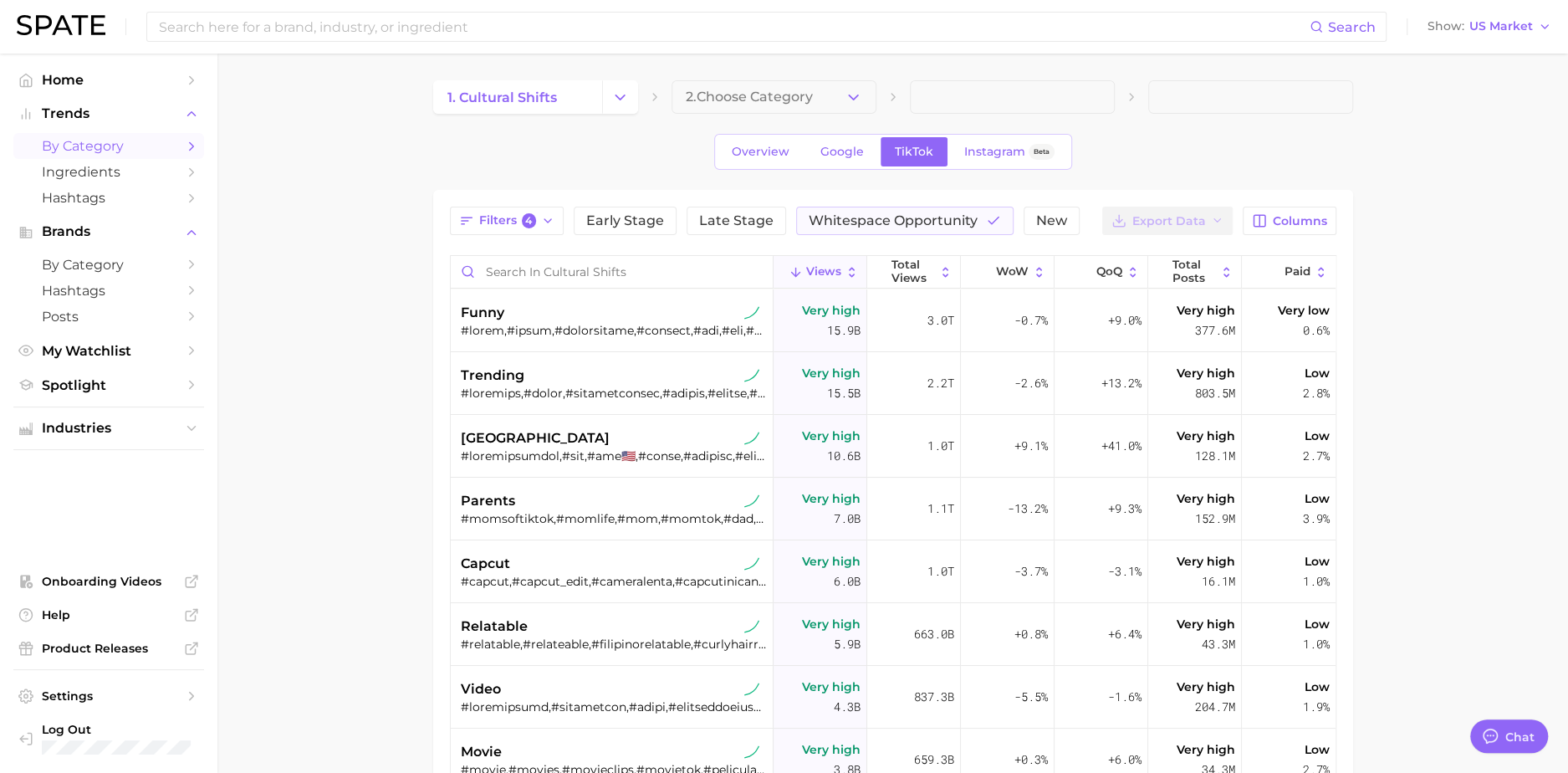
type textarea "x"
click at [758, 145] on span "Overview" at bounding box center [761, 152] width 58 height 14
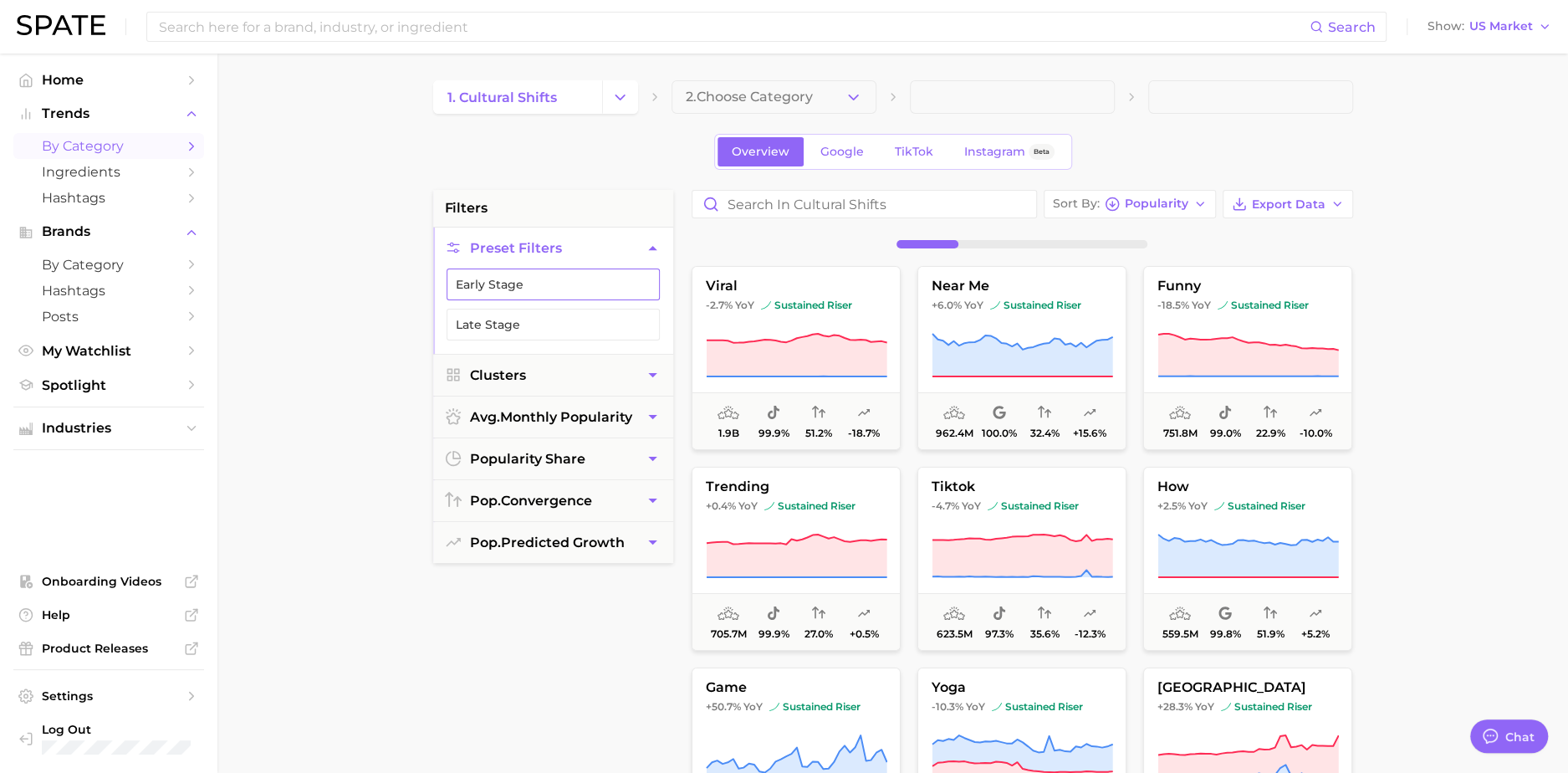
click at [617, 279] on button "Early Stage" at bounding box center [553, 284] width 213 height 32
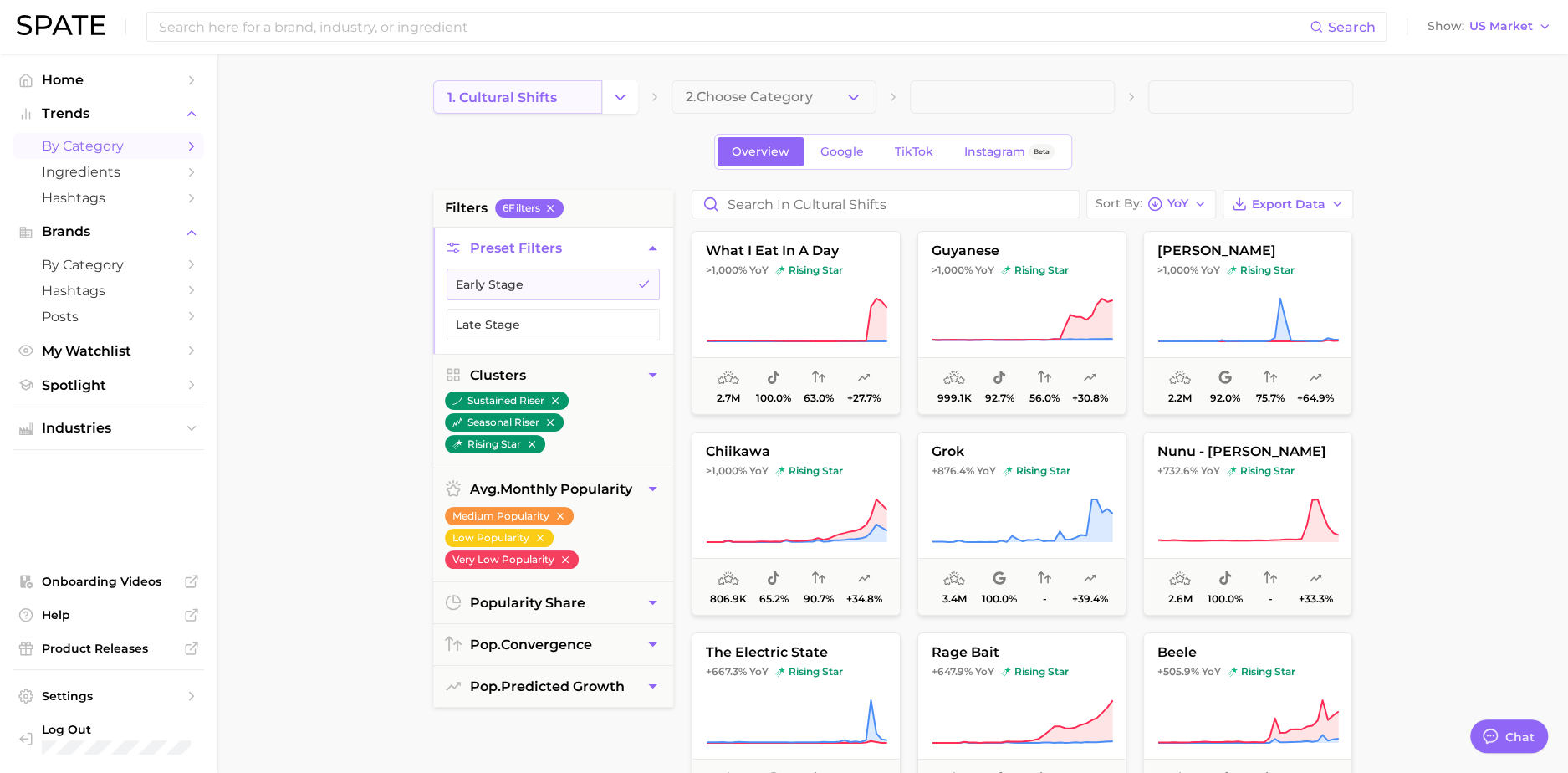
click at [597, 90] on link "1. cultural shifts" at bounding box center [517, 97] width 169 height 34
click at [620, 94] on icon "Change Category" at bounding box center [620, 97] width 17 height 17
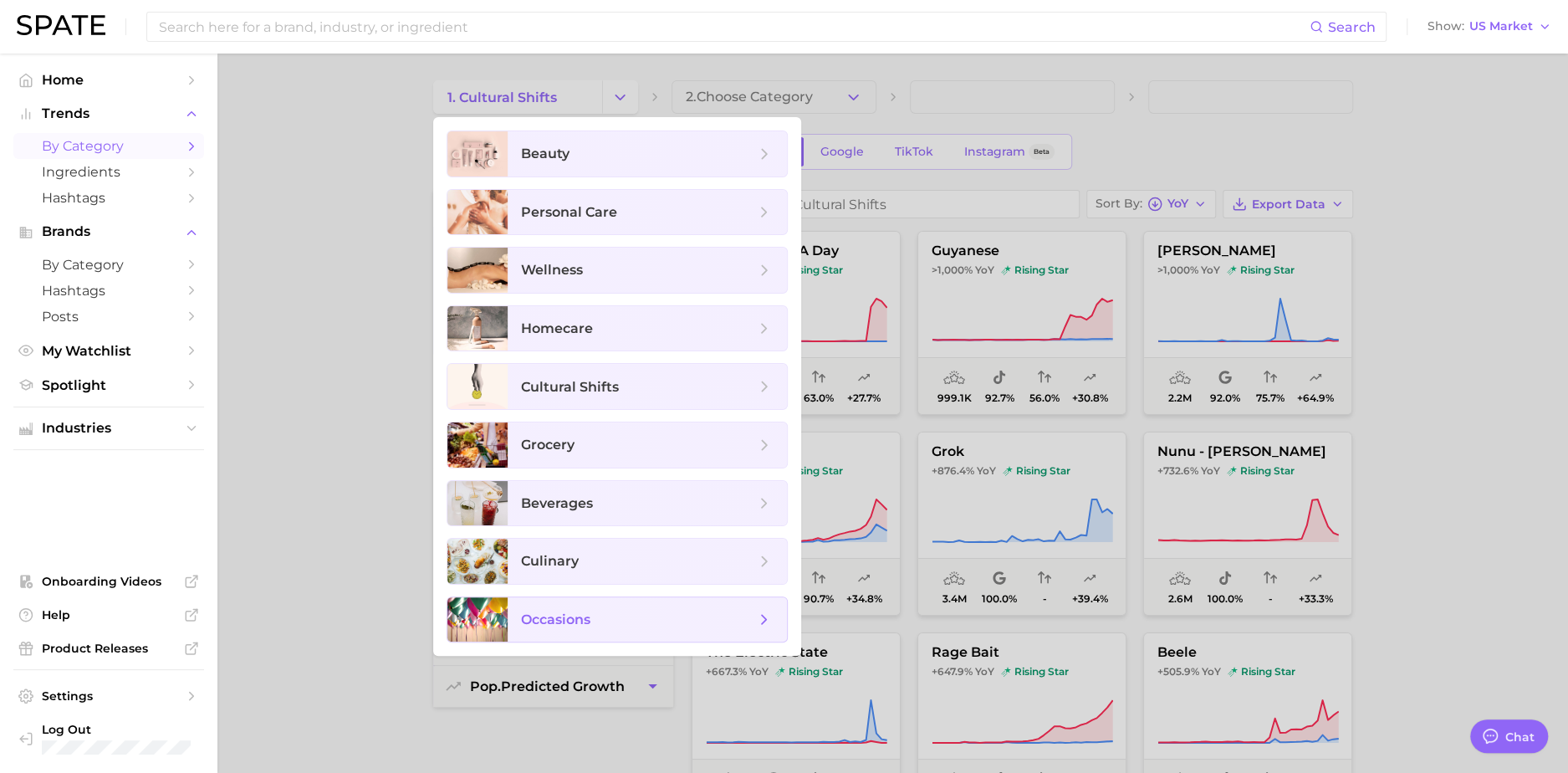
click at [596, 555] on span "occasions" at bounding box center [638, 620] width 235 height 18
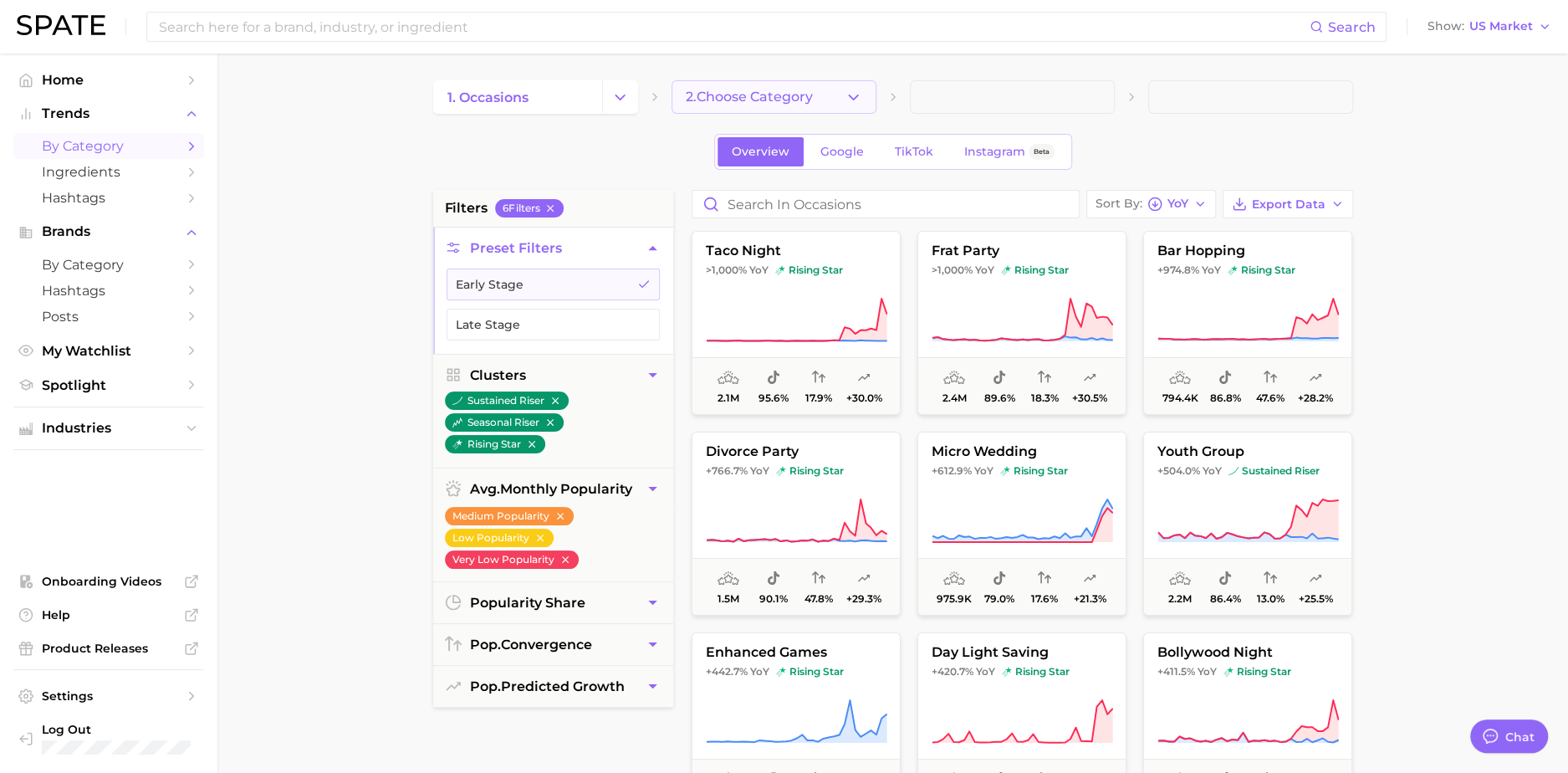
click at [833, 92] on button "2. Choose Category" at bounding box center [774, 97] width 205 height 34
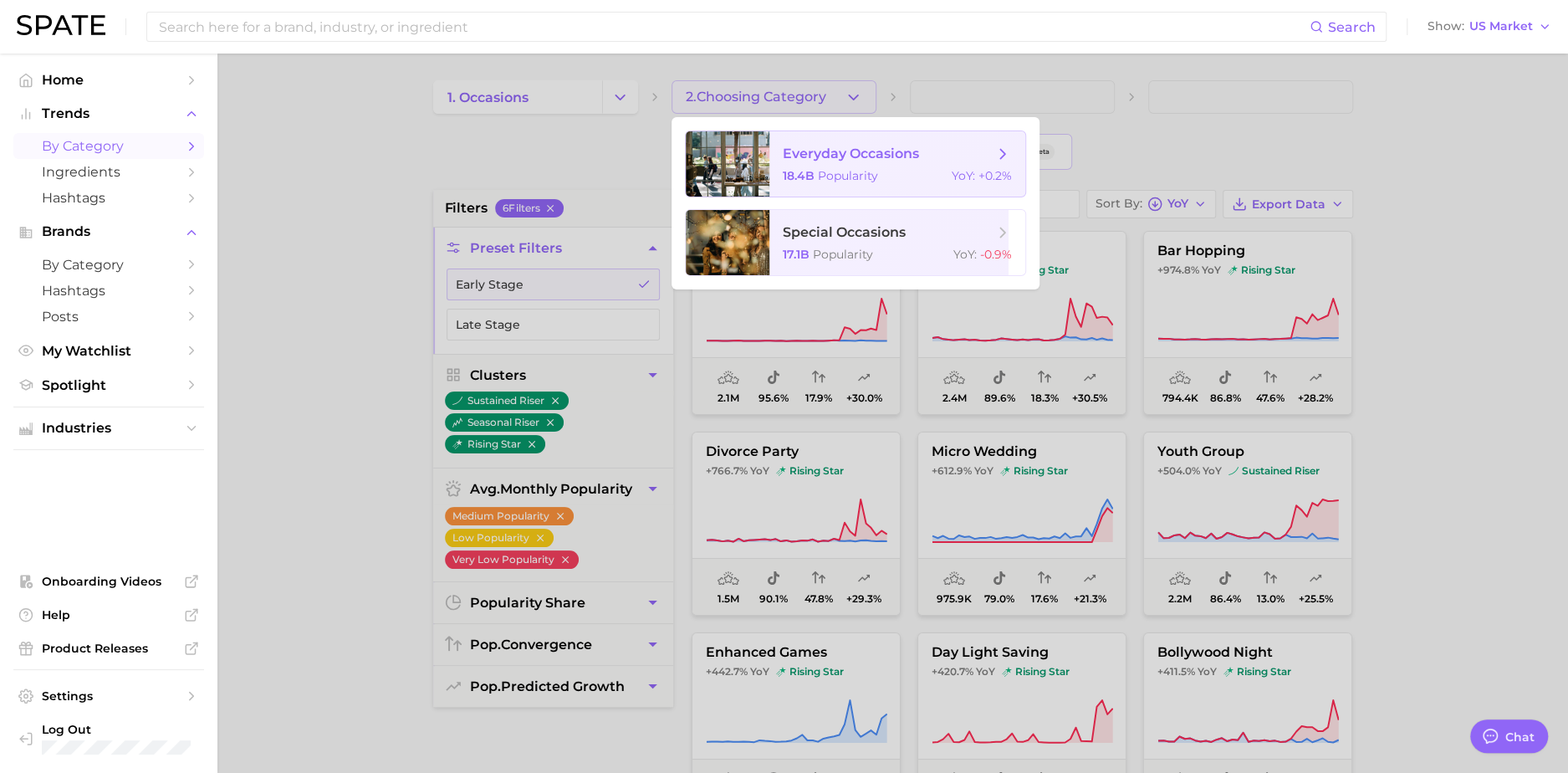
click at [871, 166] on span "everyday occasions 18.4b Popularity YoY : +0.2%" at bounding box center [898, 164] width 256 height 65
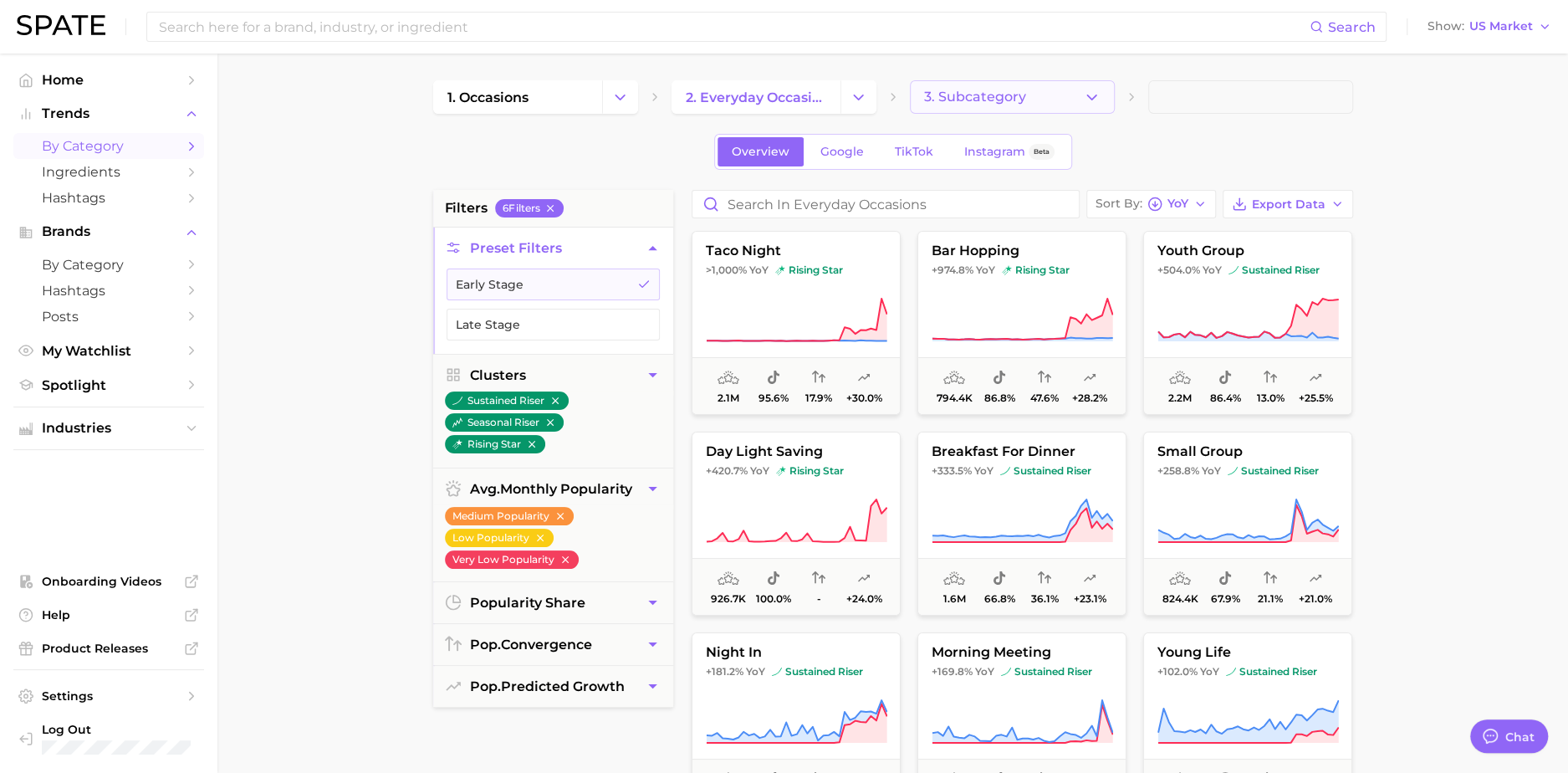
click at [961, 112] on button "3. Subcategory" at bounding box center [1013, 97] width 205 height 34
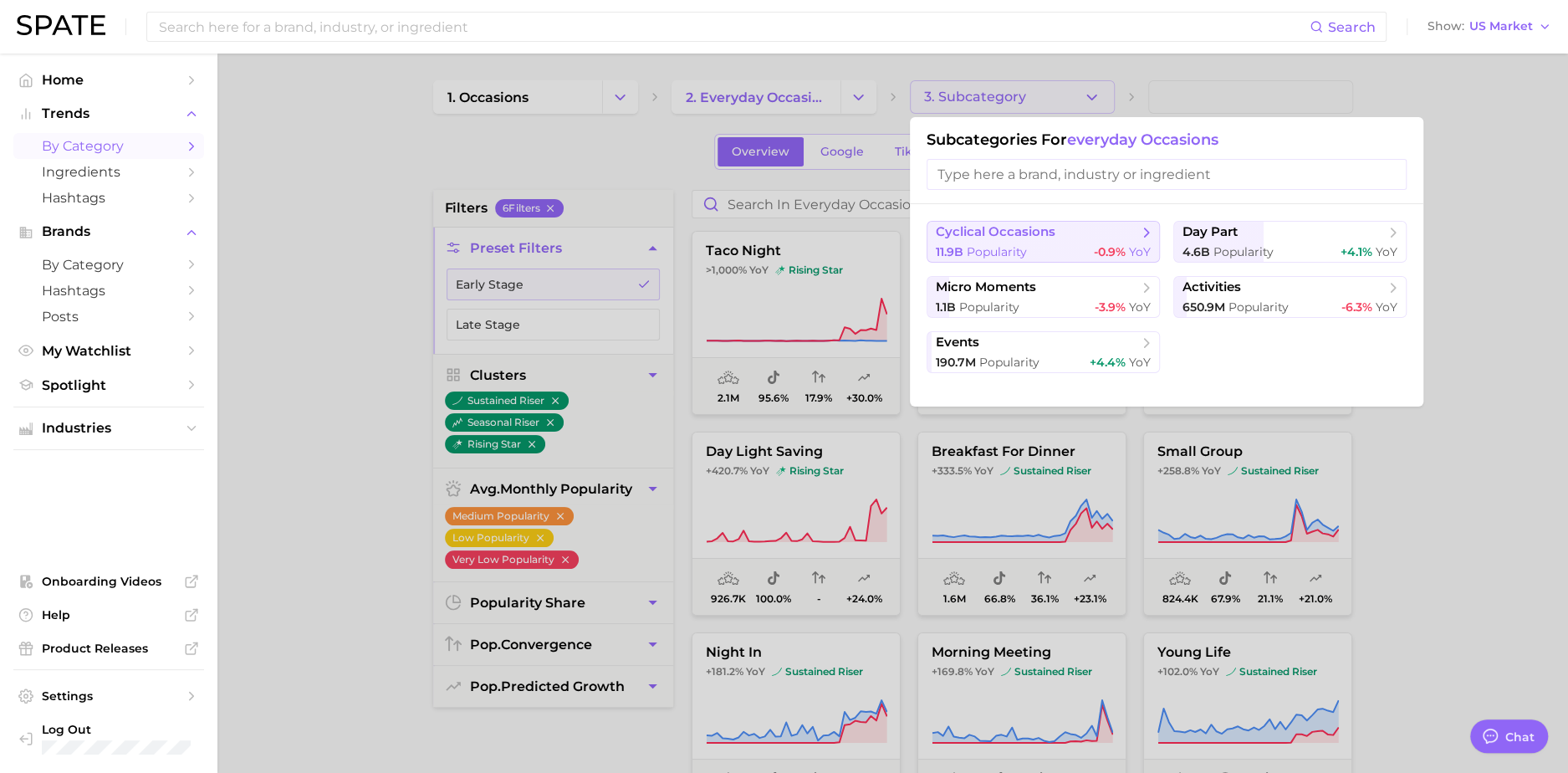
click at [980, 257] on span "Popularity" at bounding box center [996, 252] width 60 height 15
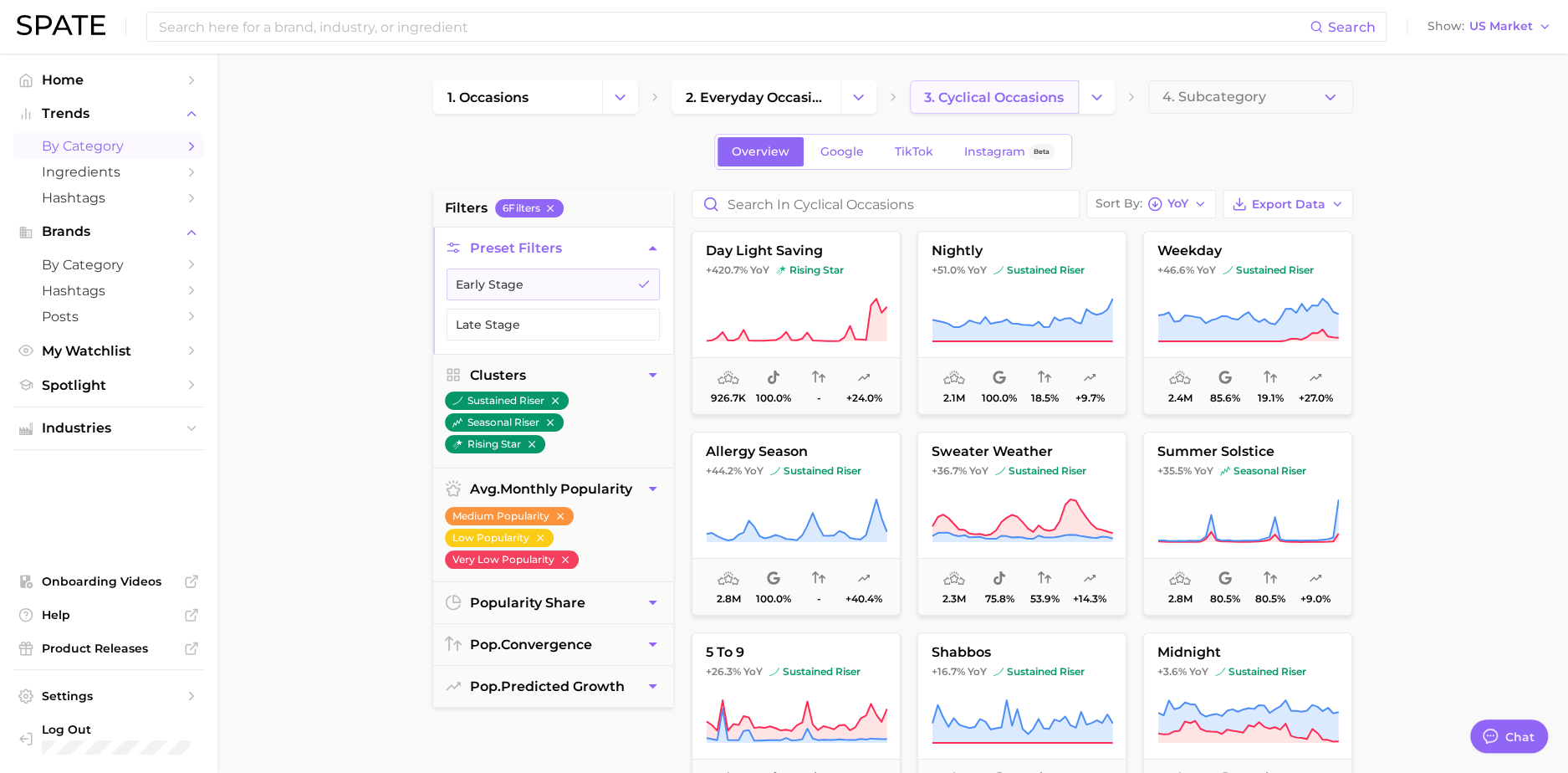
click at [1016, 92] on span "3. cyclical occasions" at bounding box center [994, 98] width 139 height 16
click at [1088, 92] on icon "Change Category" at bounding box center [1096, 97] width 17 height 17
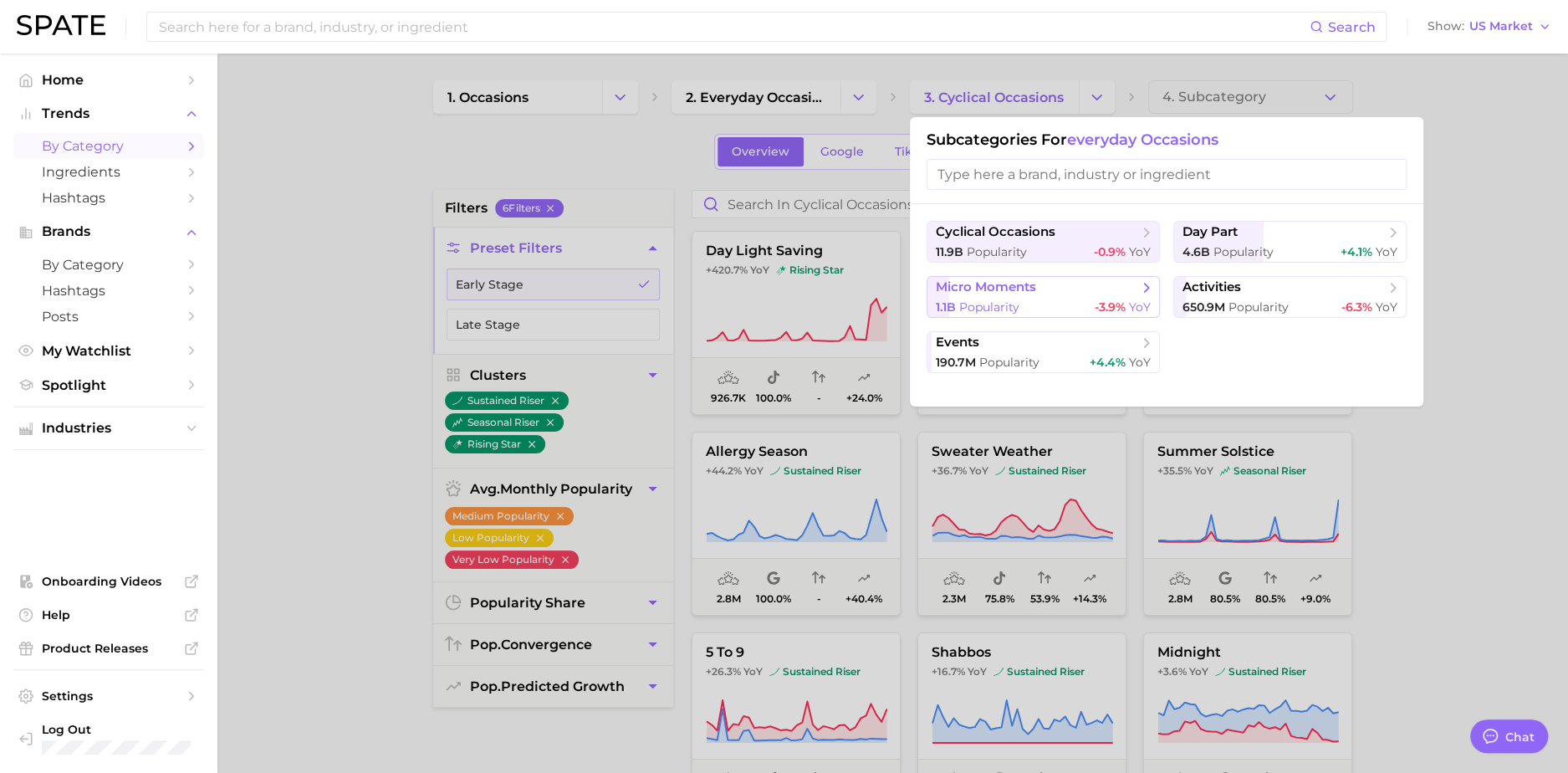
click at [1010, 293] on span "micro moments" at bounding box center [986, 287] width 101 height 16
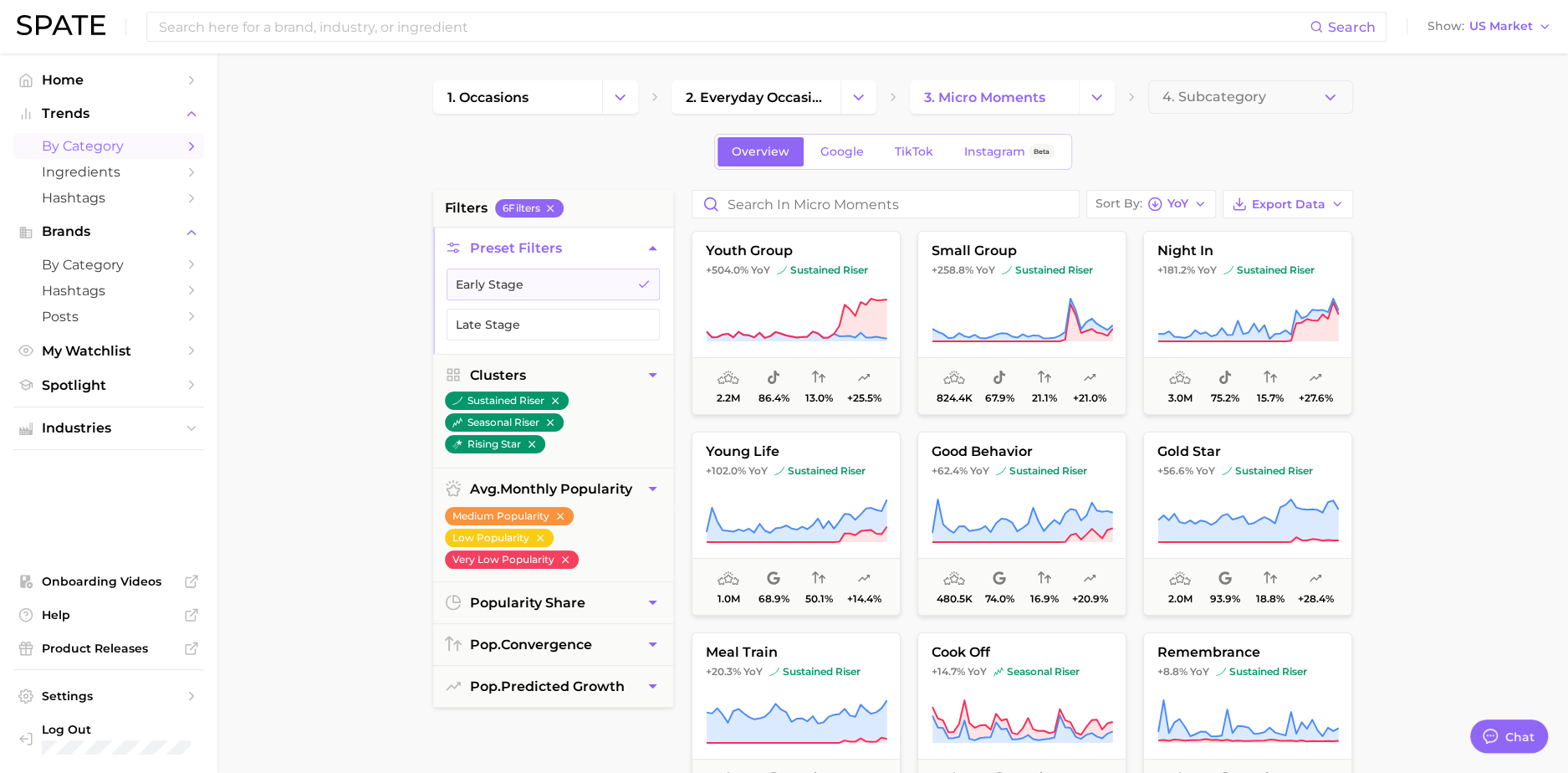
click at [948, 72] on main "1. occasions 2. everyday occasions 3. micro moments 4. Subcategory Overview Goo…" at bounding box center [892, 688] width 1351 height 1270
click at [956, 90] on span "3. micro moments" at bounding box center [985, 98] width 121 height 16
click at [1101, 92] on icon "Change Category" at bounding box center [1096, 97] width 17 height 17
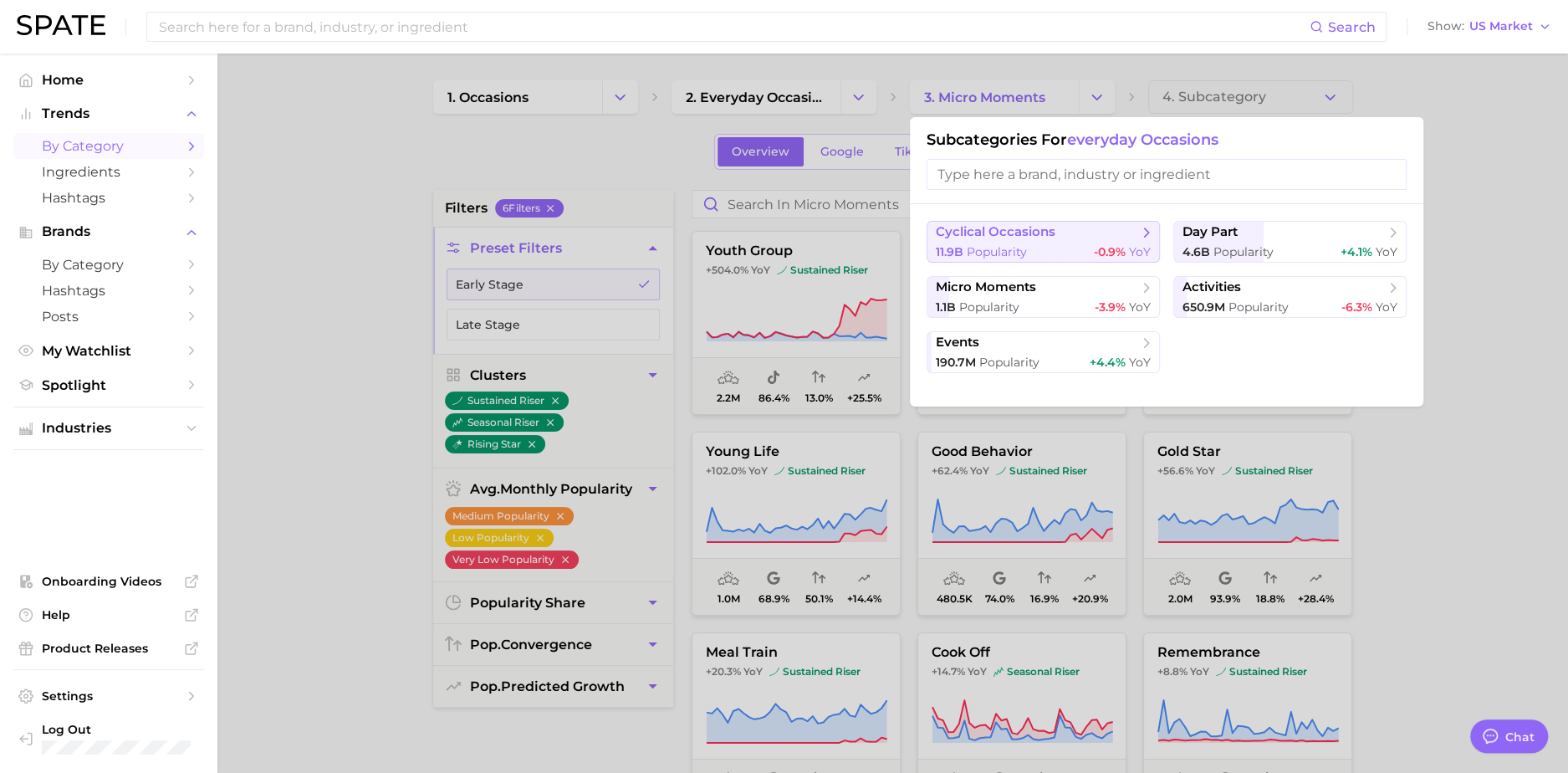
click at [1050, 252] on div "11.9b Popularity -0.9% YoY" at bounding box center [1043, 253] width 215 height 16
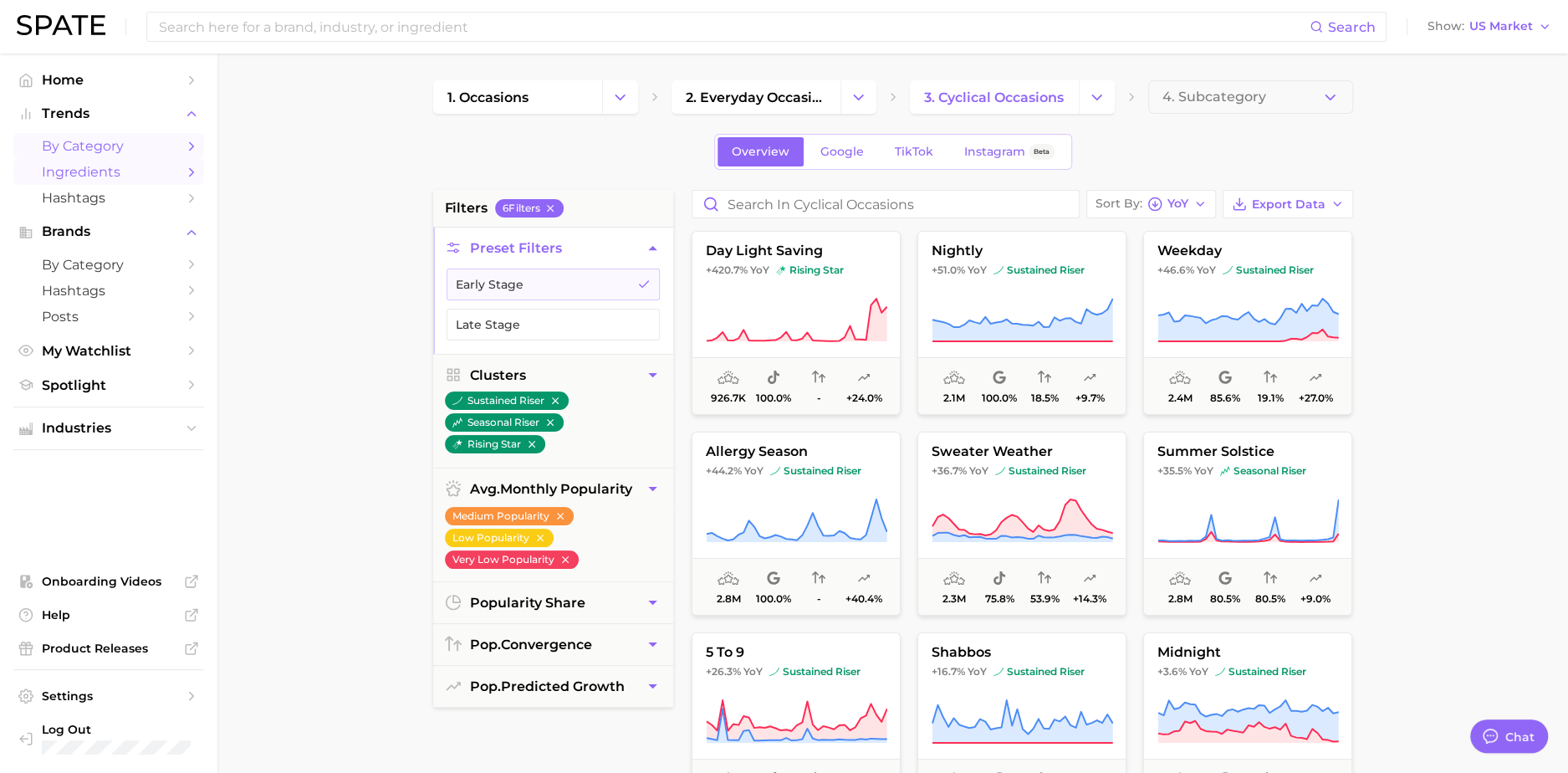
click at [149, 177] on span "Ingredients" at bounding box center [109, 172] width 134 height 16
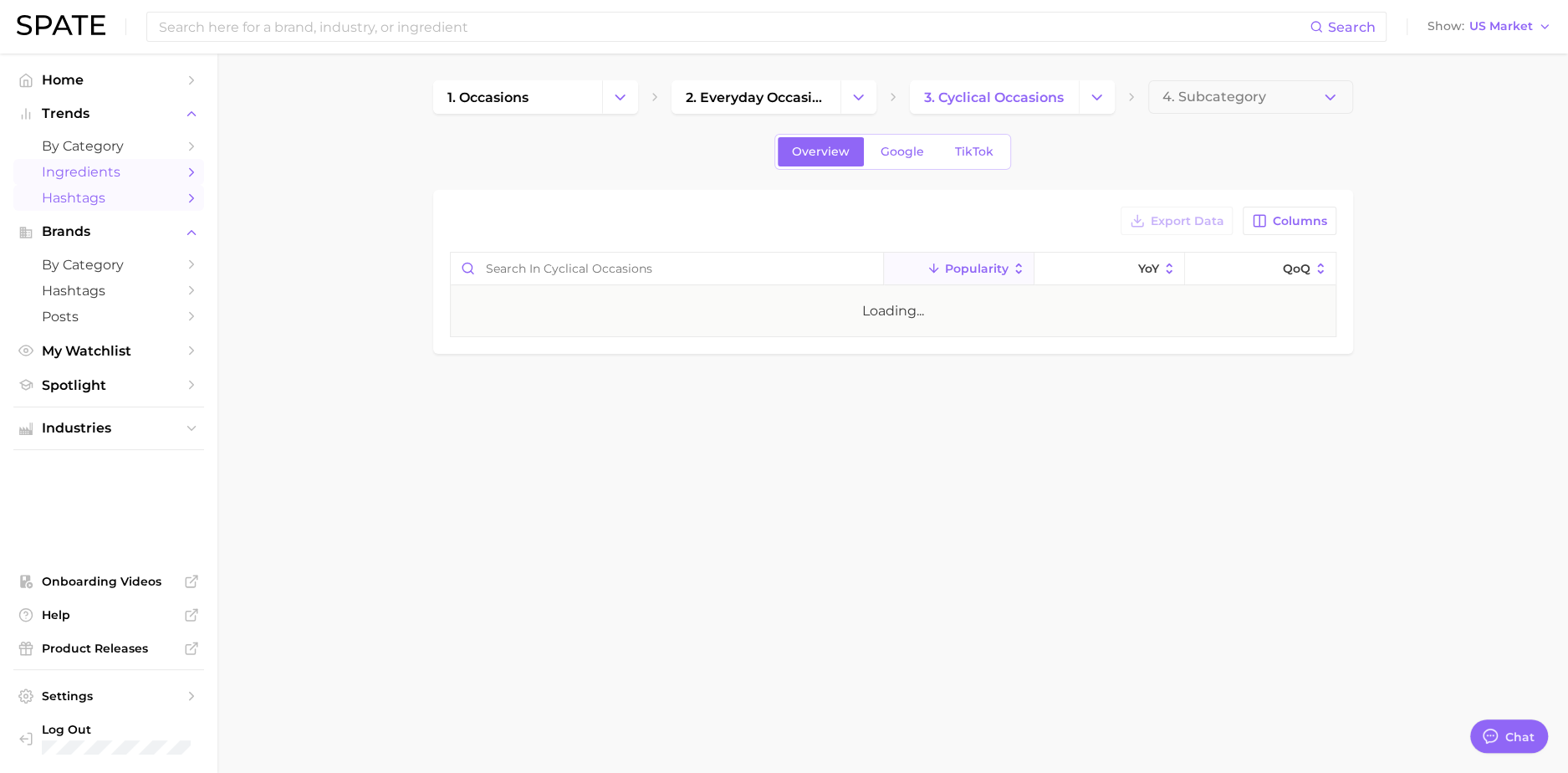
click at [156, 192] on span "Hashtags" at bounding box center [109, 198] width 134 height 16
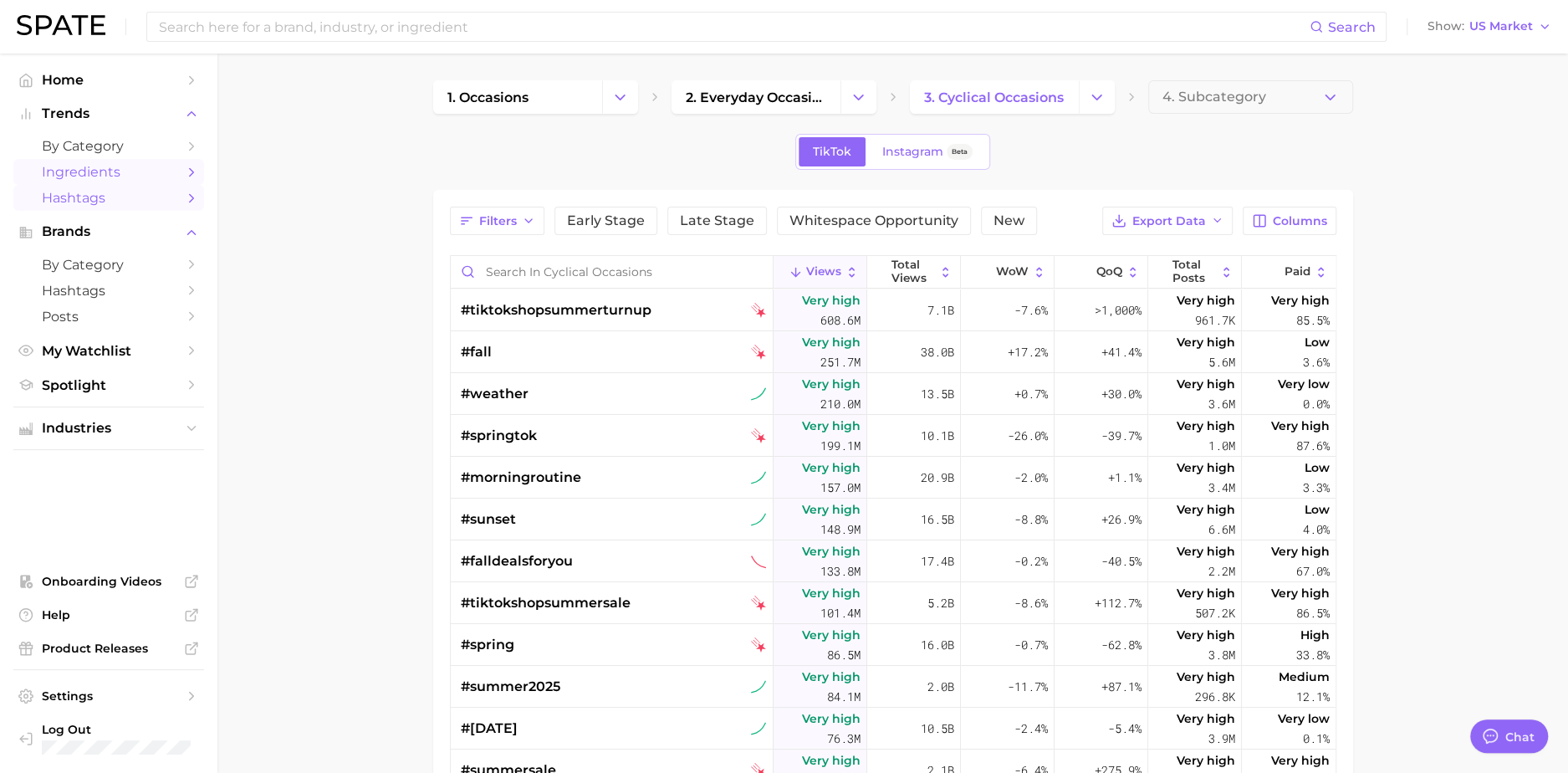
click at [160, 177] on span "Ingredients" at bounding box center [109, 172] width 134 height 16
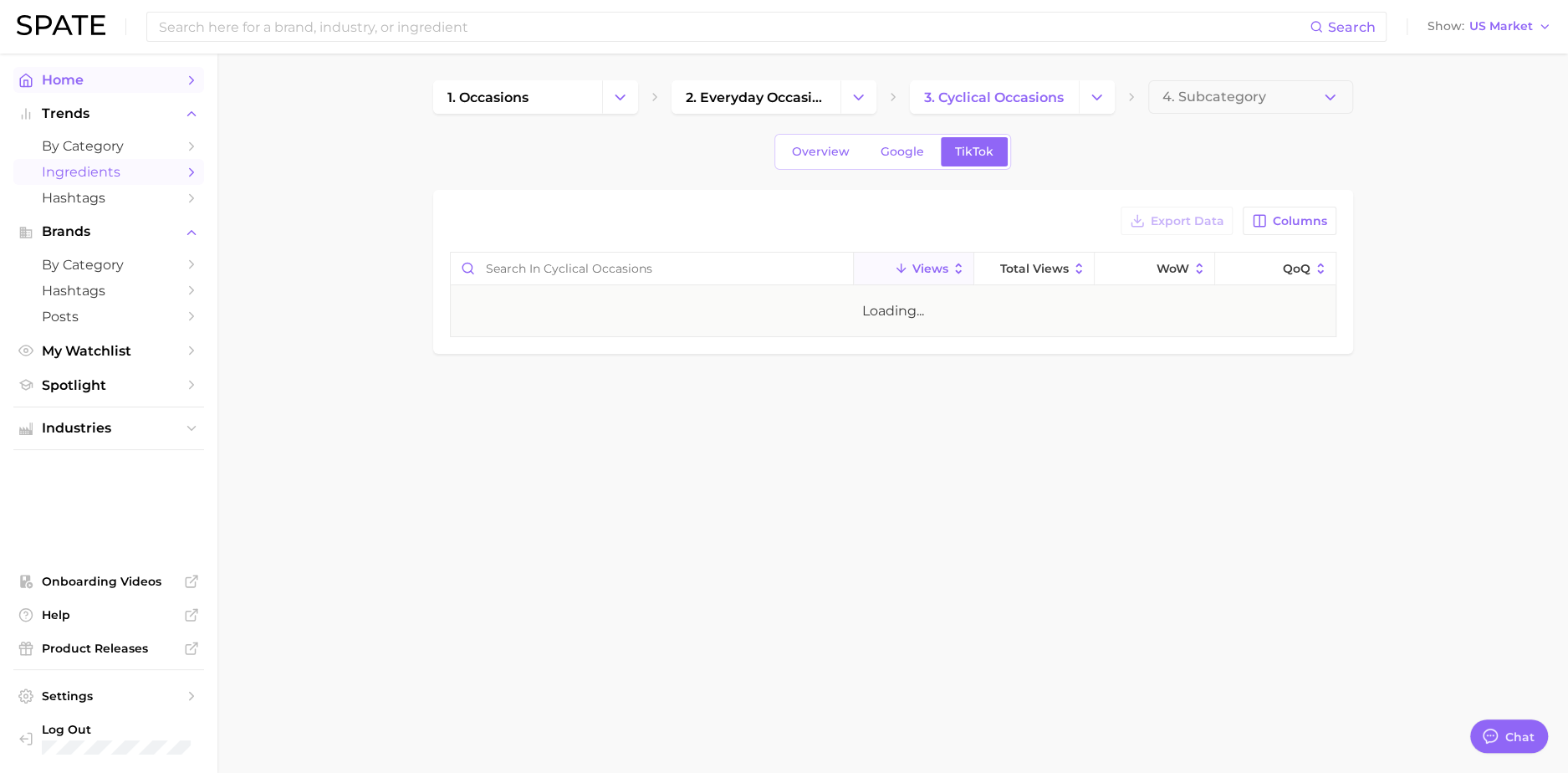
click at [139, 88] on link "Home" at bounding box center [109, 80] width 191 height 26
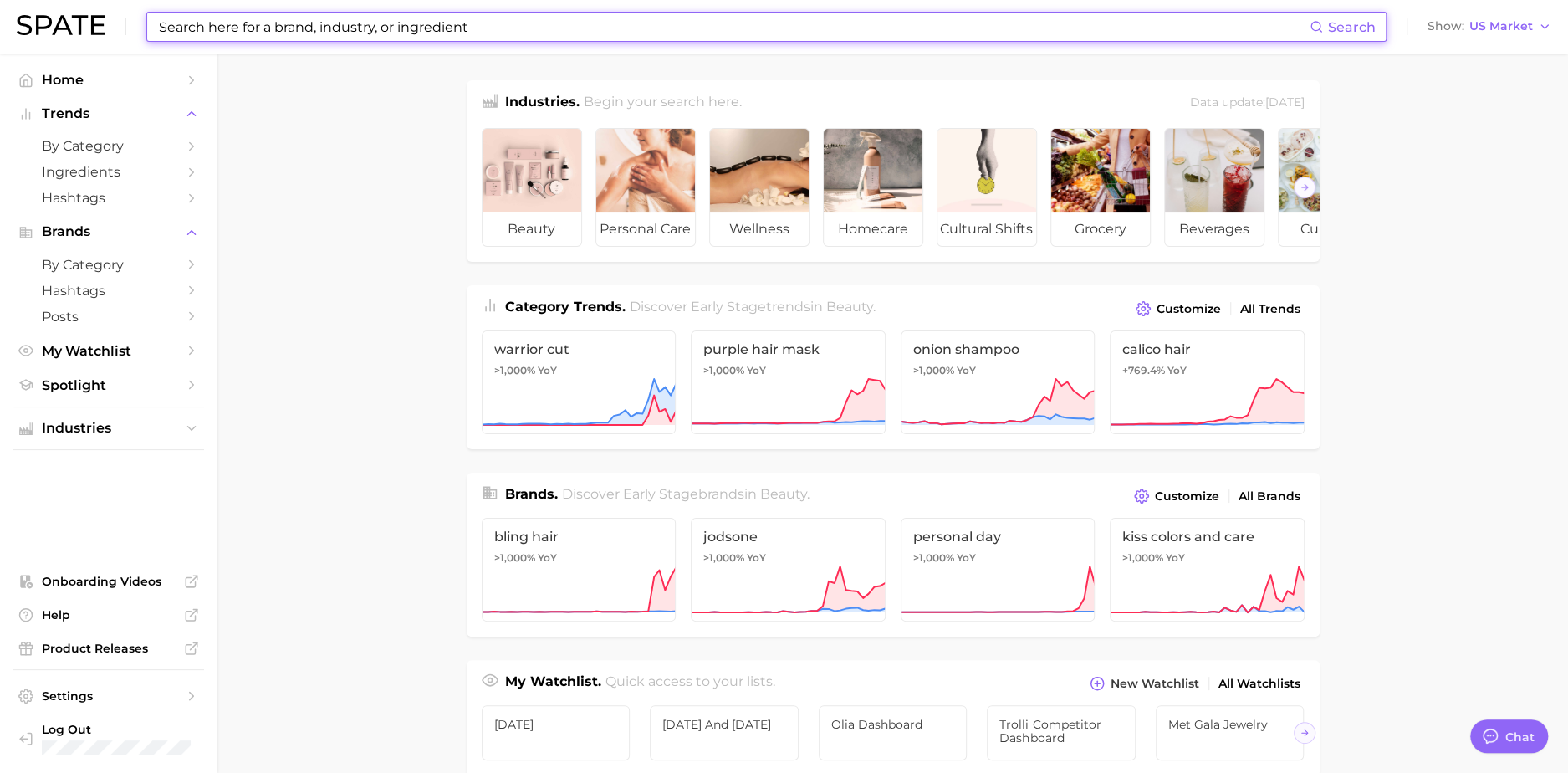
click at [238, 37] on input at bounding box center [734, 26] width 1152 height 28
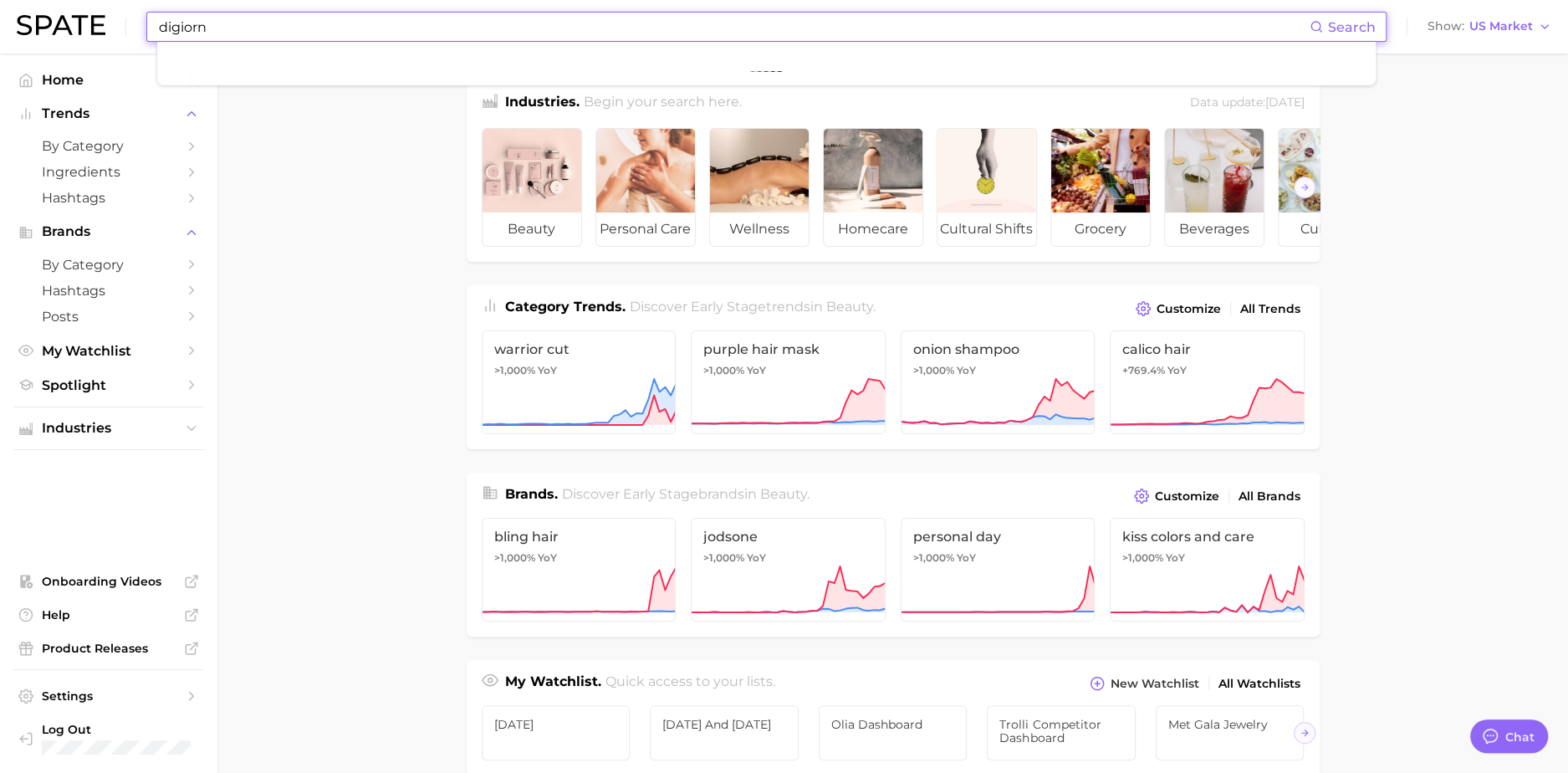
type input "digiorno"
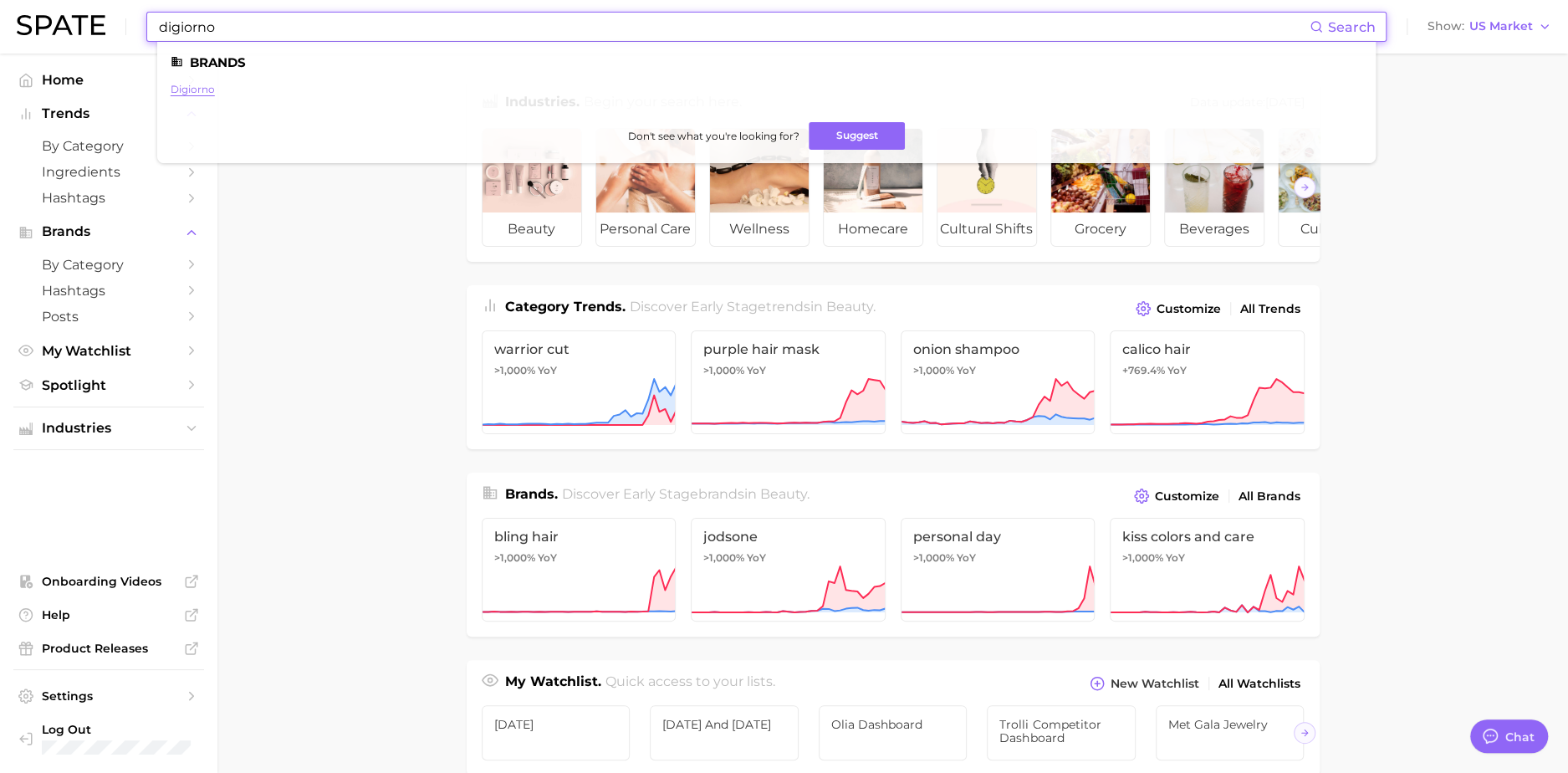
click at [197, 91] on link "digiorno" at bounding box center [192, 89] width 44 height 13
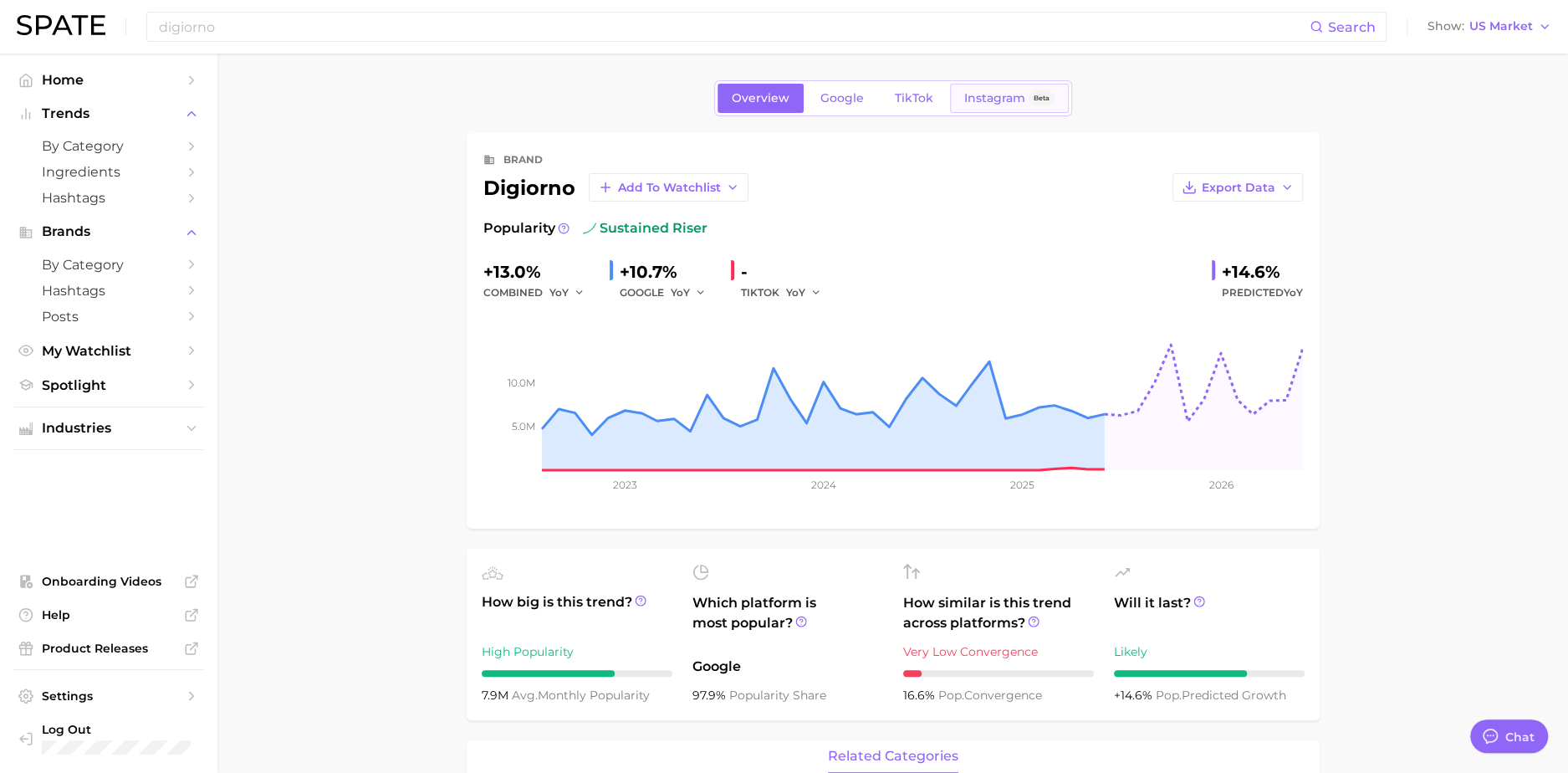
click at [991, 92] on span "Instagram" at bounding box center [995, 99] width 61 height 14
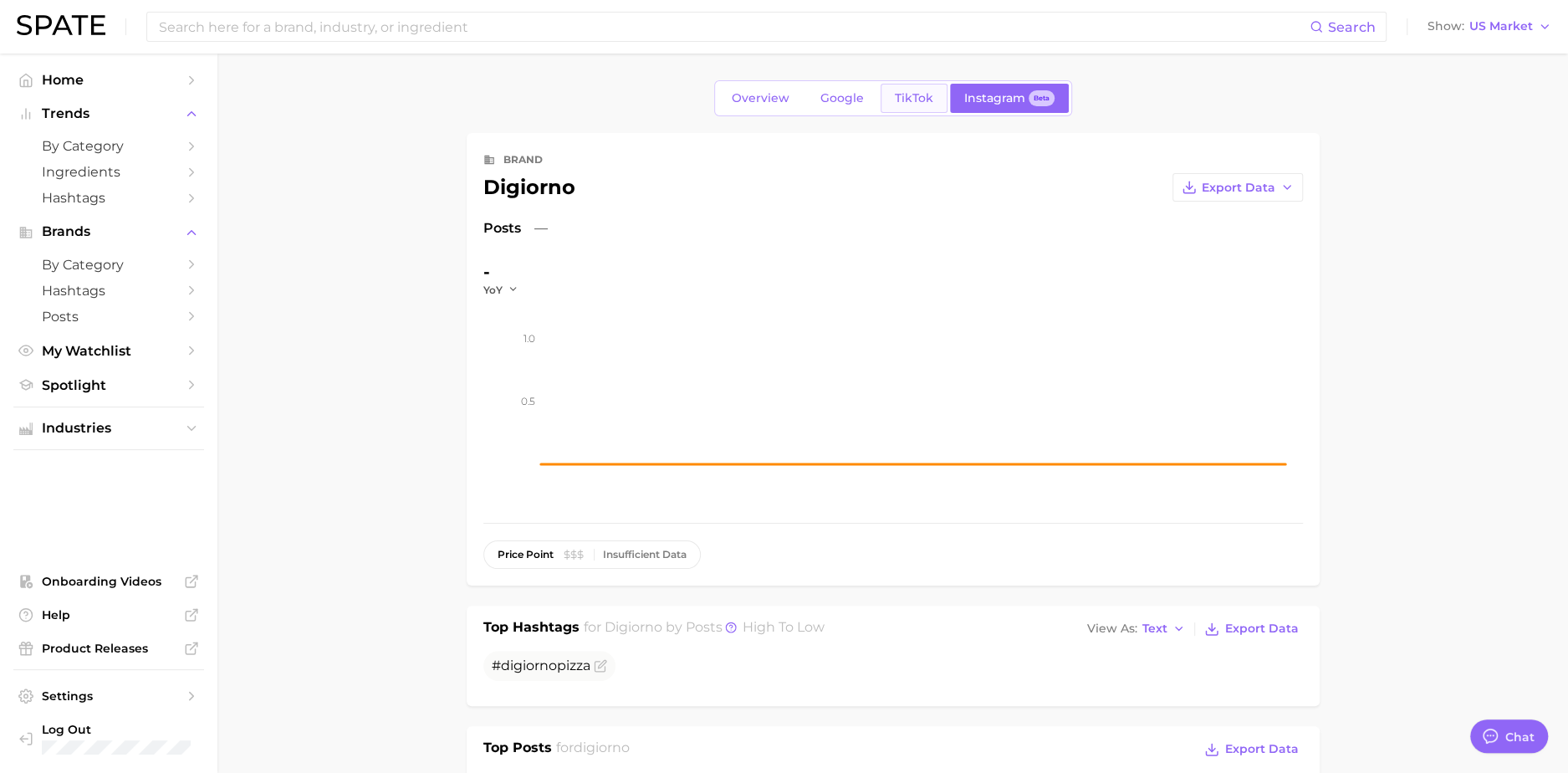
click at [887, 109] on link "TikTok" at bounding box center [914, 98] width 67 height 29
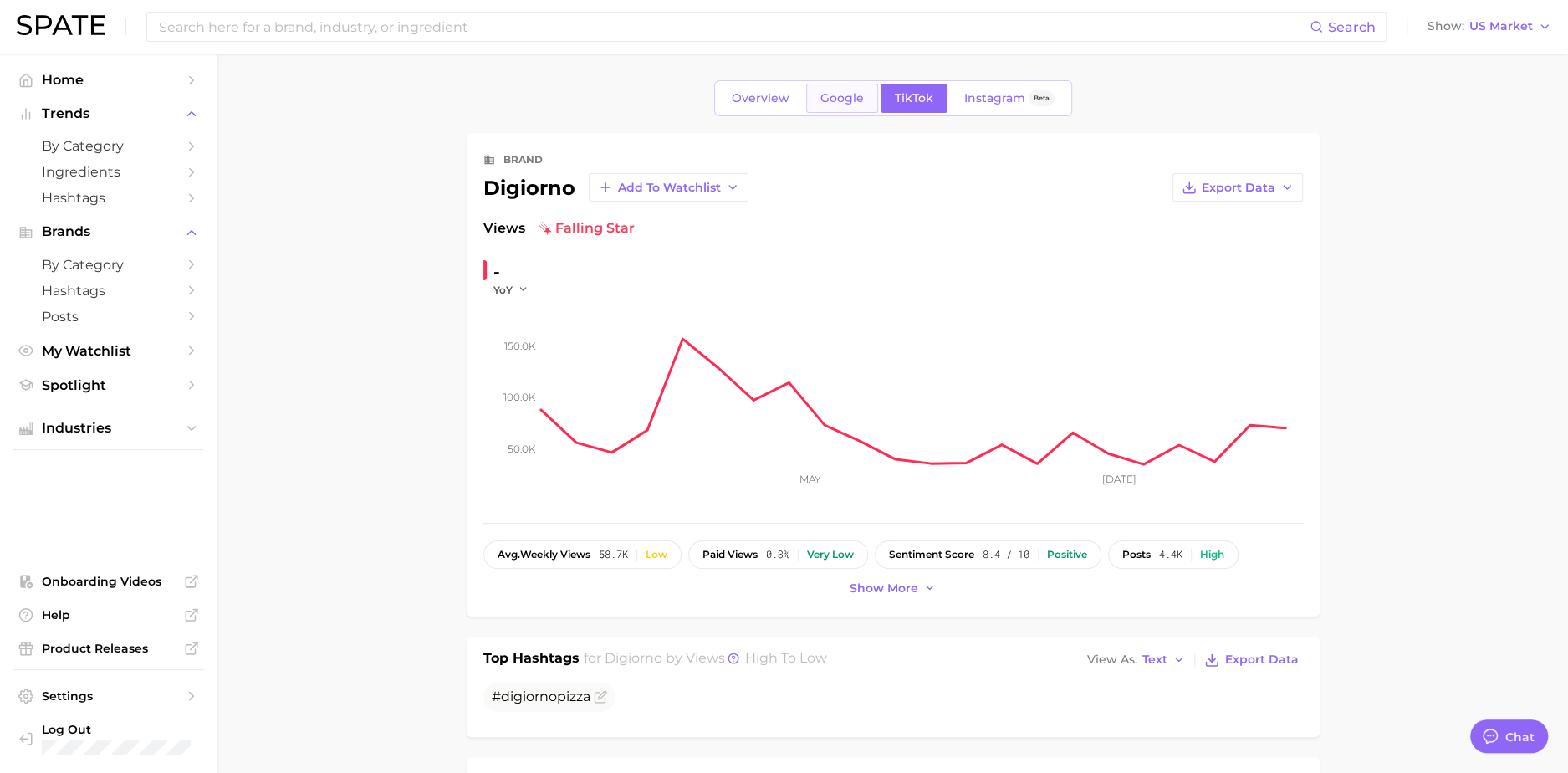
click at [845, 100] on span "Google" at bounding box center [842, 99] width 43 height 14
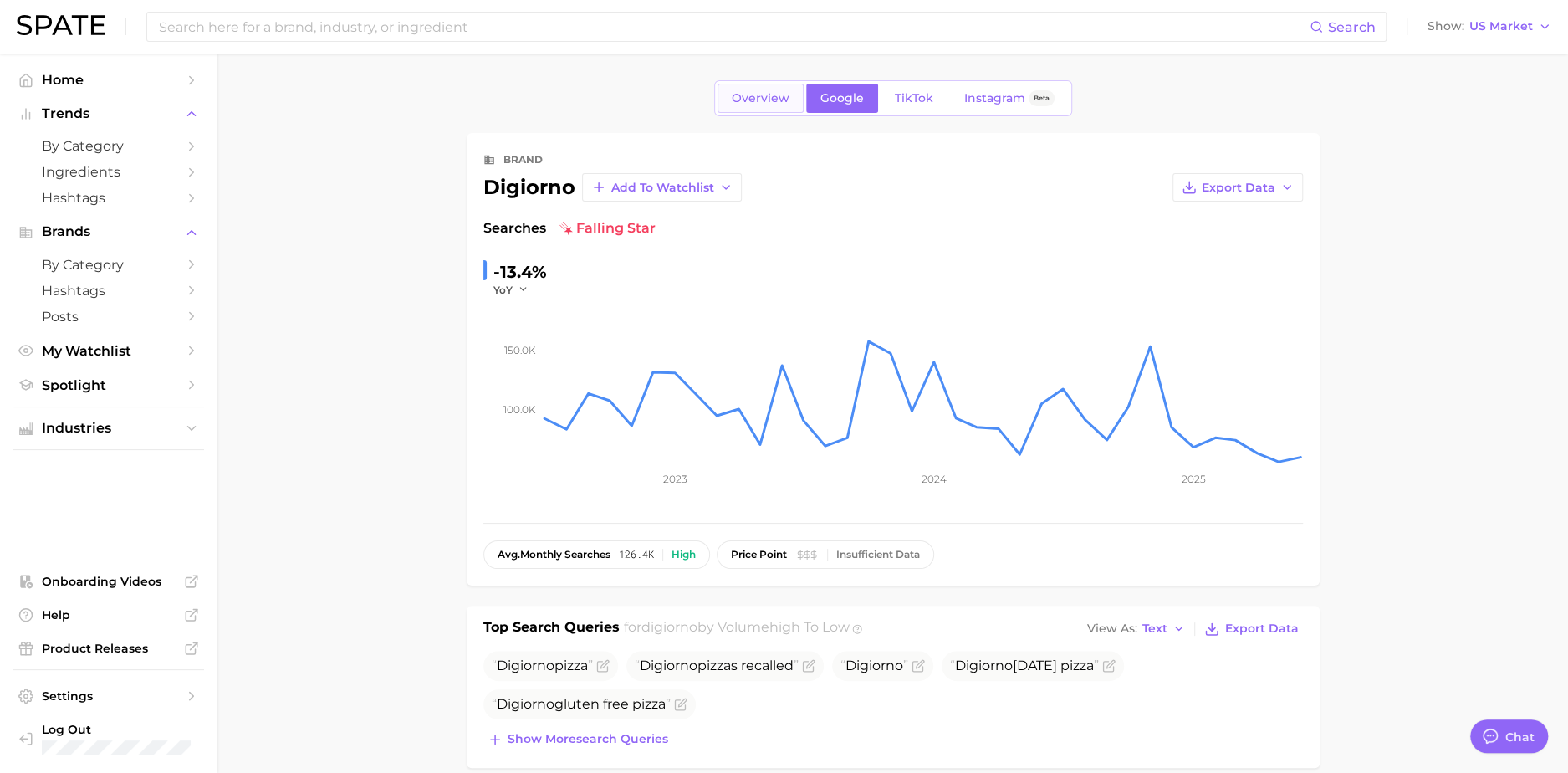
click at [785, 101] on span "Overview" at bounding box center [761, 99] width 58 height 14
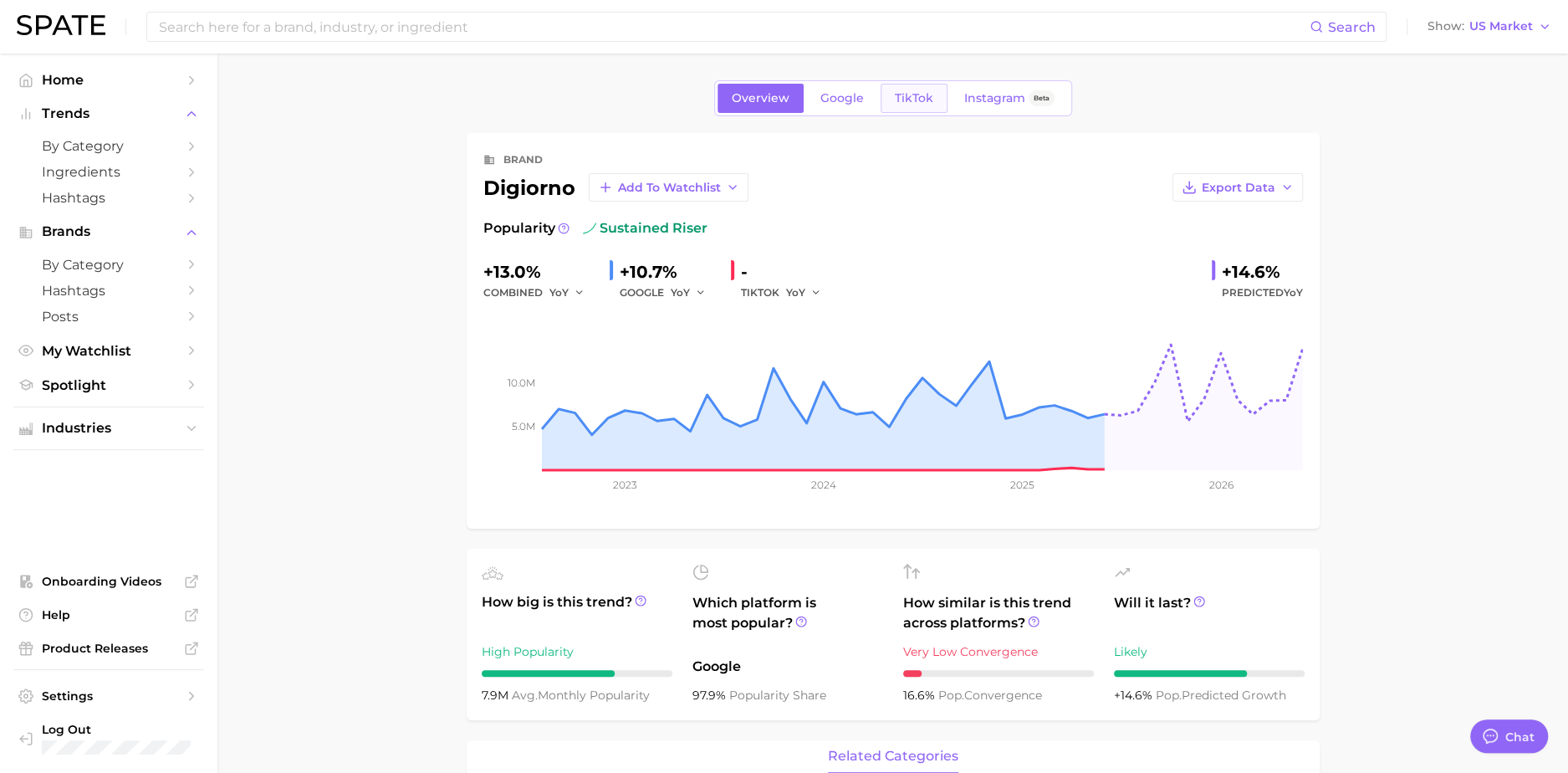
click at [922, 102] on span "TikTok" at bounding box center [914, 99] width 38 height 14
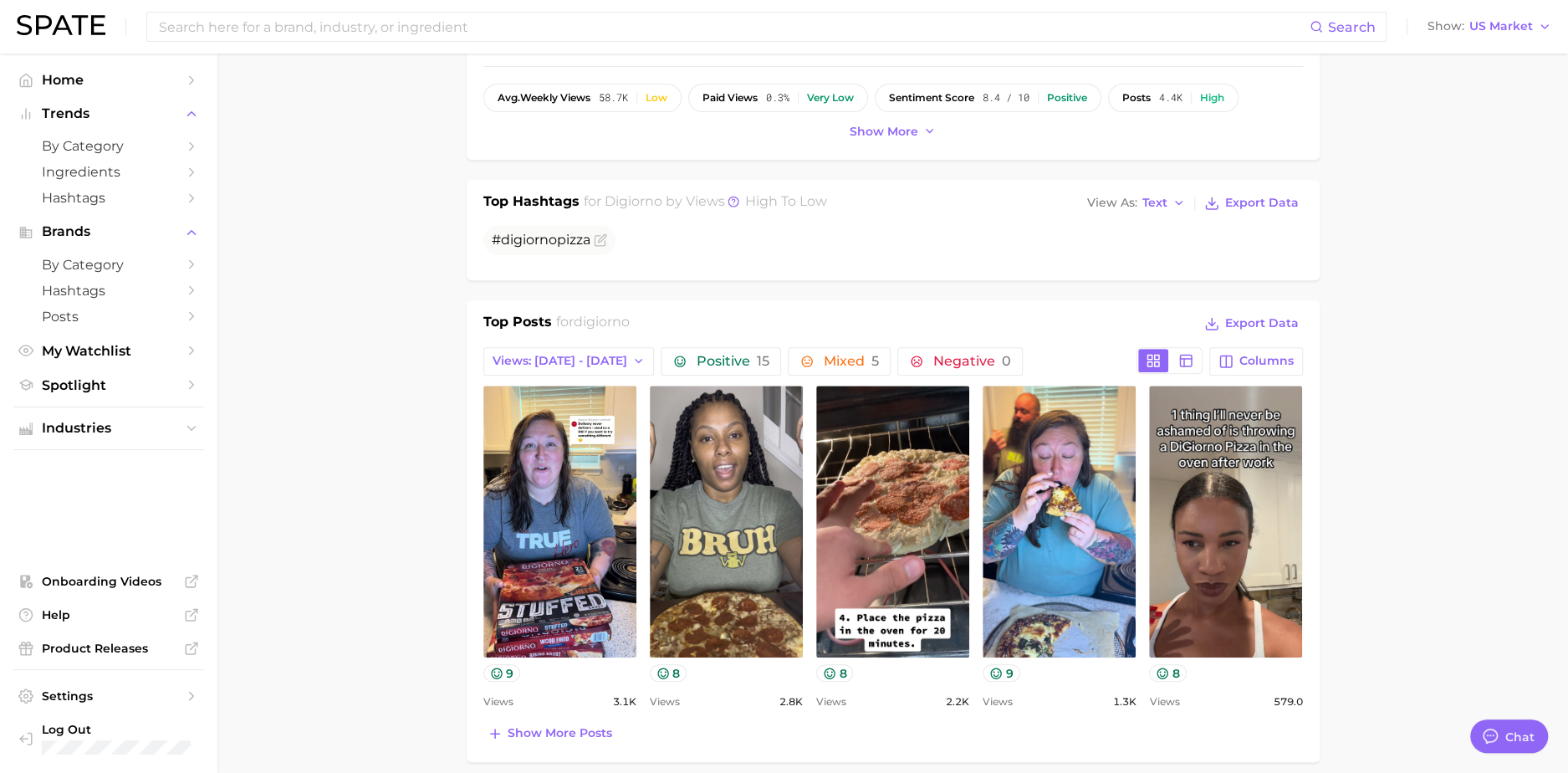
scroll to position [1078, 0]
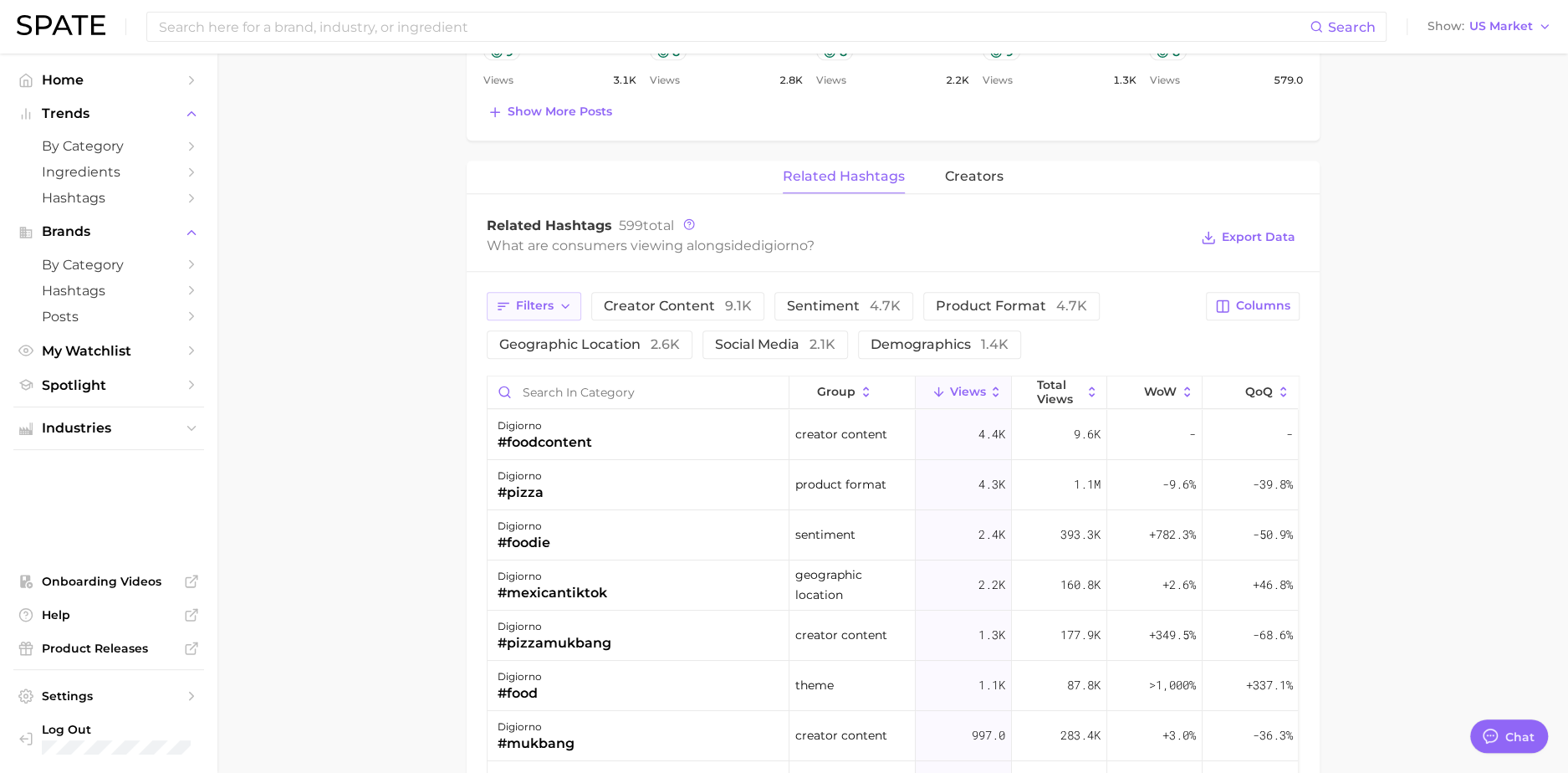
click at [530, 304] on span "Filters" at bounding box center [535, 306] width 38 height 14
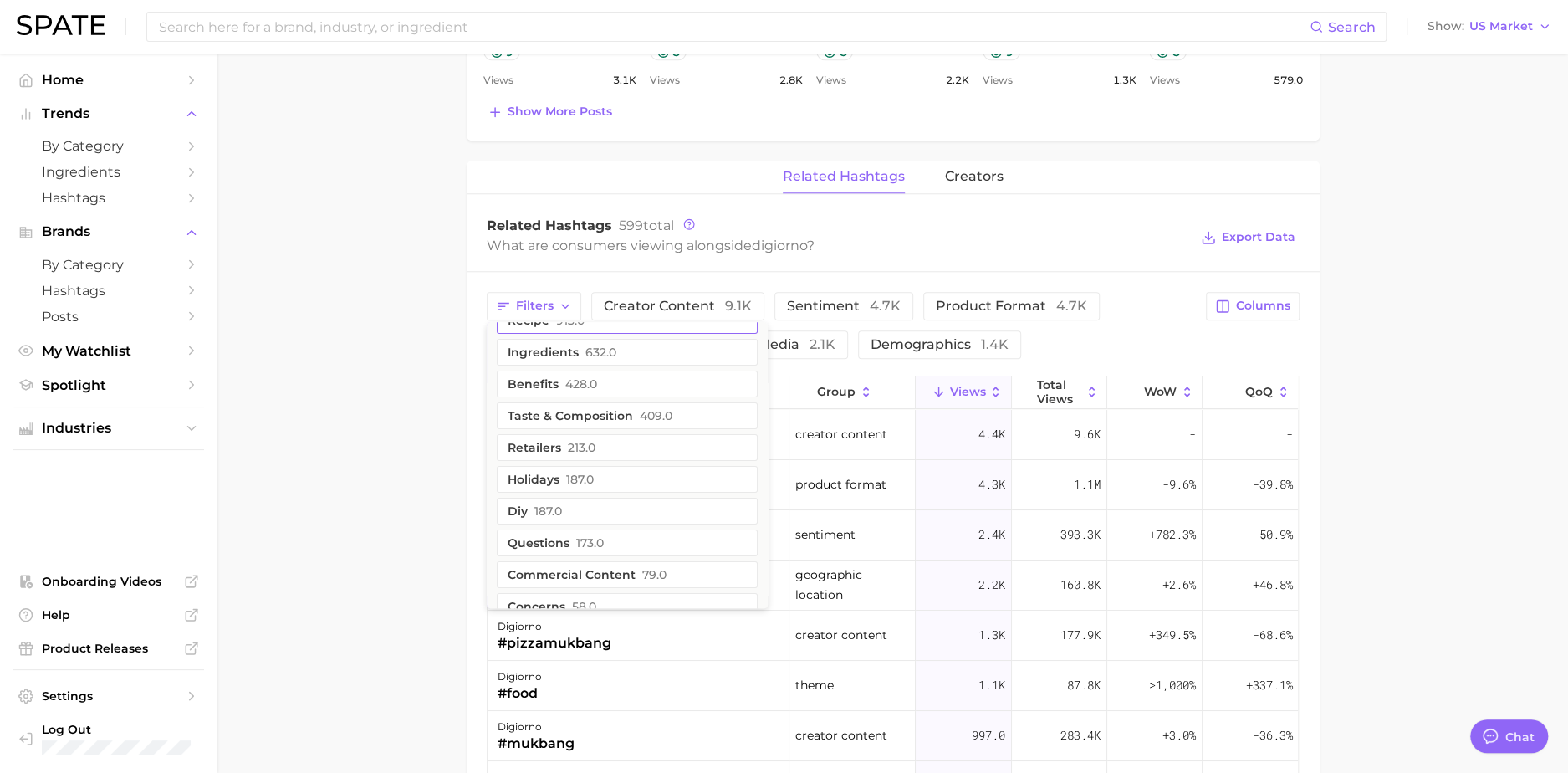
scroll to position [165, 0]
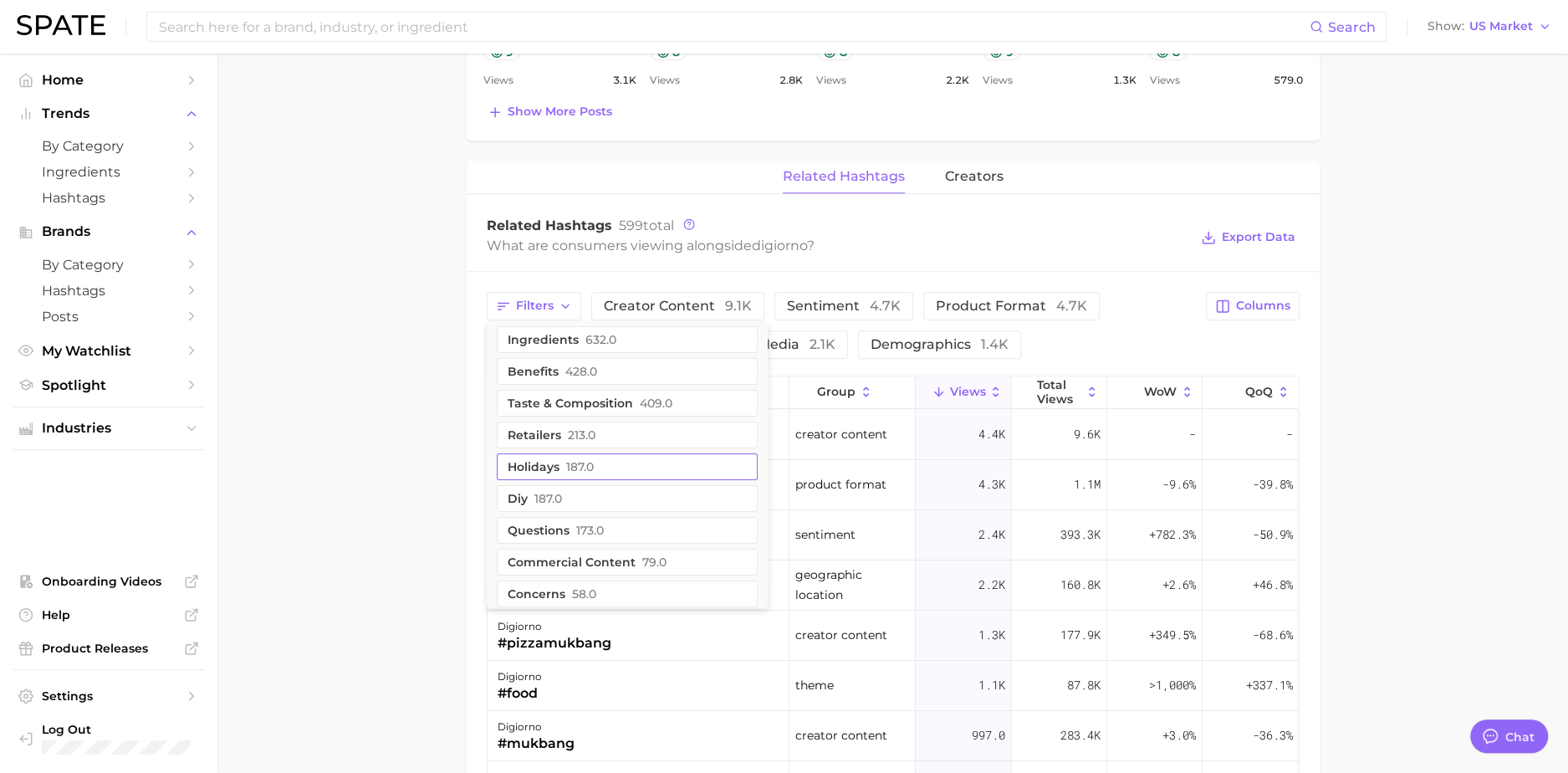
click at [552, 462] on button "holidays 187.0" at bounding box center [627, 467] width 261 height 27
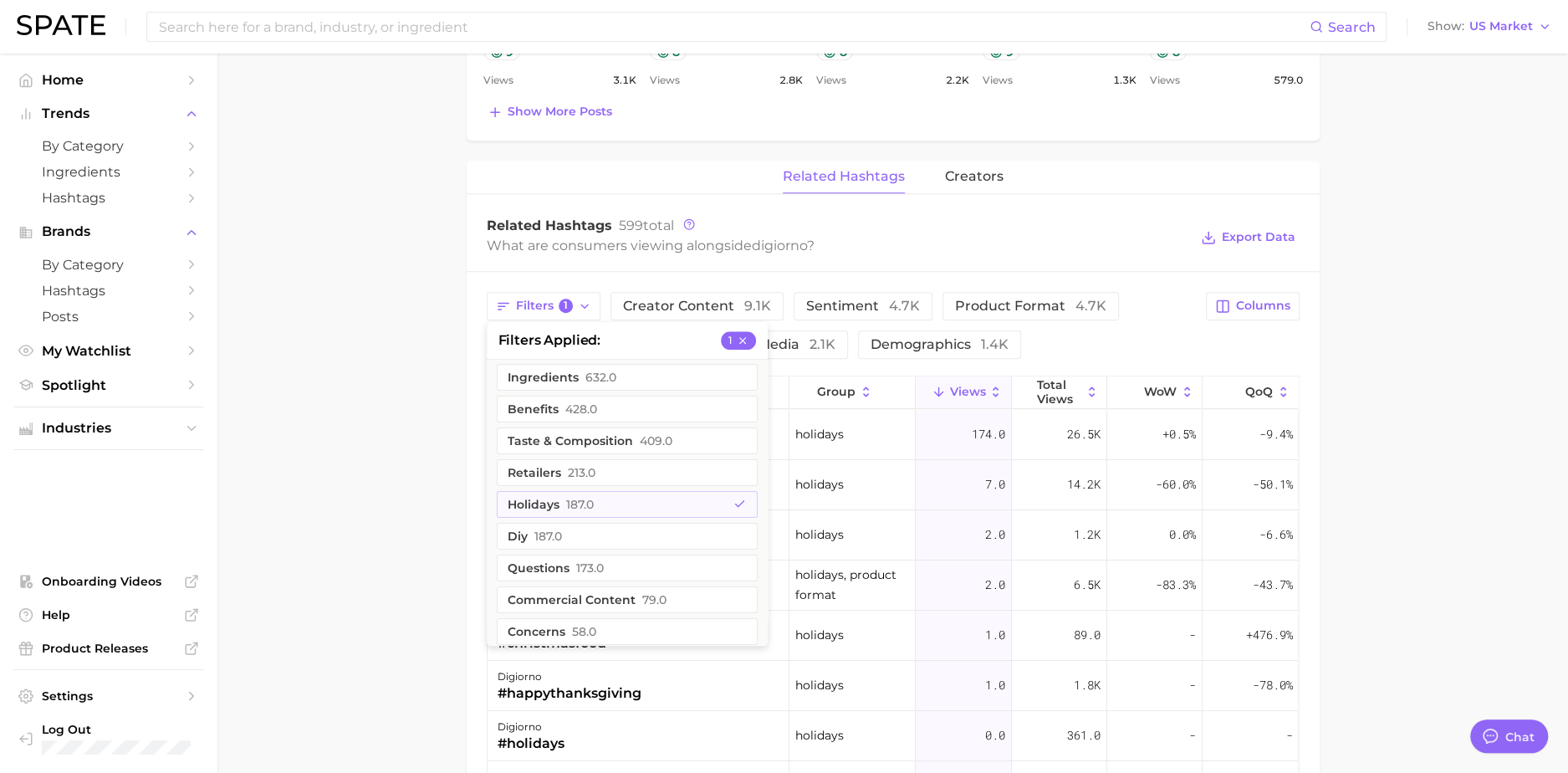
click at [472, 479] on div "Filters 1 filters applied 1 routines 1.3k theme 1.1k food ingredients 1.0k purc…" at bounding box center [893, 720] width 853 height 897
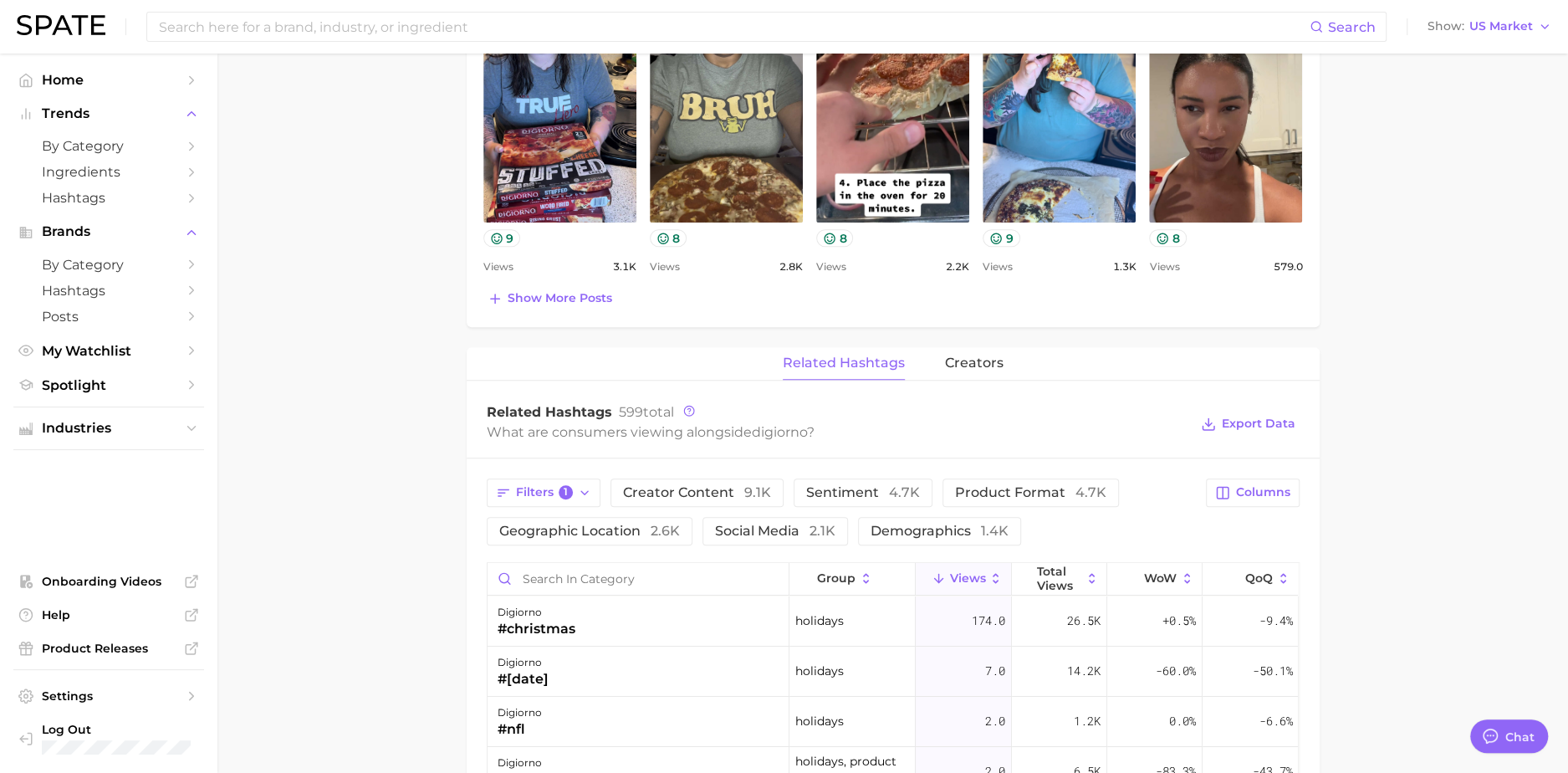
scroll to position [888, 0]
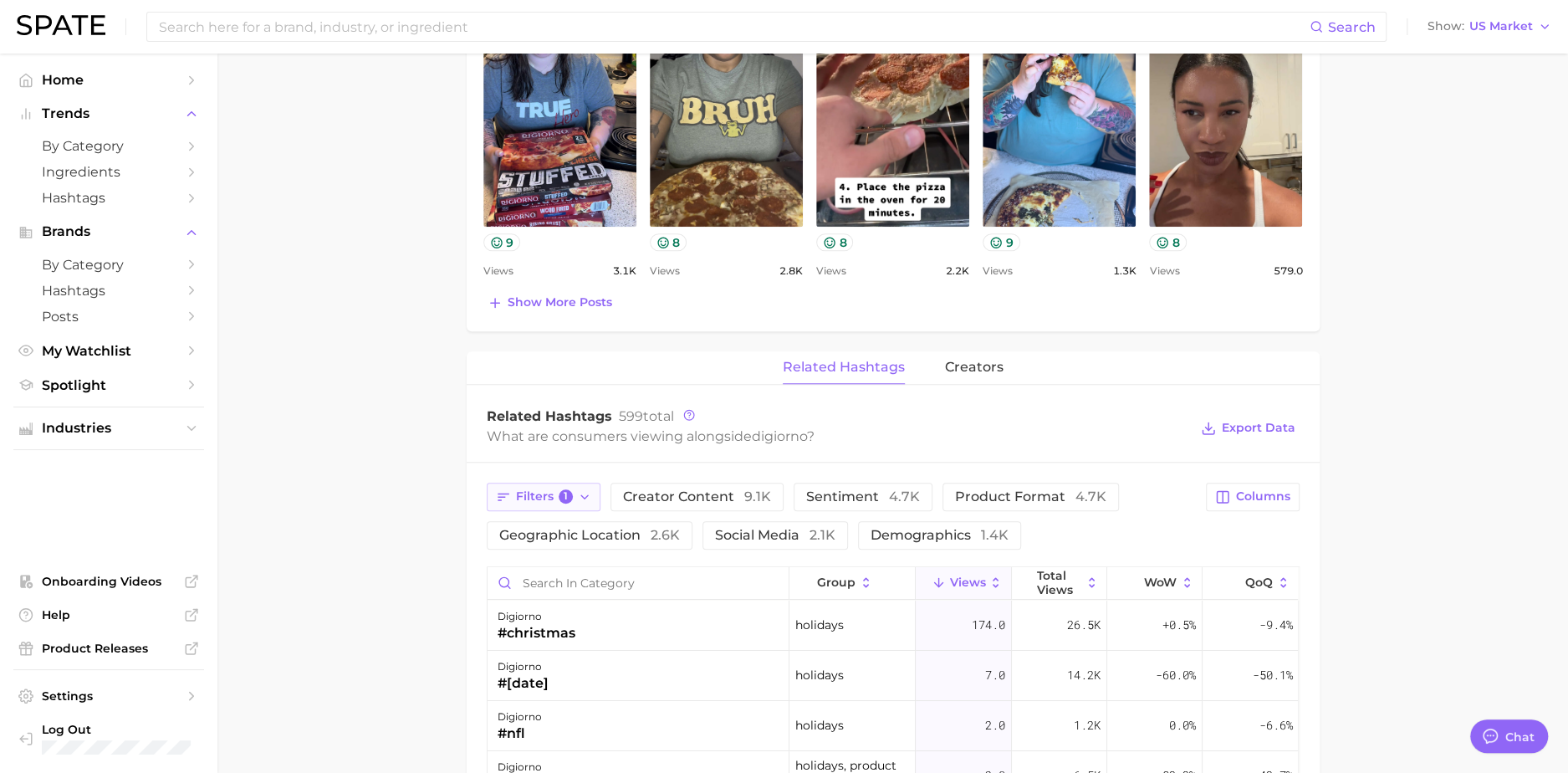
click at [561, 498] on span "Filters 1" at bounding box center [545, 497] width 58 height 15
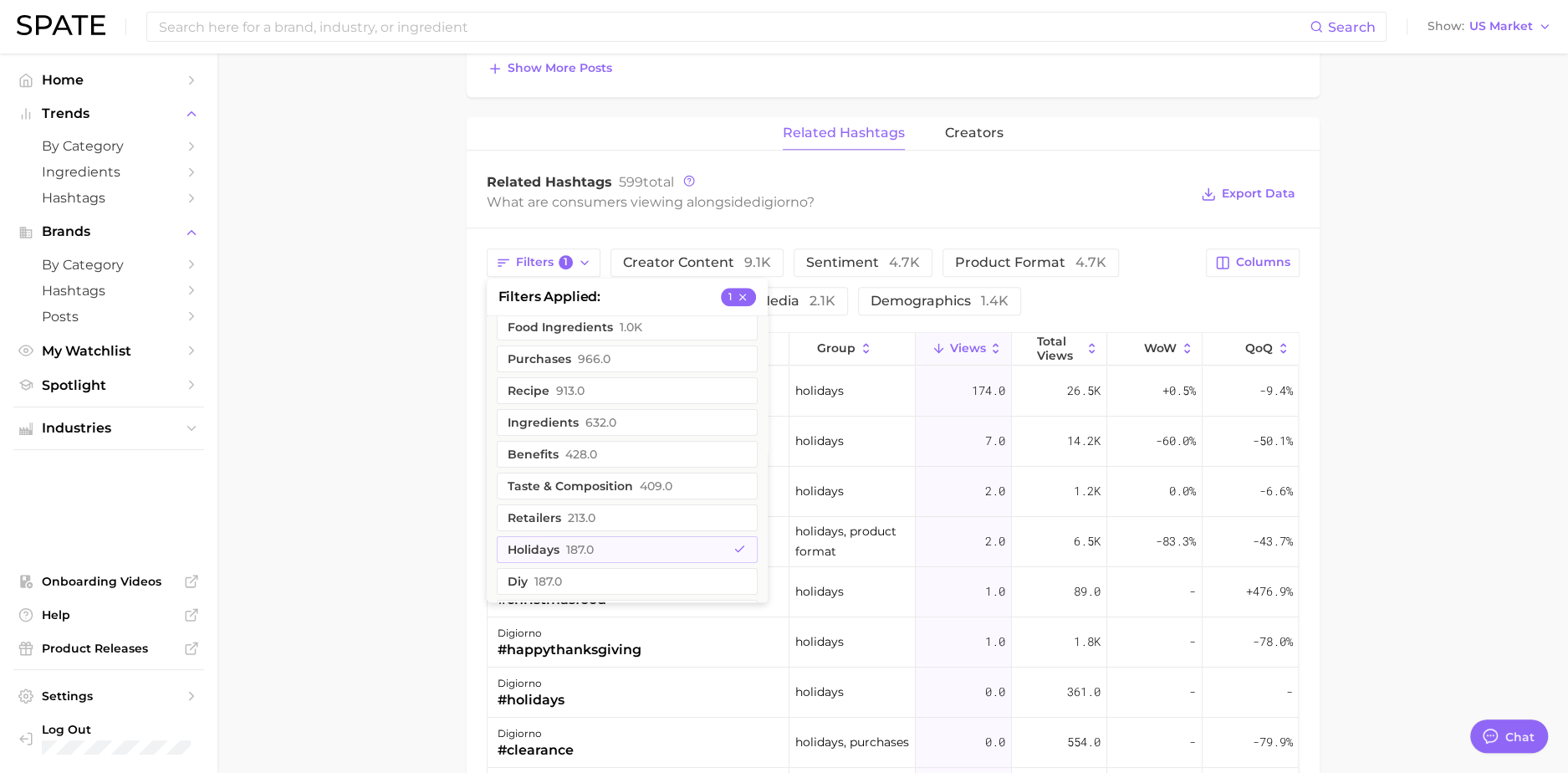
scroll to position [0, 0]
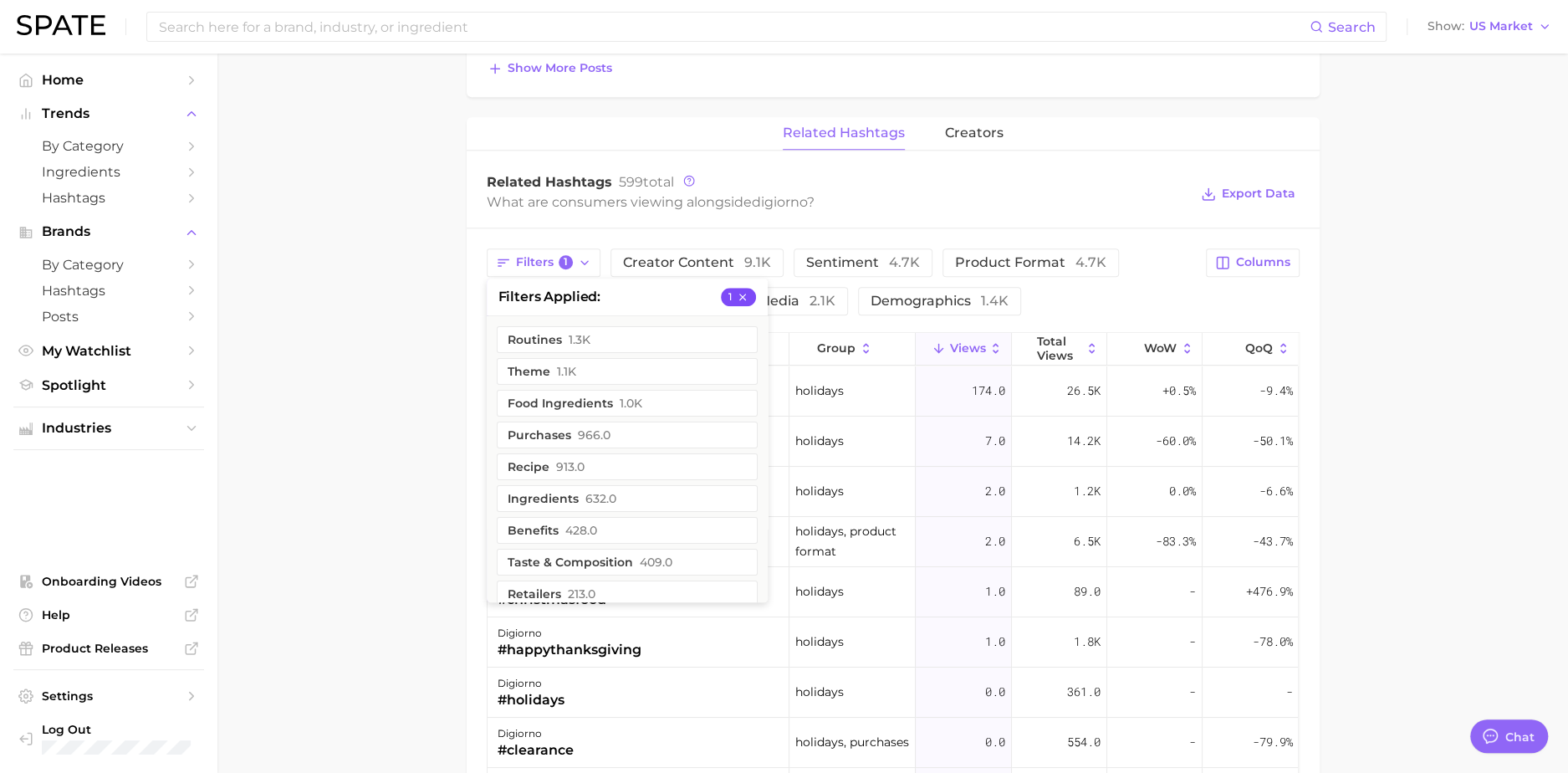
click at [748, 289] on button "1" at bounding box center [738, 297] width 35 height 18
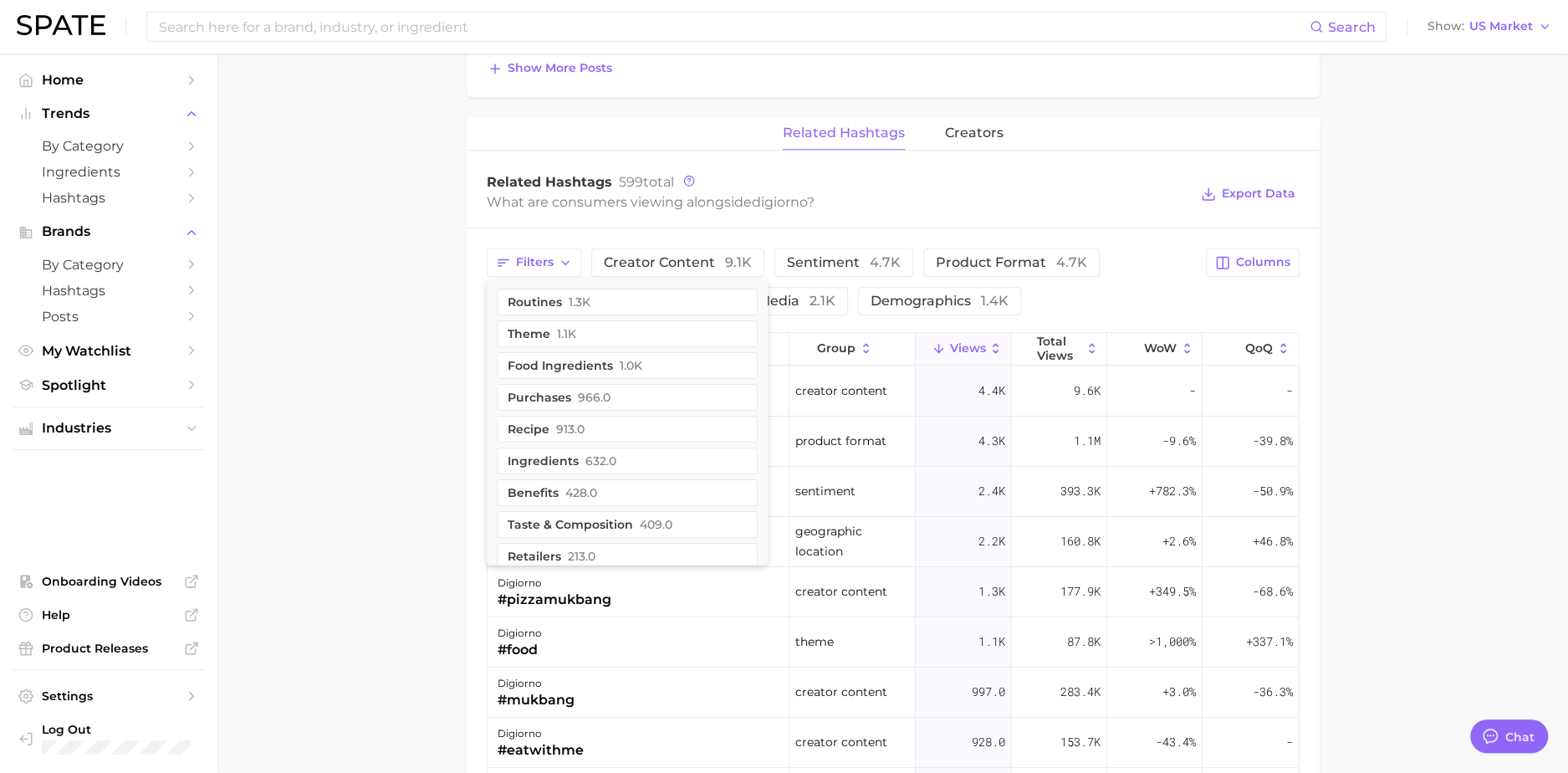
click at [768, 183] on div "Related Hashtags 599 total" at bounding box center [838, 182] width 703 height 16
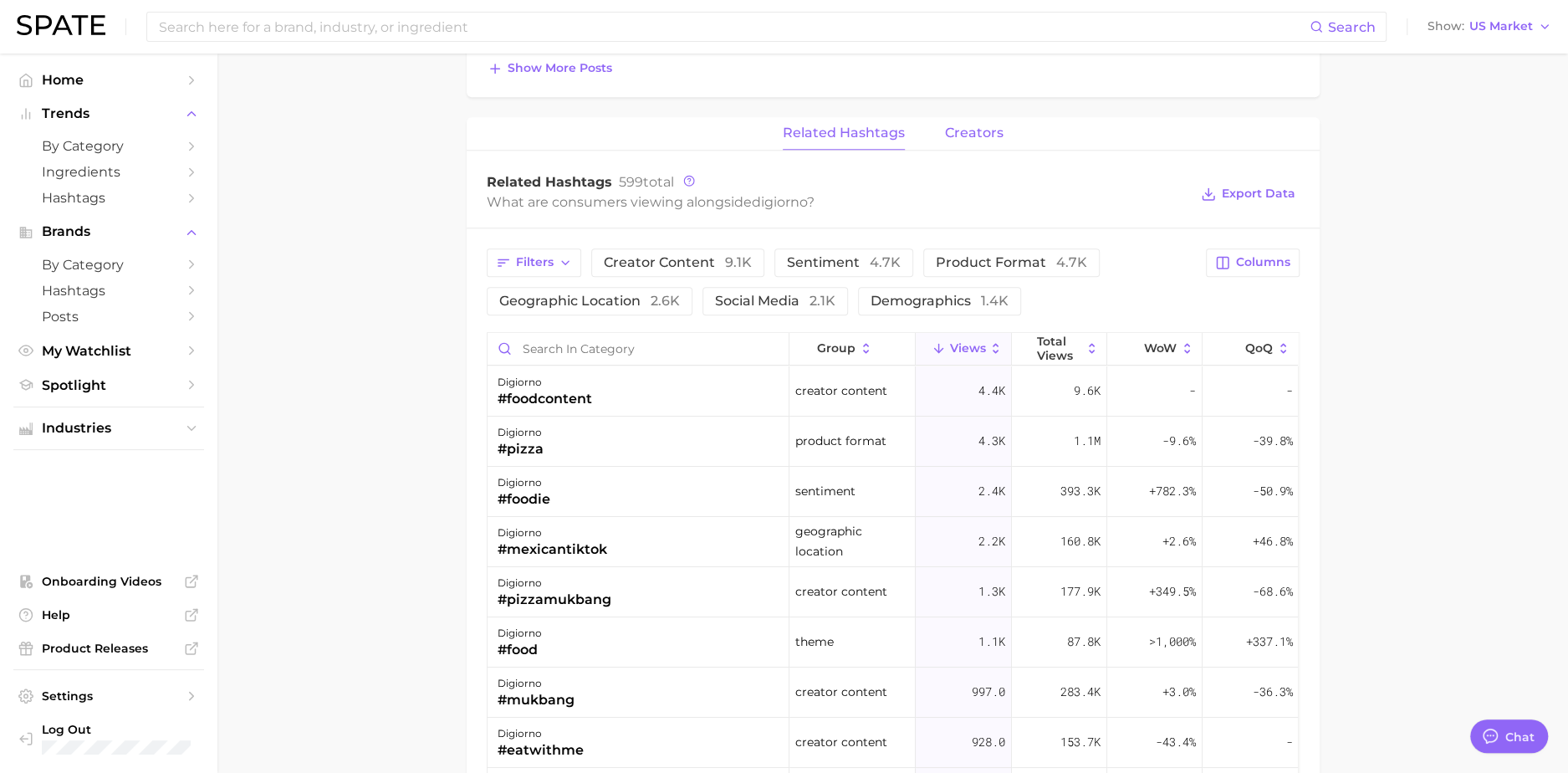
click at [980, 126] on span "creators" at bounding box center [974, 133] width 59 height 15
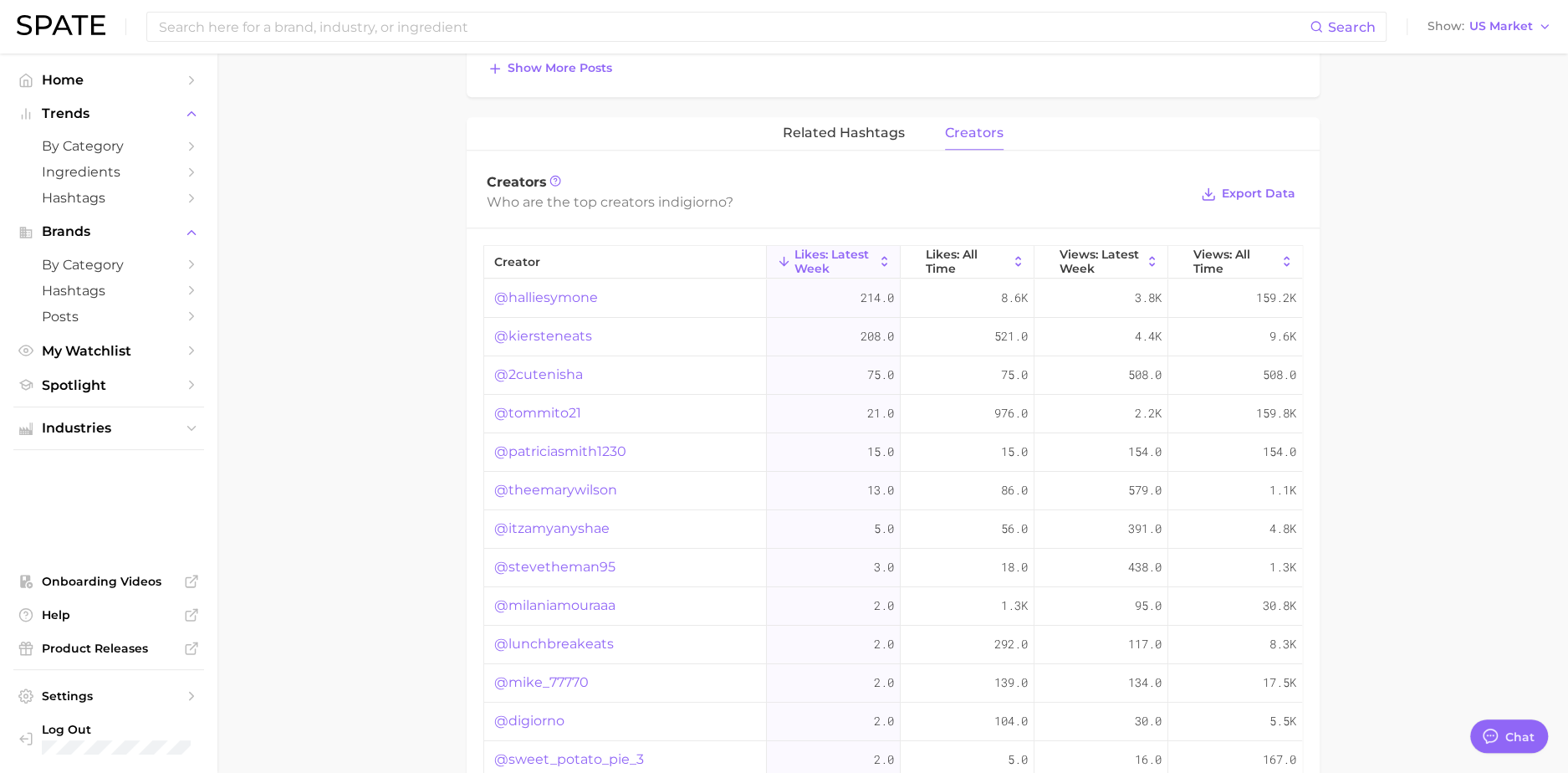
click at [588, 297] on link "@halliesymone" at bounding box center [546, 298] width 104 height 20
